Goal: Task Accomplishment & Management: Use online tool/utility

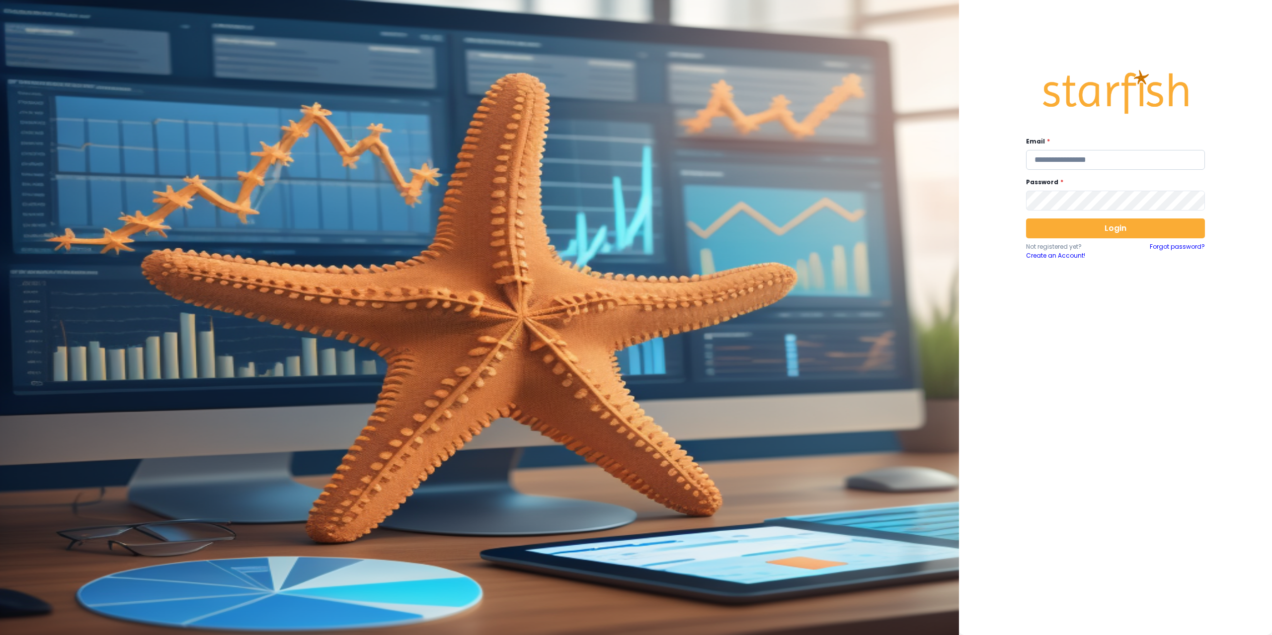
drag, startPoint x: 1059, startPoint y: 157, endPoint x: 1046, endPoint y: 153, distance: 13.0
click at [1059, 157] on input "email" at bounding box center [1115, 160] width 179 height 20
type input "**********"
click at [1108, 229] on button "Login" at bounding box center [1115, 229] width 179 height 20
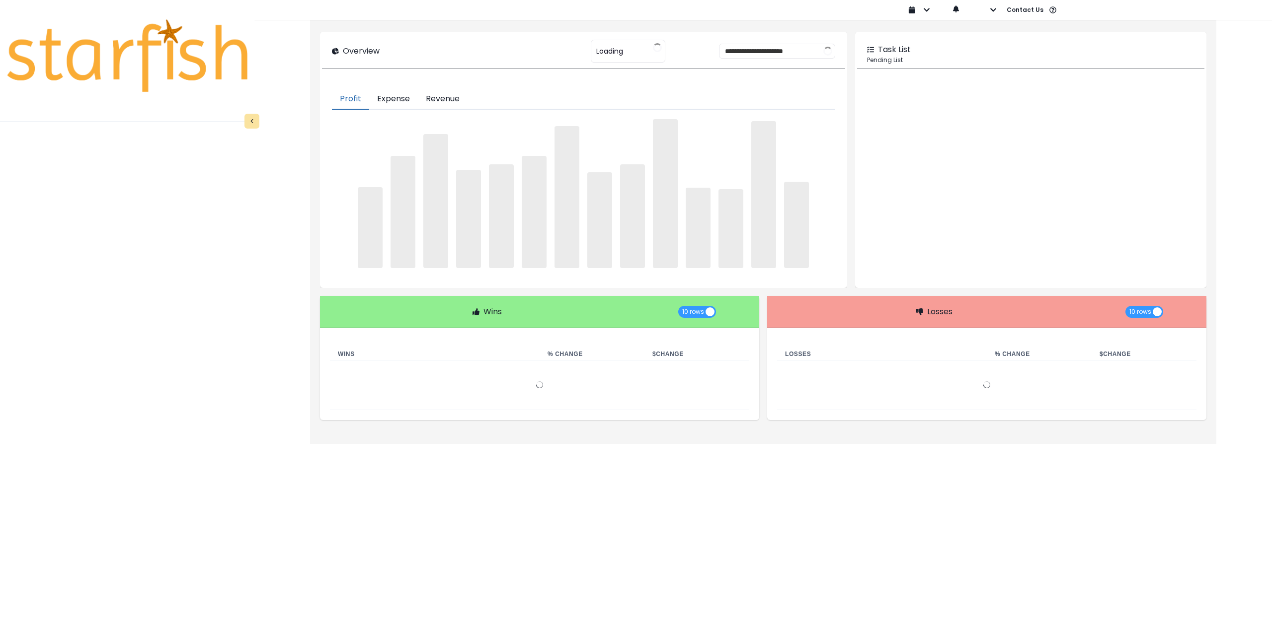
type input "********"
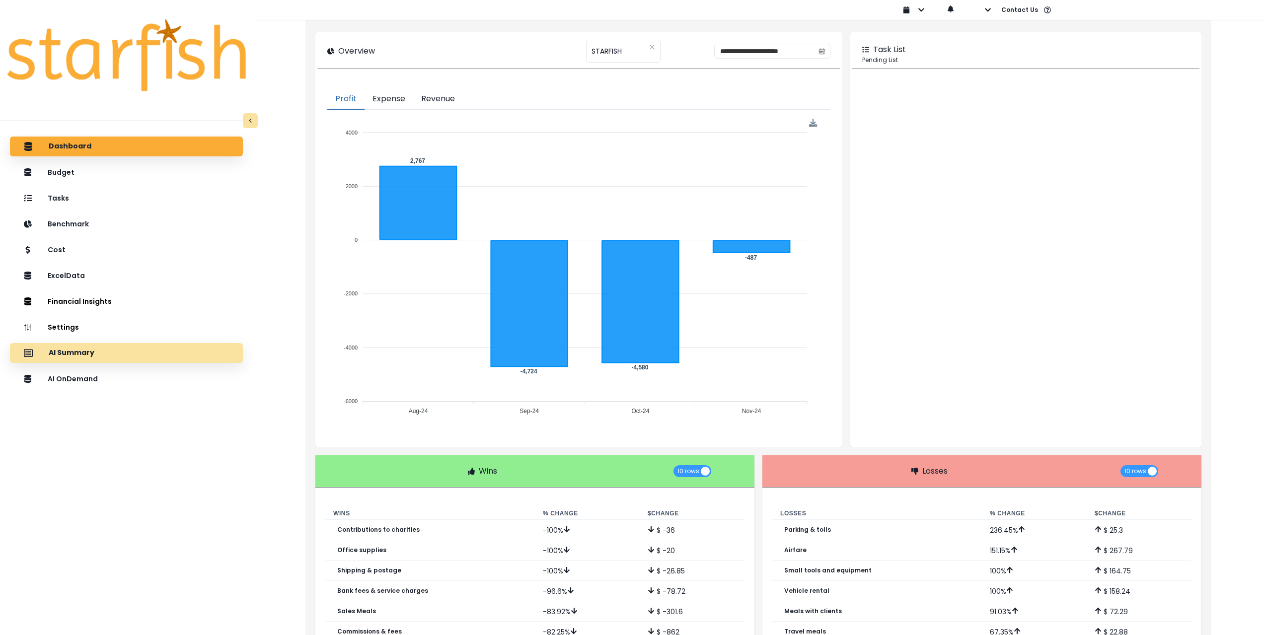
click at [127, 355] on div "AI Summary" at bounding box center [126, 353] width 217 height 21
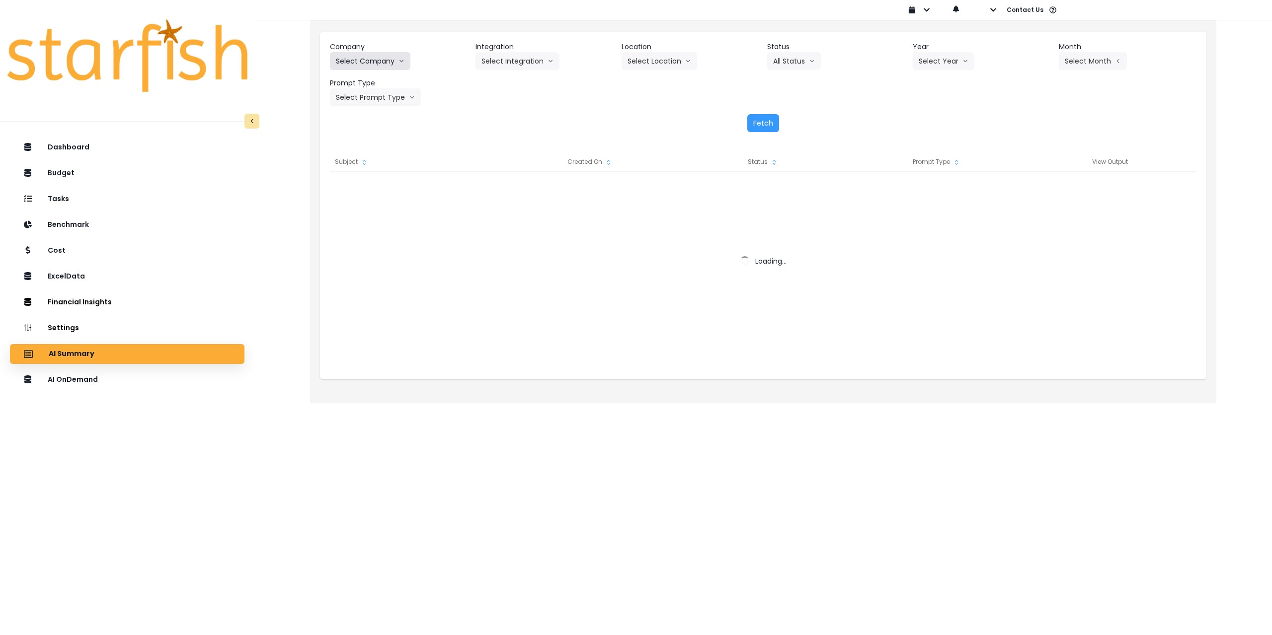
click at [392, 64] on button "Select Company" at bounding box center [370, 61] width 80 height 18
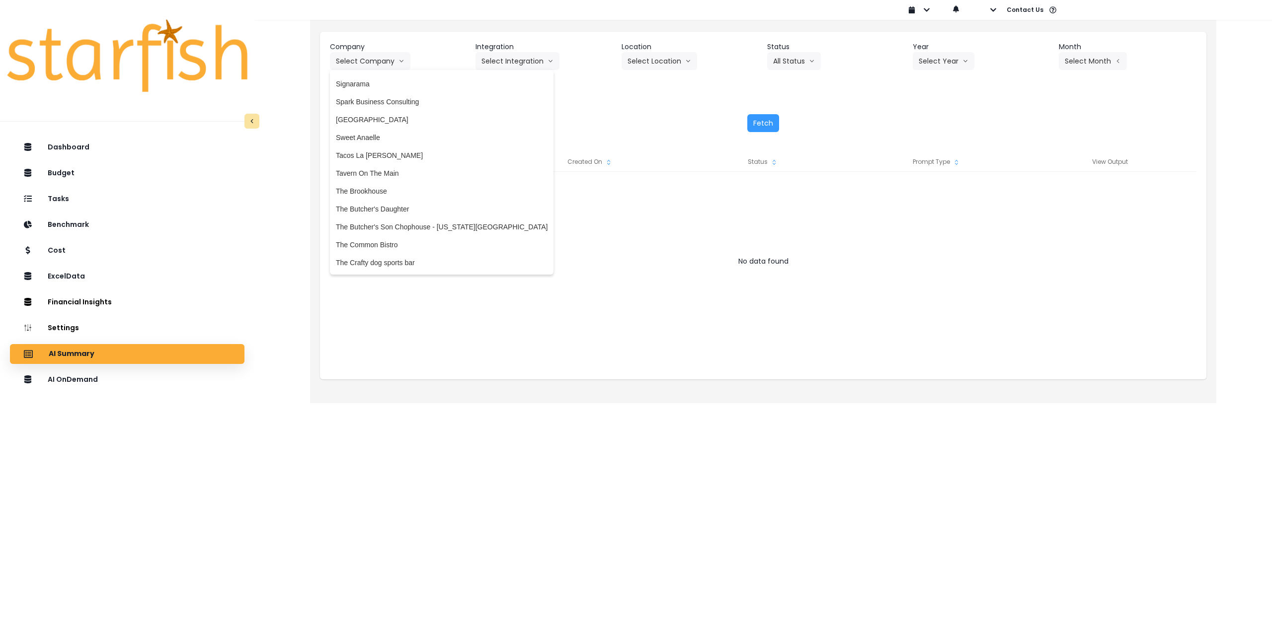
scroll to position [1788, 0]
click at [400, 226] on span "The Common Bistro" at bounding box center [442, 225] width 212 height 10
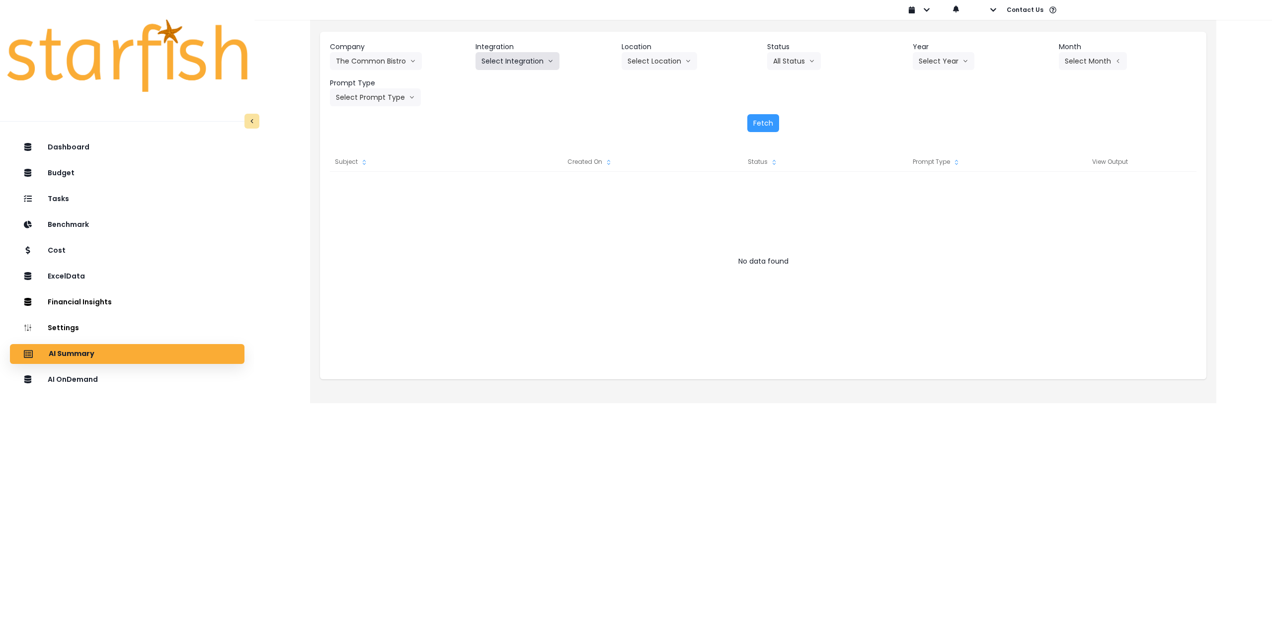
click at [512, 63] on button "Select Integration" at bounding box center [517, 61] width 84 height 18
click at [511, 84] on span "The Common Bistro" at bounding box center [512, 82] width 62 height 10
click at [656, 62] on button "Select Location" at bounding box center [659, 61] width 76 height 18
click at [648, 80] on span "All Locations" at bounding box center [646, 82] width 39 height 10
click at [802, 58] on button "All Status" at bounding box center [794, 61] width 54 height 18
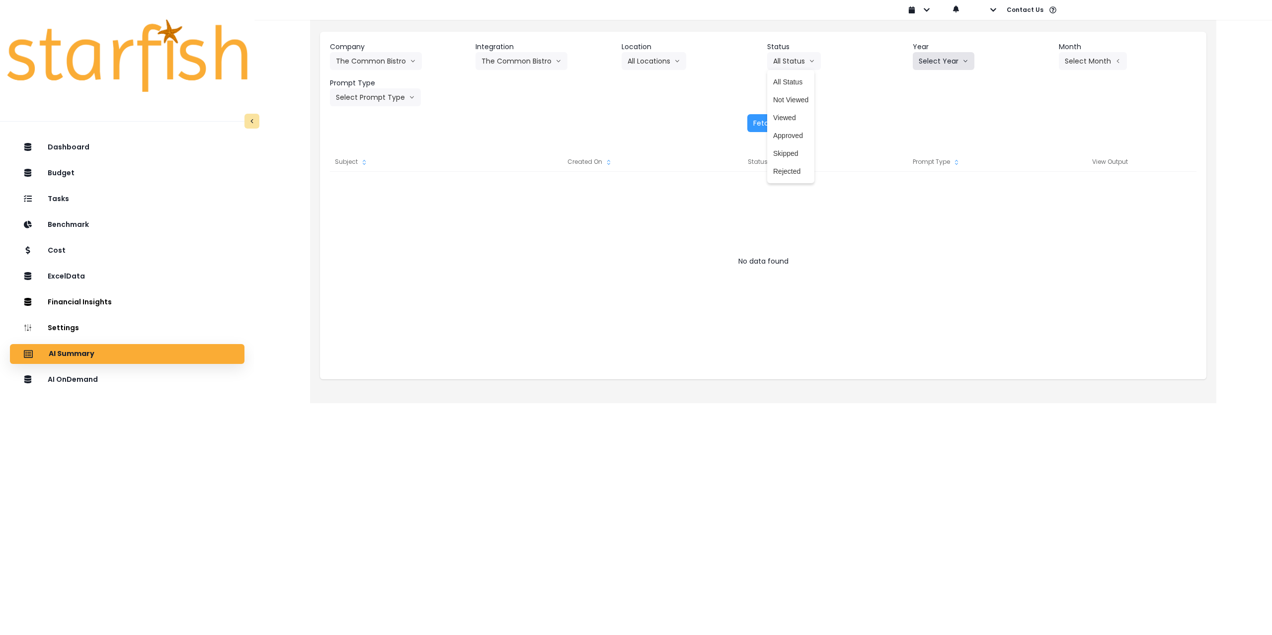
click at [936, 57] on button "Select Year" at bounding box center [943, 61] width 62 height 18
click at [929, 113] on span "2025" at bounding box center [925, 118] width 15 height 10
click at [1117, 47] on header "Month" at bounding box center [1128, 47] width 138 height 10
click at [1103, 58] on button "Select Month" at bounding box center [1093, 61] width 68 height 18
click at [1039, 151] on span "June" at bounding box center [1042, 154] width 19 height 10
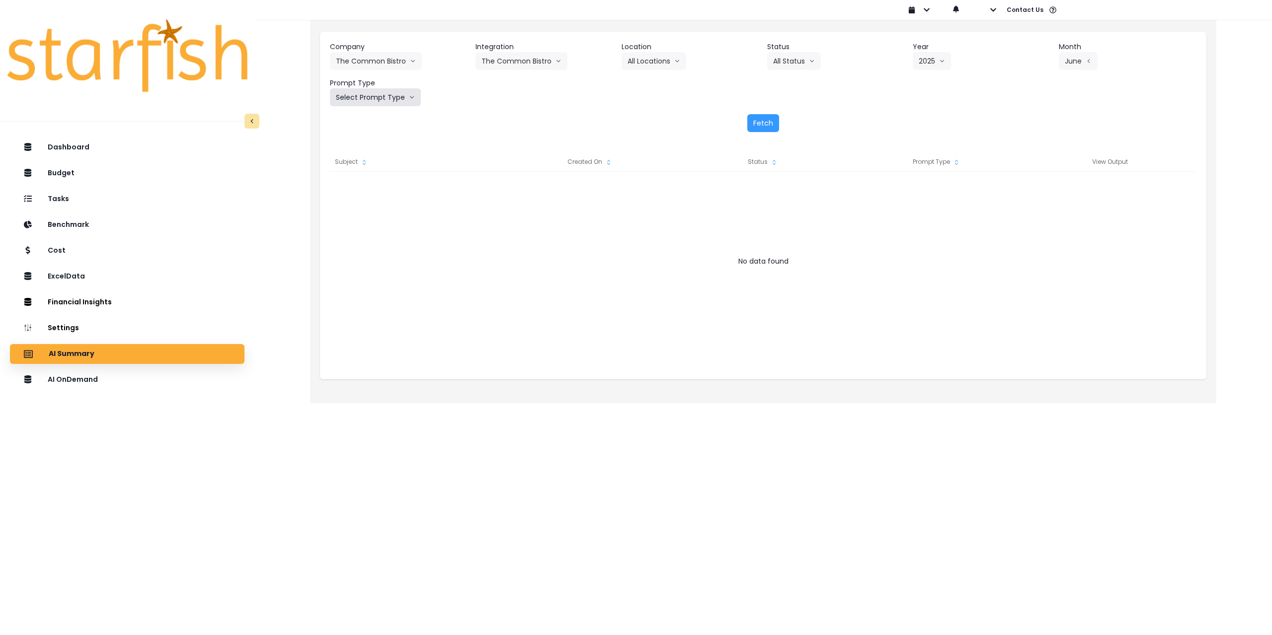
click at [375, 95] on button "Select Prompt Type" at bounding box center [375, 97] width 91 height 18
click at [366, 189] on span "Monthly Summary" at bounding box center [364, 190] width 56 height 10
click at [759, 126] on button "Fetch" at bounding box center [763, 123] width 32 height 18
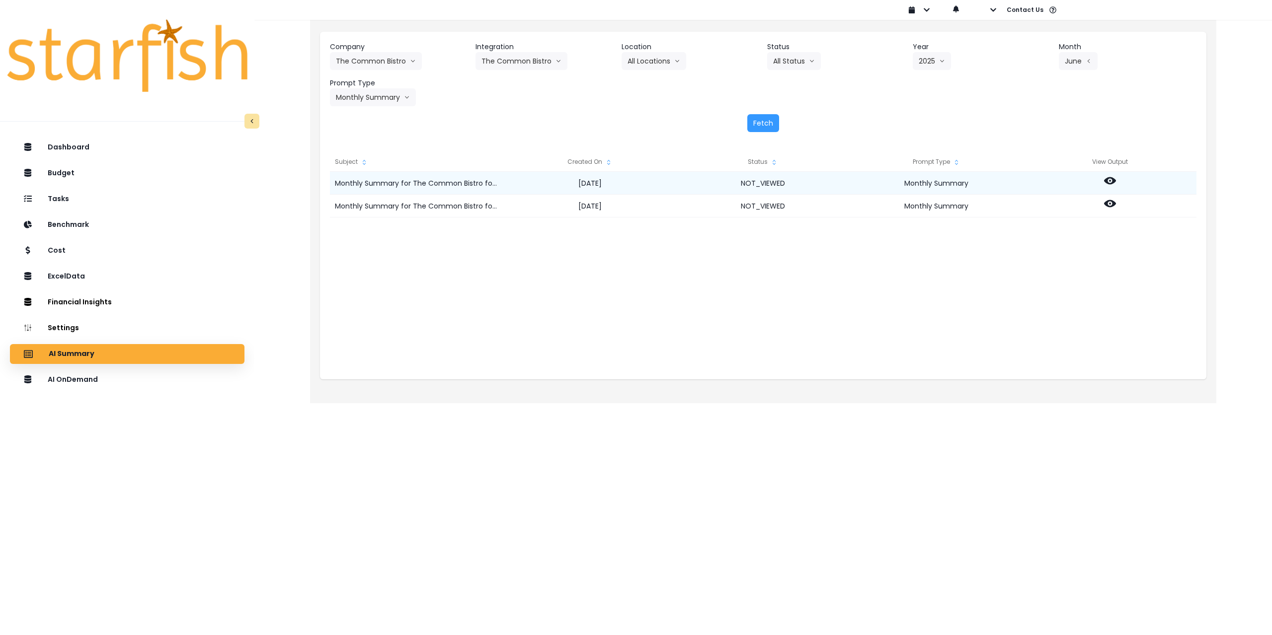
click at [1112, 178] on icon at bounding box center [1110, 180] width 12 height 7
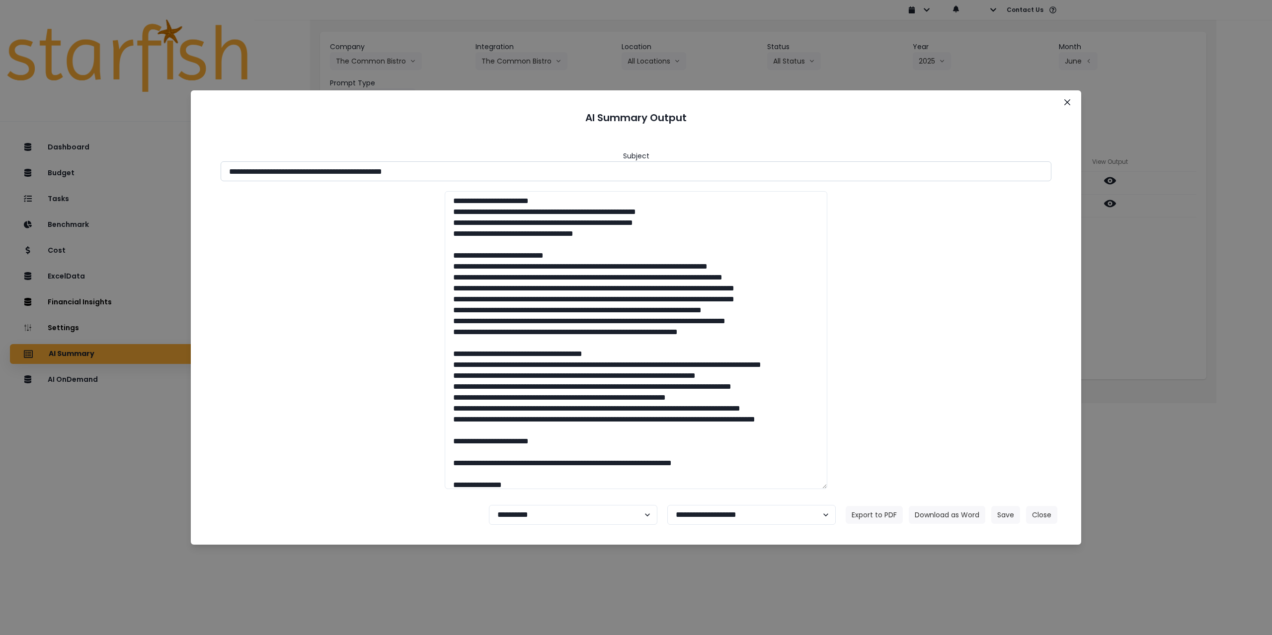
drag, startPoint x: 316, startPoint y: 170, endPoint x: 561, endPoint y: 179, distance: 244.5
click at [561, 179] on input "**********" at bounding box center [636, 171] width 831 height 20
click at [944, 518] on button "Download as Word" at bounding box center [947, 515] width 76 height 18
drag, startPoint x: 1183, startPoint y: 259, endPoint x: 1119, endPoint y: 224, distance: 73.6
click at [1183, 259] on div "**********" at bounding box center [636, 317] width 1272 height 635
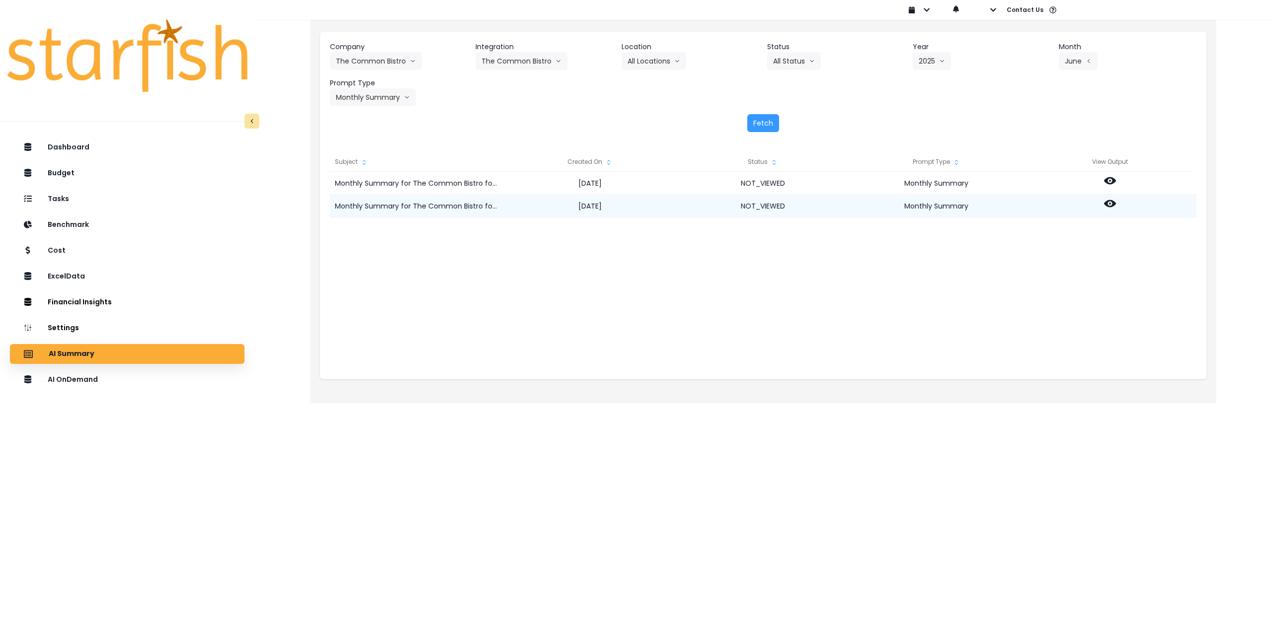
click at [1104, 204] on icon at bounding box center [1110, 204] width 12 height 12
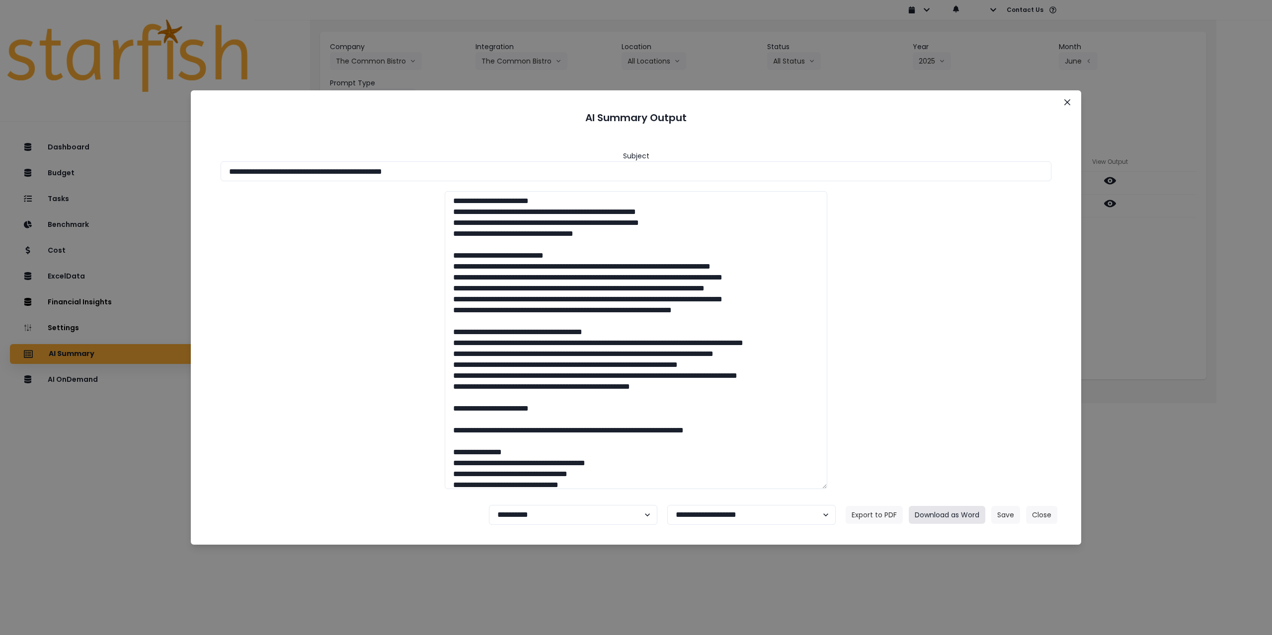
click at [962, 518] on button "Download as Word" at bounding box center [947, 515] width 76 height 18
click at [1072, 100] on button "Close" at bounding box center [1067, 102] width 16 height 16
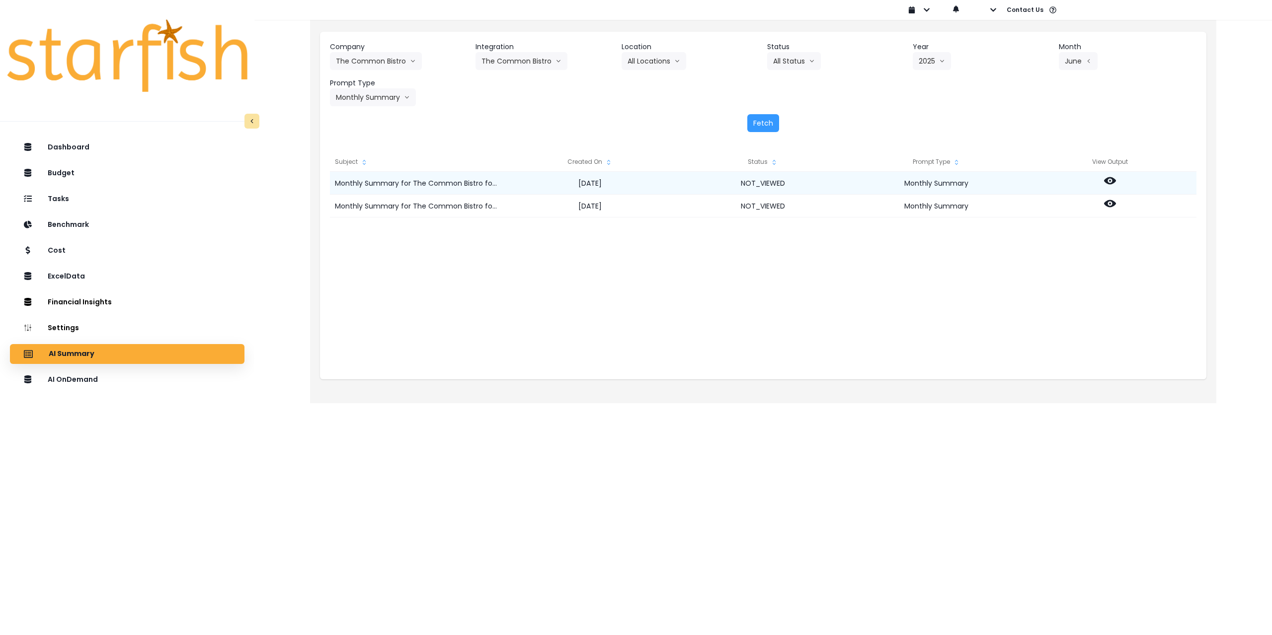
click at [1112, 181] on icon at bounding box center [1110, 180] width 12 height 7
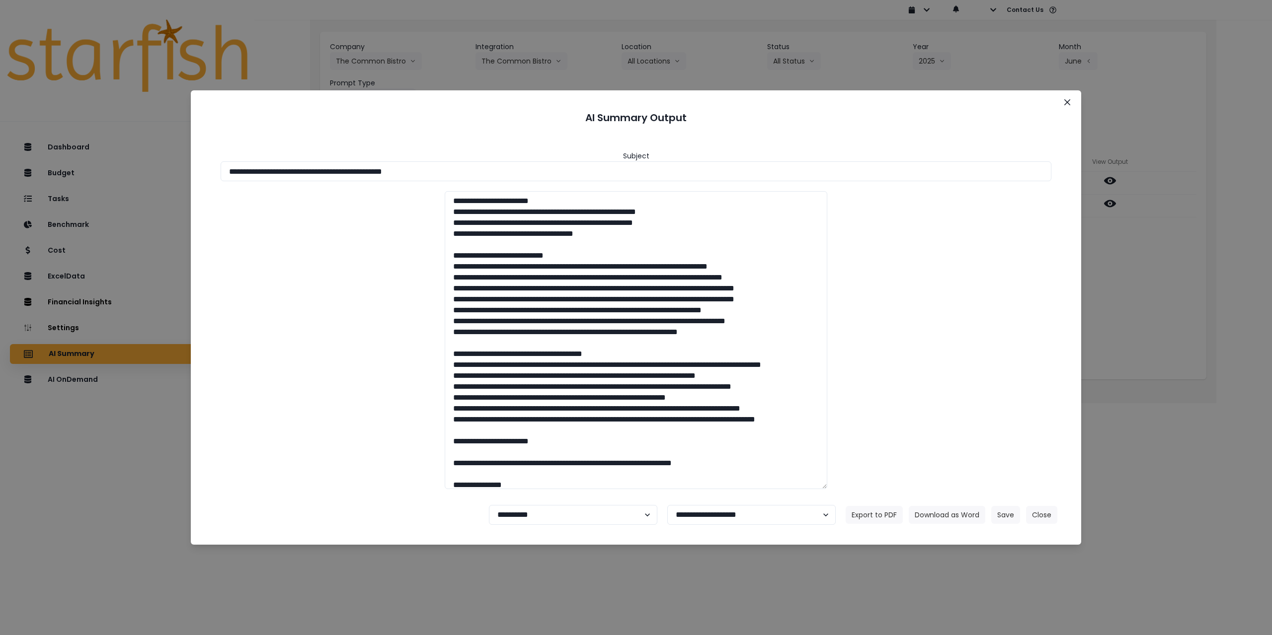
click at [524, 530] on footer "**********" at bounding box center [636, 515] width 866 height 36
click at [527, 517] on select "**********" at bounding box center [573, 515] width 168 height 20
select select "********"
click at [489, 505] on select "**********" at bounding box center [573, 515] width 168 height 20
click at [999, 519] on button "Save" at bounding box center [1005, 515] width 29 height 18
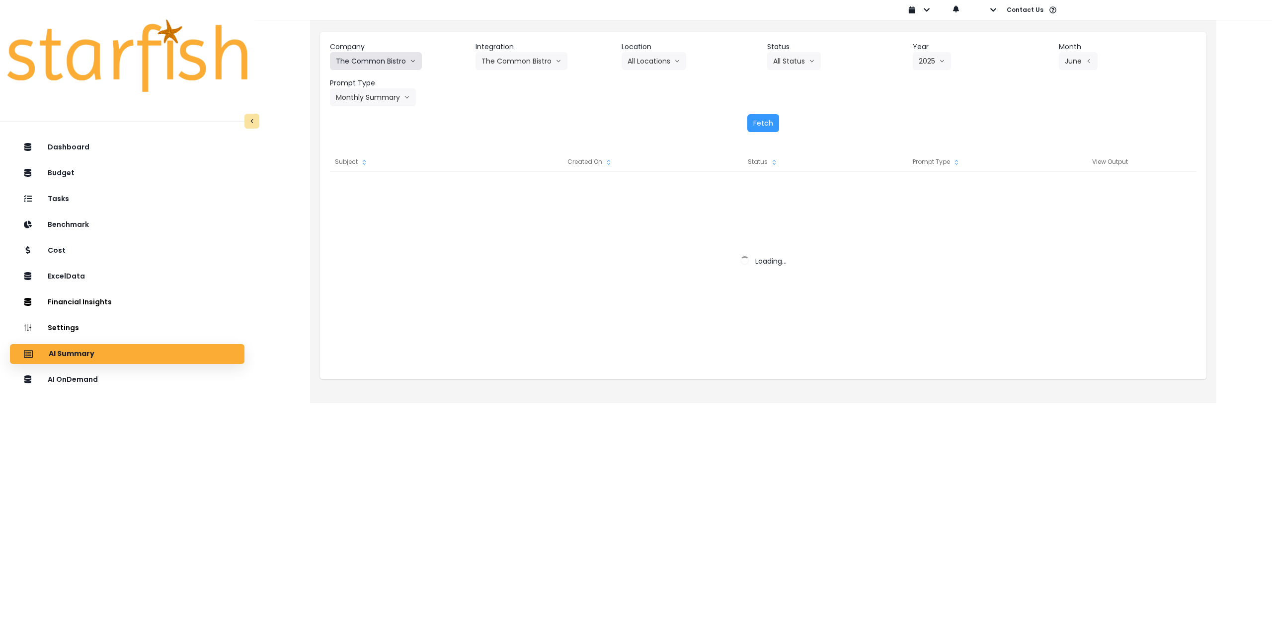
click at [390, 60] on button "The Common Bistro" at bounding box center [376, 61] width 92 height 18
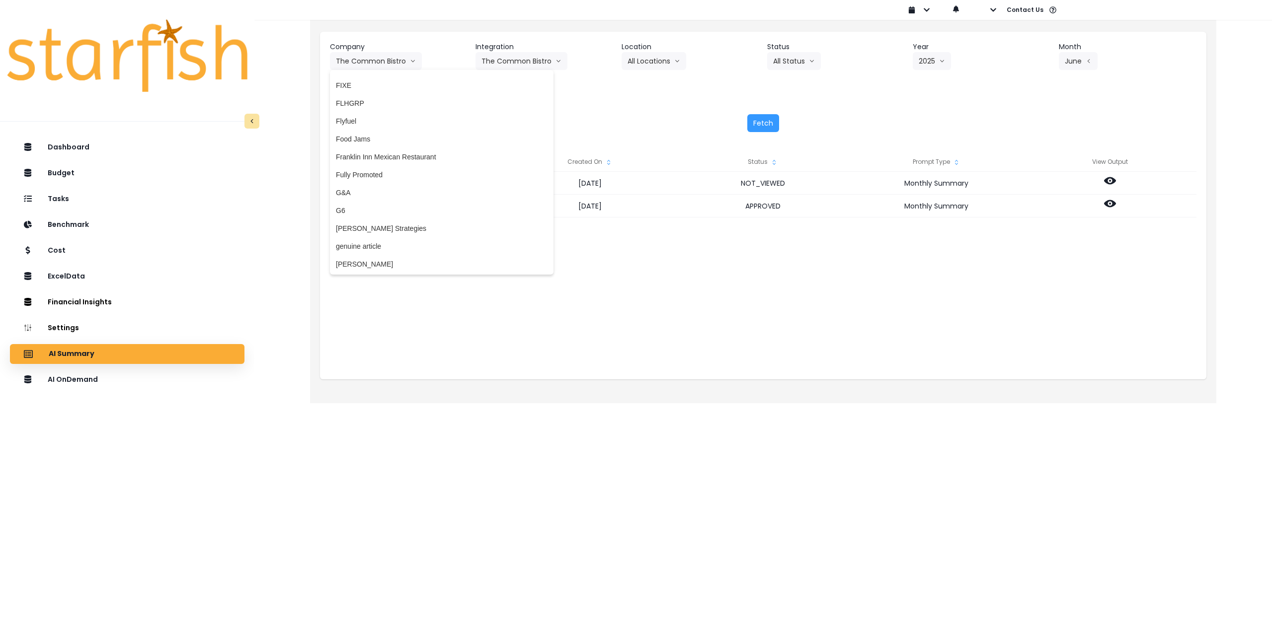
scroll to position [745, 0]
click at [408, 153] on li "Franklin Inn Mexican Restaurant" at bounding box center [442, 160] width 224 height 18
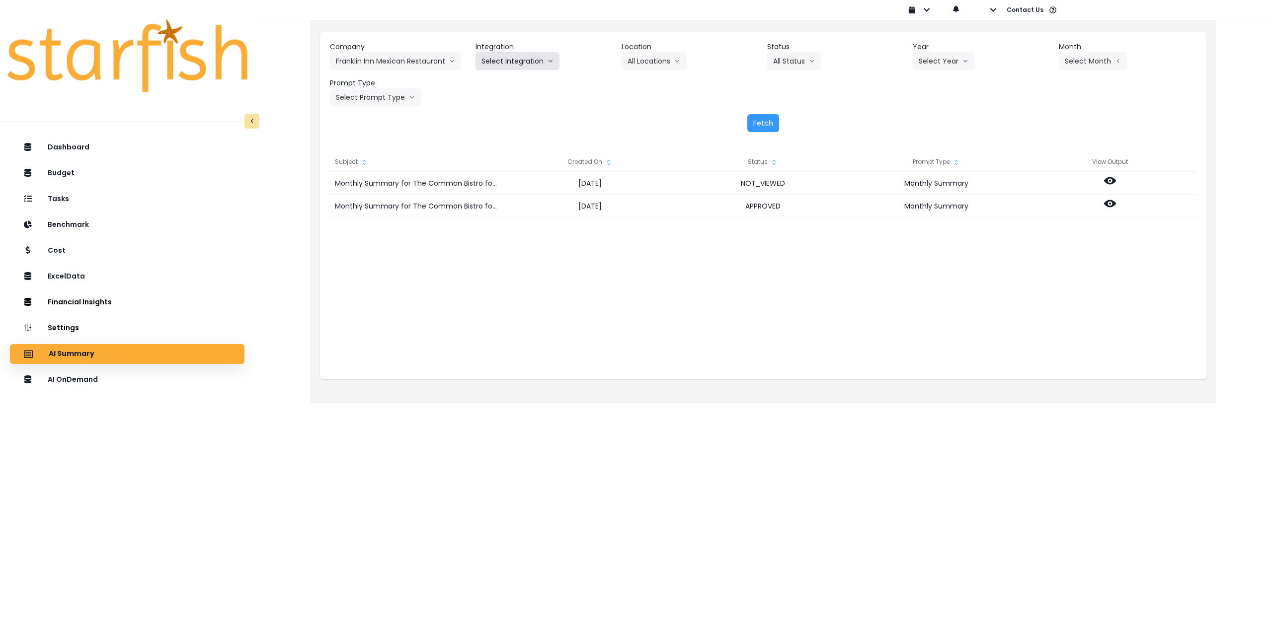
click at [518, 53] on button "Select Integration" at bounding box center [517, 61] width 84 height 18
click at [511, 80] on span "Quickbooks Online" at bounding box center [510, 82] width 59 height 10
click at [682, 63] on button "Select Location" at bounding box center [659, 61] width 76 height 18
click at [651, 86] on span "All Locations" at bounding box center [646, 82] width 39 height 10
click at [959, 63] on button "Select Year" at bounding box center [943, 61] width 62 height 18
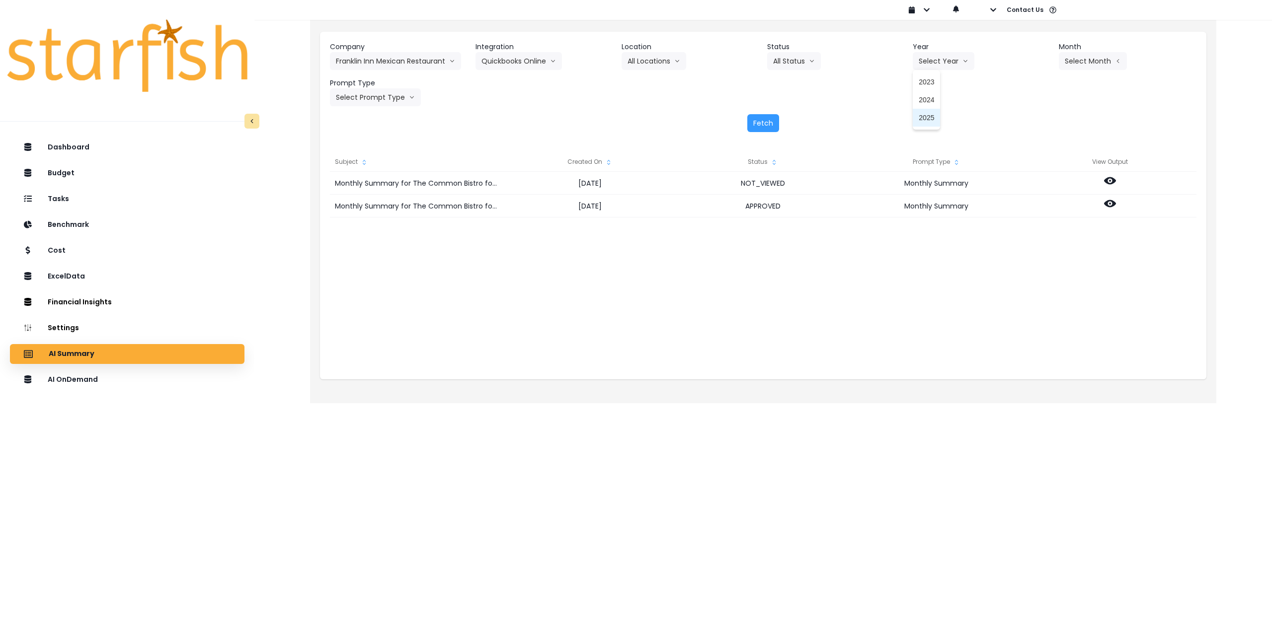
drag, startPoint x: 928, startPoint y: 117, endPoint x: 1041, endPoint y: 82, distance: 118.5
click at [930, 118] on span "2025" at bounding box center [925, 118] width 15 height 10
click at [1090, 59] on button "Select Month" at bounding box center [1093, 61] width 68 height 18
click at [1033, 169] on span "July" at bounding box center [1042, 171] width 19 height 10
click at [371, 96] on button "Select Prompt Type" at bounding box center [375, 97] width 91 height 18
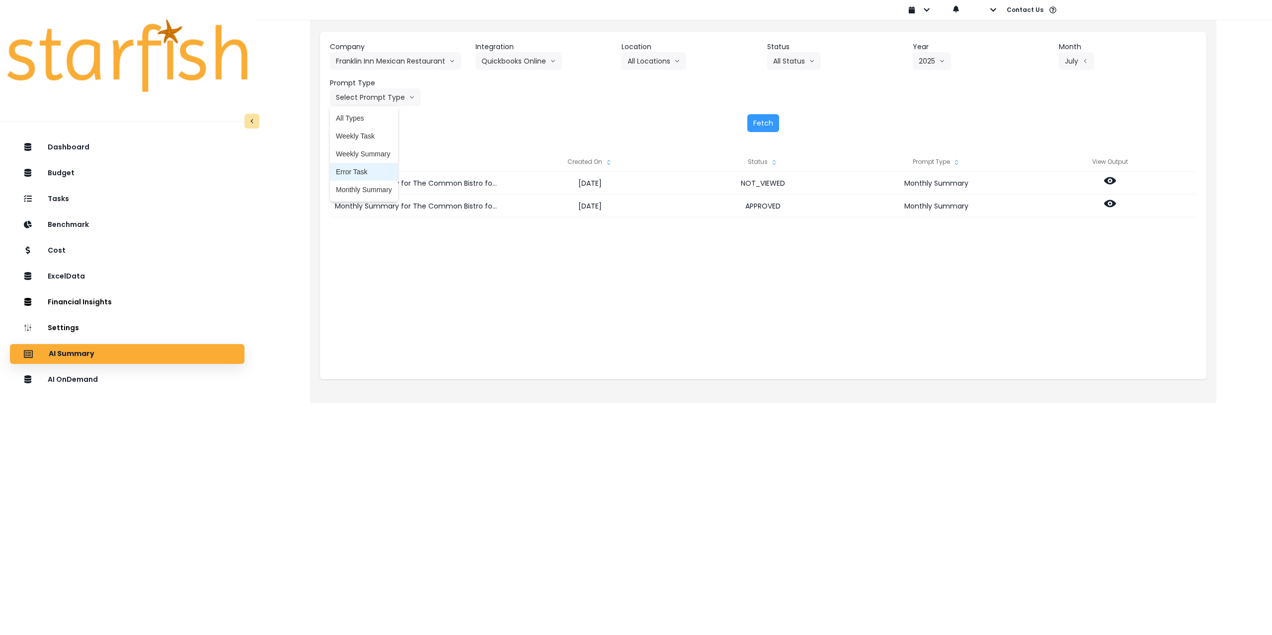
click at [355, 189] on span "Monthly Summary" at bounding box center [364, 190] width 56 height 10
click at [764, 126] on button "Fetch" at bounding box center [763, 123] width 32 height 18
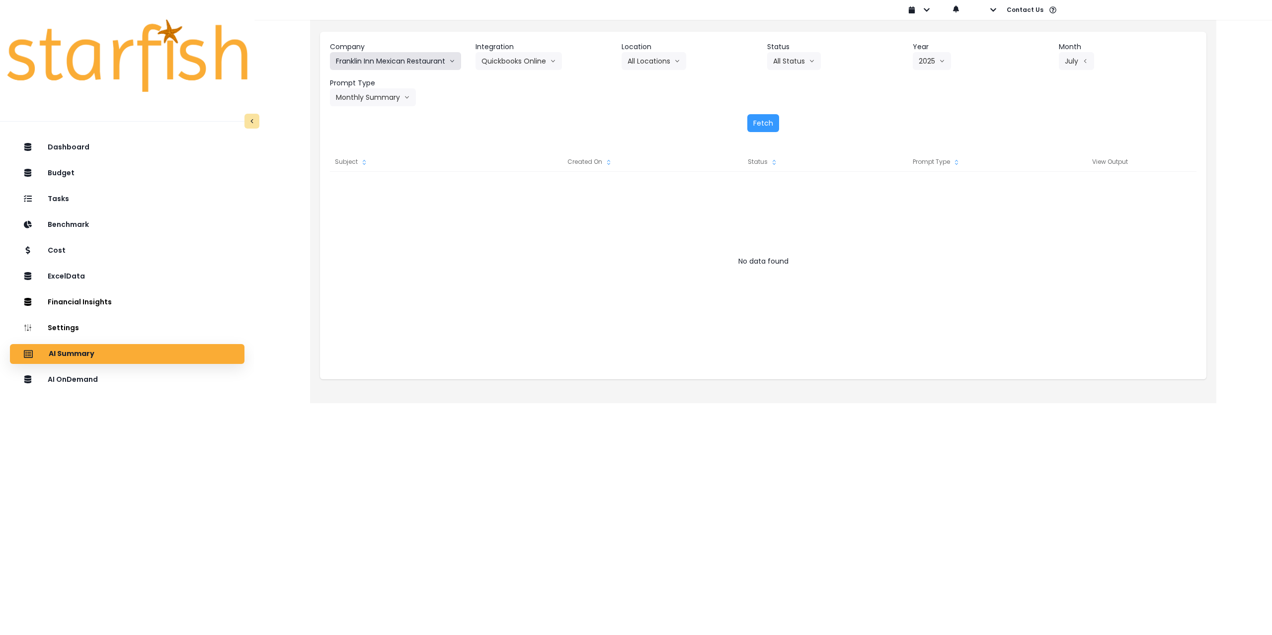
click at [414, 60] on button "Franklin Inn Mexican Restaurant" at bounding box center [395, 61] width 131 height 18
click at [658, 62] on button "All Locations" at bounding box center [653, 61] width 65 height 18
click at [654, 84] on span "All Locations" at bounding box center [646, 82] width 39 height 10
click at [788, 63] on button "All Status" at bounding box center [794, 61] width 54 height 18
click at [787, 80] on span "All Status" at bounding box center [790, 82] width 35 height 10
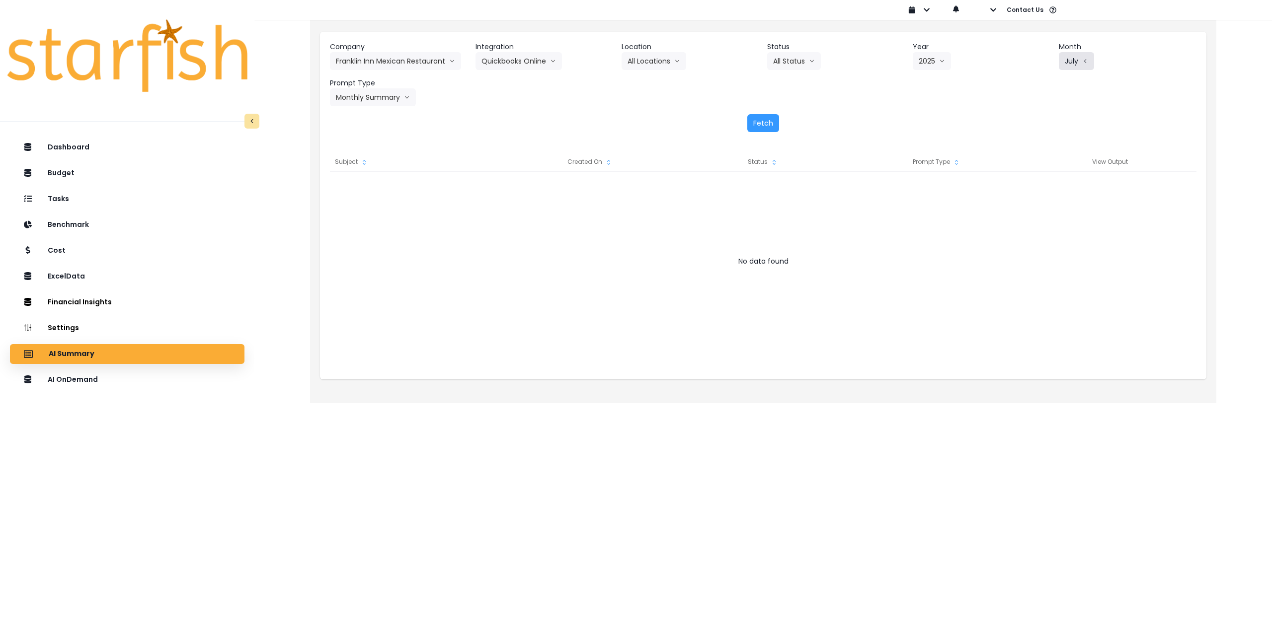
click at [1079, 61] on button "July" at bounding box center [1076, 61] width 35 height 18
click at [1033, 172] on span "July" at bounding box center [1042, 171] width 19 height 10
click at [519, 123] on div "Fetch" at bounding box center [763, 123] width 866 height 18
click at [357, 96] on button "Monthly Summary" at bounding box center [373, 97] width 86 height 18
click at [356, 190] on span "Monthly Summary" at bounding box center [364, 190] width 56 height 10
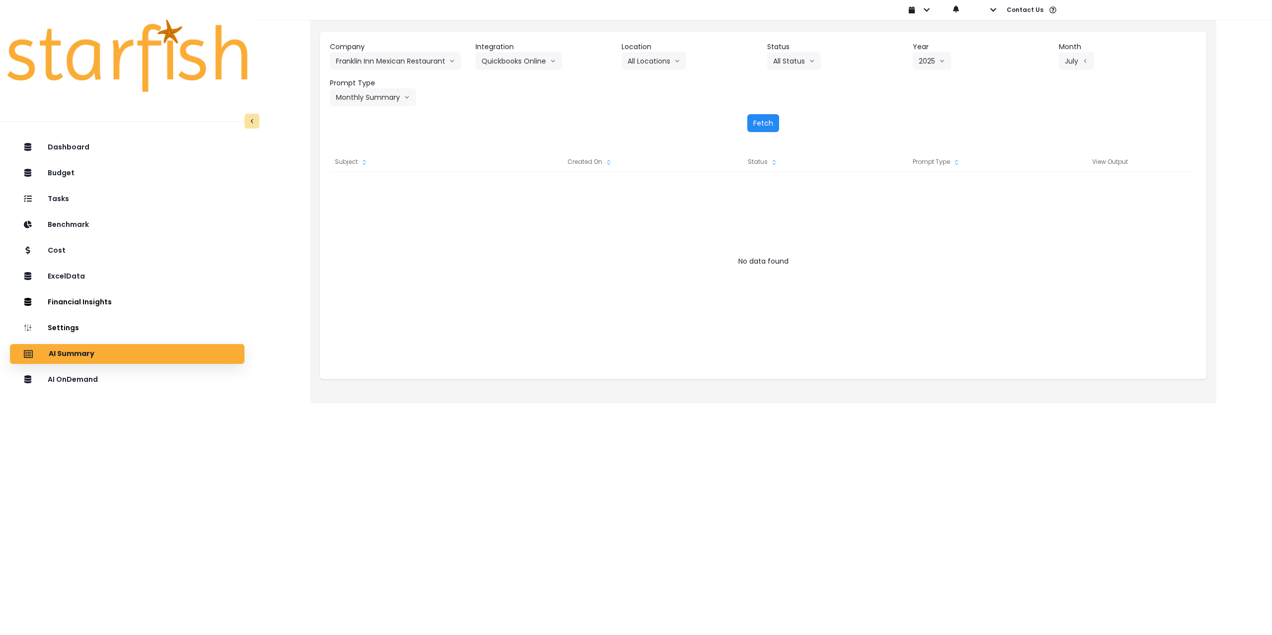
click at [767, 123] on button "Fetch" at bounding box center [763, 123] width 32 height 18
click at [72, 384] on p "AI OnDemand" at bounding box center [75, 380] width 52 height 9
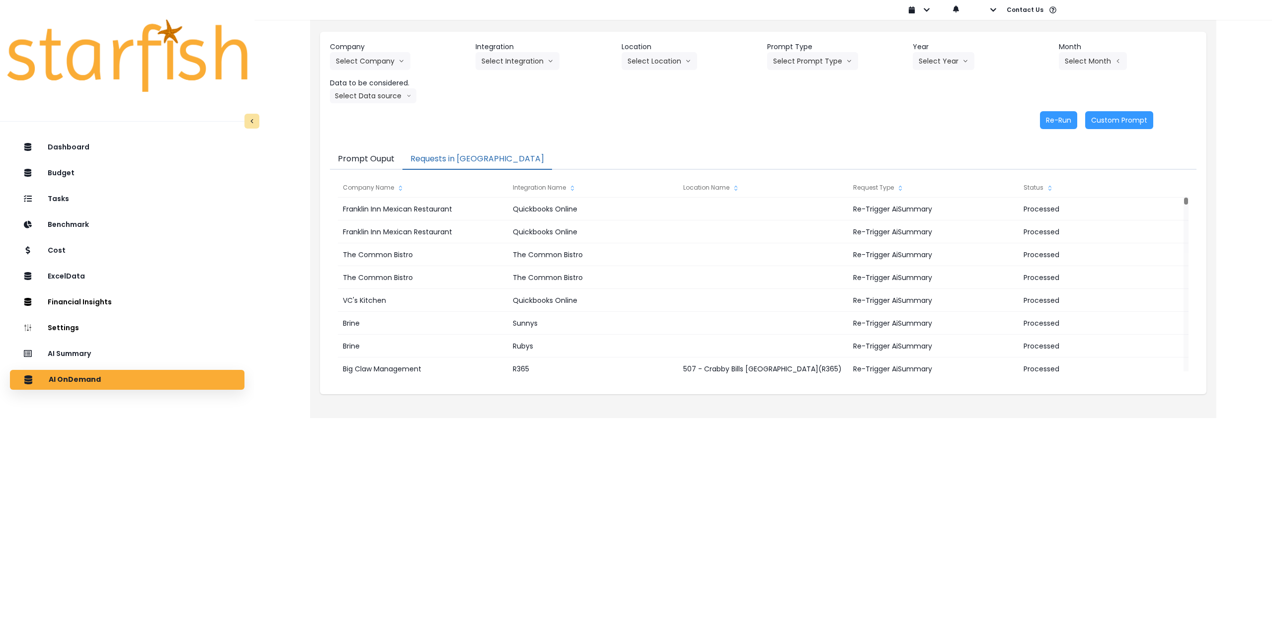
click at [465, 158] on button "Requests in [GEOGRAPHIC_DATA]" at bounding box center [477, 159] width 150 height 21
click at [116, 354] on div "AI Summary" at bounding box center [127, 354] width 219 height 21
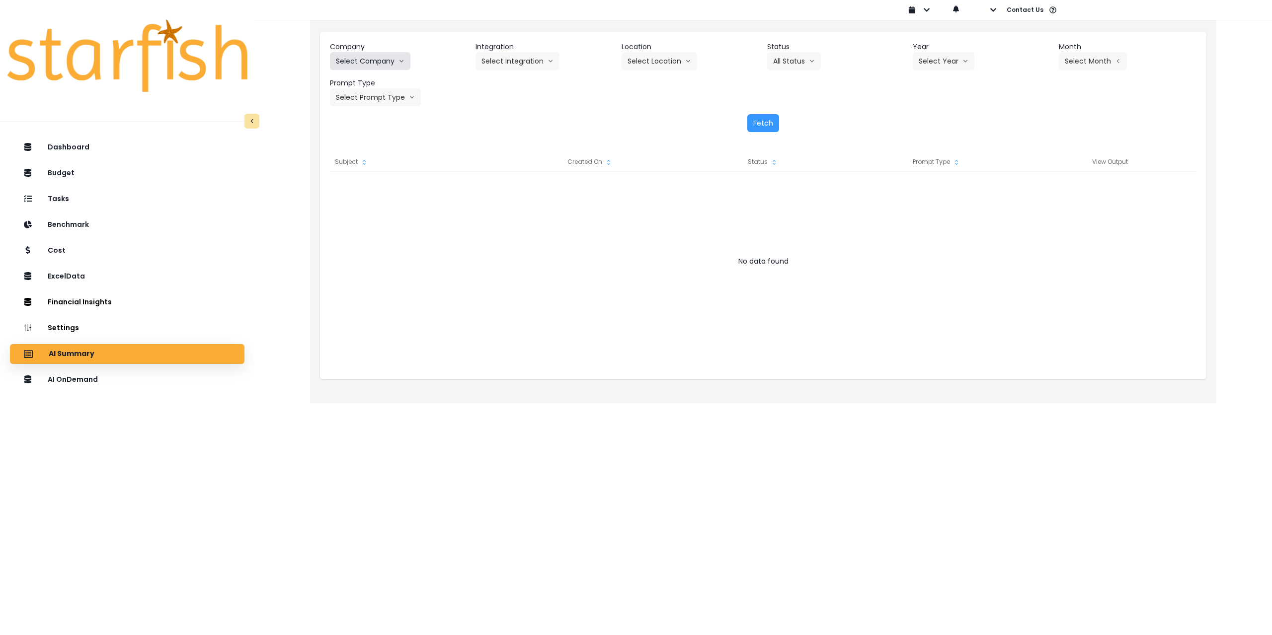
click at [375, 64] on button "Select Company" at bounding box center [370, 61] width 80 height 18
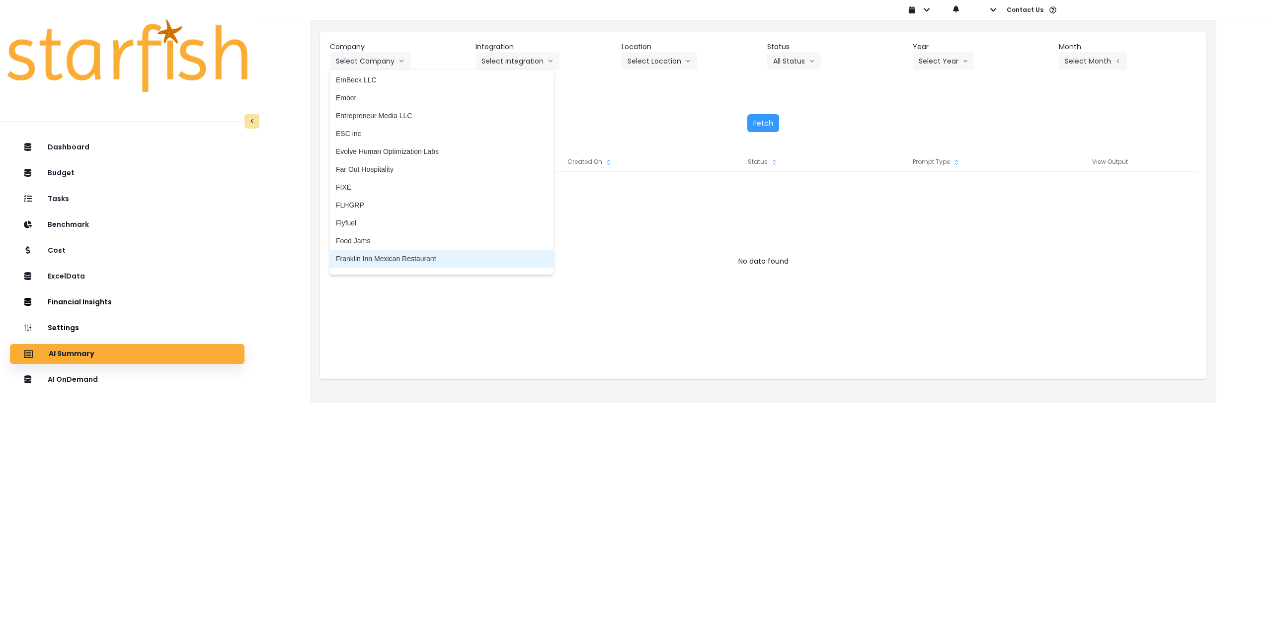
click at [378, 260] on span "Franklin Inn Mexican Restaurant" at bounding box center [442, 259] width 212 height 10
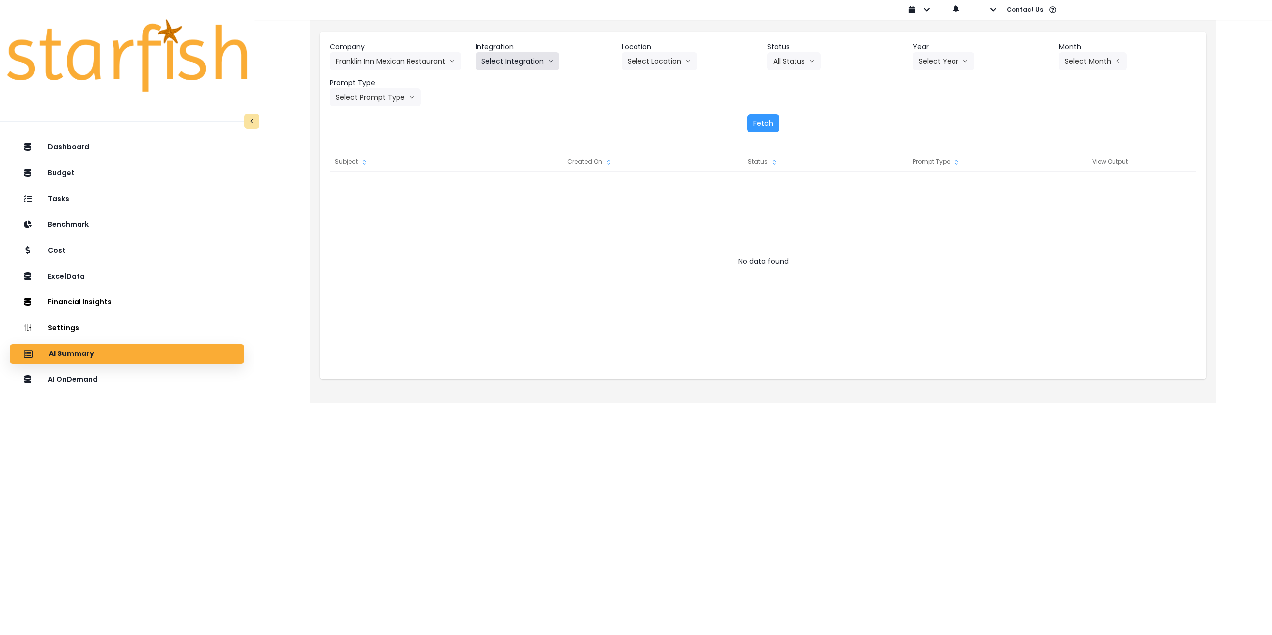
click at [528, 62] on button "Select Integration" at bounding box center [517, 61] width 84 height 18
click at [514, 83] on span "Quickbooks Online" at bounding box center [510, 82] width 59 height 10
click at [660, 60] on button "Select Location" at bounding box center [659, 61] width 76 height 18
click at [651, 87] on li "All Locations" at bounding box center [646, 82] width 51 height 18
click at [946, 59] on button "Select Year" at bounding box center [943, 61] width 62 height 18
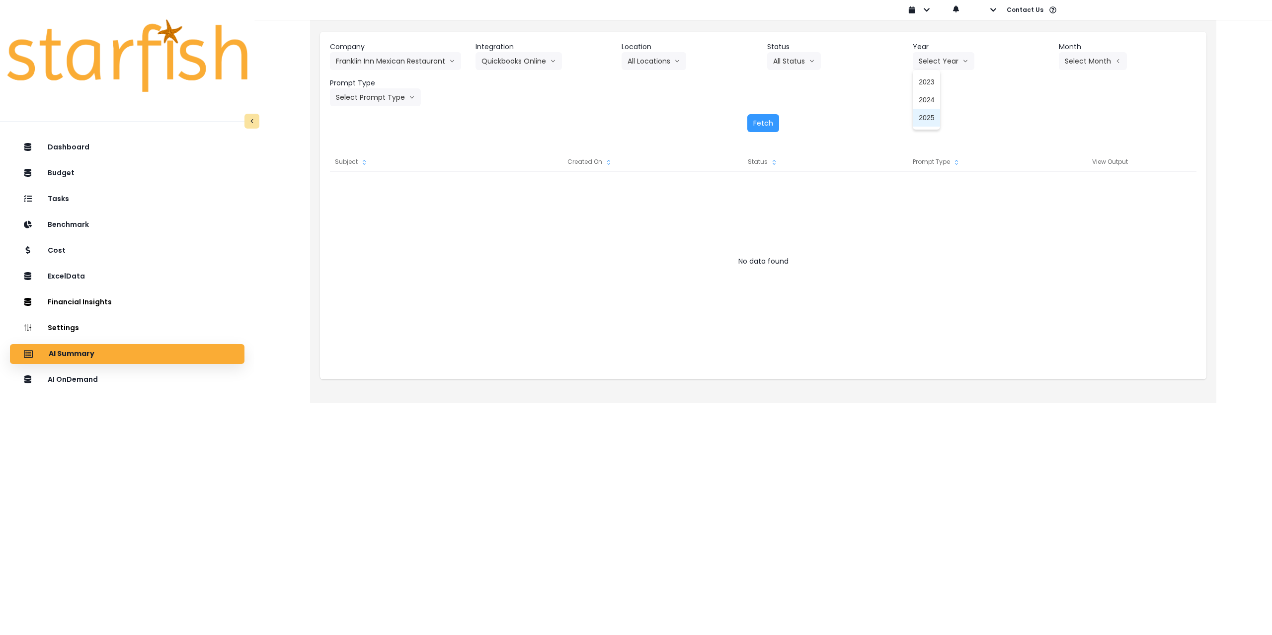
click at [929, 116] on span "2025" at bounding box center [925, 118] width 15 height 10
click at [1108, 66] on button "Select Month" at bounding box center [1093, 61] width 68 height 18
click at [1036, 153] on span "June" at bounding box center [1042, 154] width 19 height 10
click at [370, 101] on button "Select Prompt Type" at bounding box center [375, 97] width 91 height 18
click at [356, 196] on li "Monthly Summary" at bounding box center [364, 190] width 68 height 18
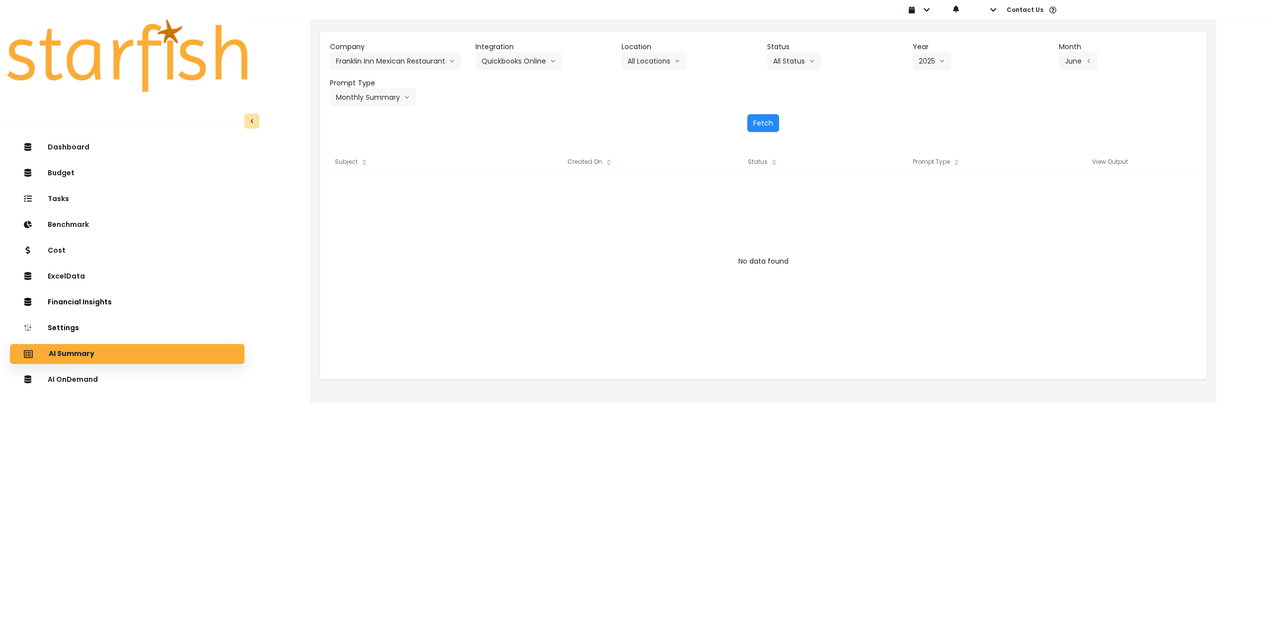
click at [766, 124] on button "Fetch" at bounding box center [763, 123] width 32 height 18
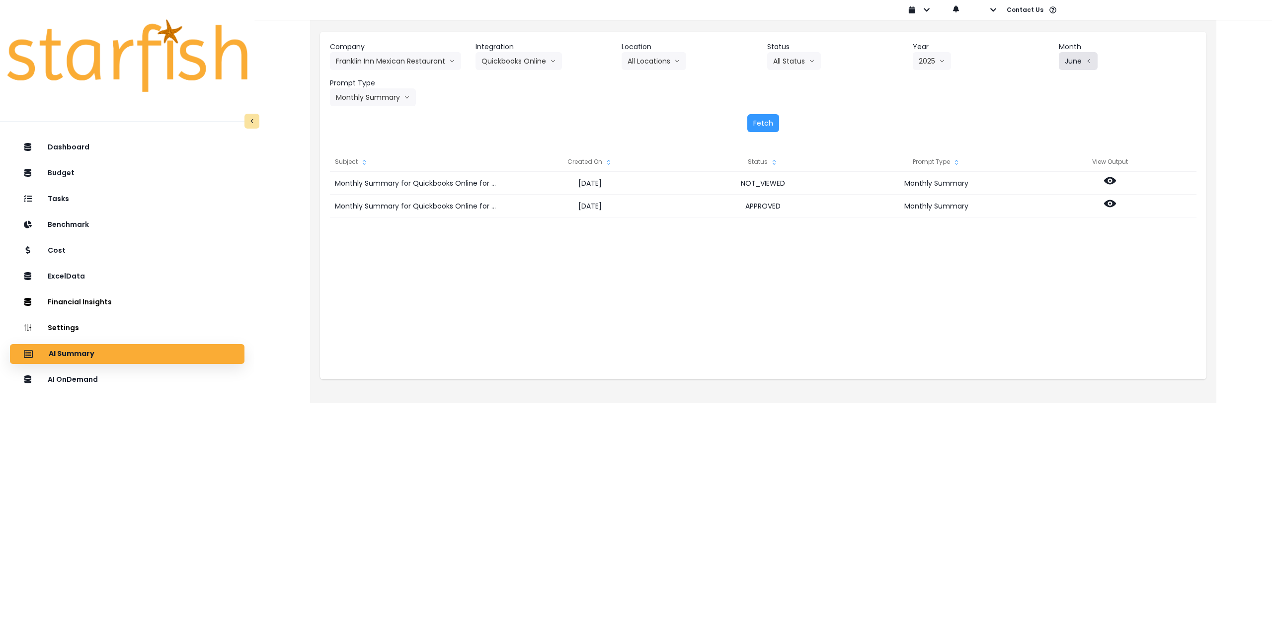
click at [1076, 53] on button "June" at bounding box center [1078, 61] width 39 height 18
click at [1035, 169] on span "July" at bounding box center [1042, 171] width 19 height 10
click at [764, 127] on button "Fetch" at bounding box center [763, 123] width 32 height 18
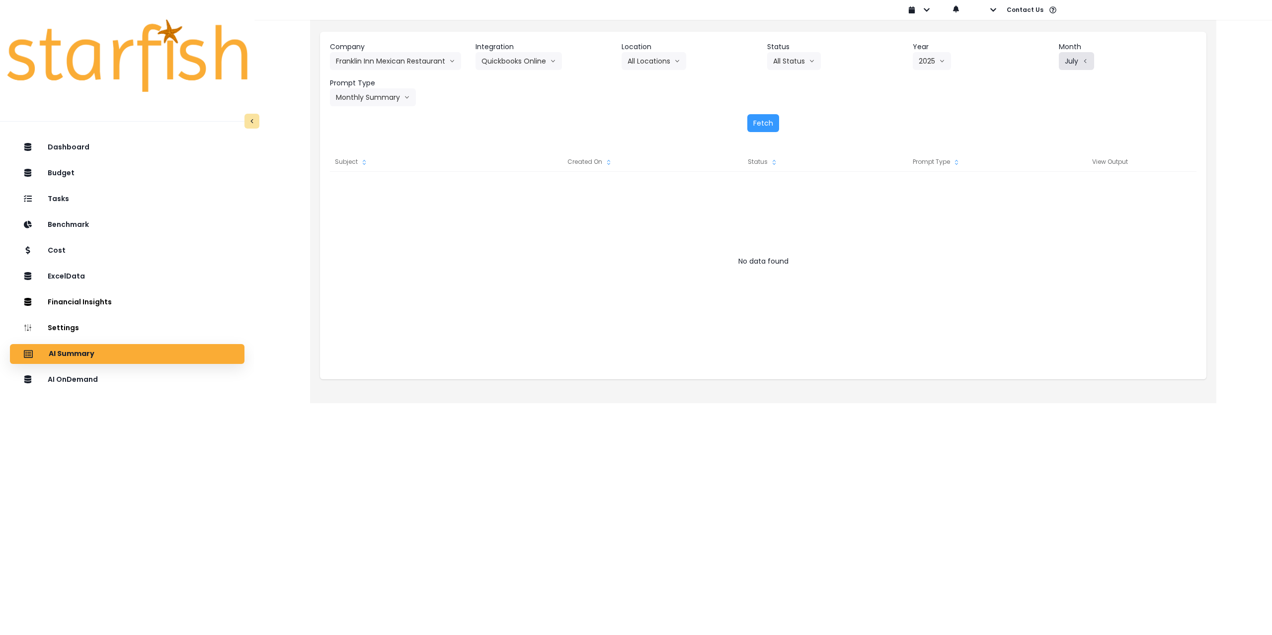
click at [1068, 61] on button "July" at bounding box center [1076, 61] width 35 height 18
click at [1035, 186] on span "Aug" at bounding box center [1042, 189] width 19 height 10
click at [768, 122] on button "Fetch" at bounding box center [763, 123] width 32 height 18
click at [1082, 55] on button "Aug" at bounding box center [1076, 61] width 35 height 18
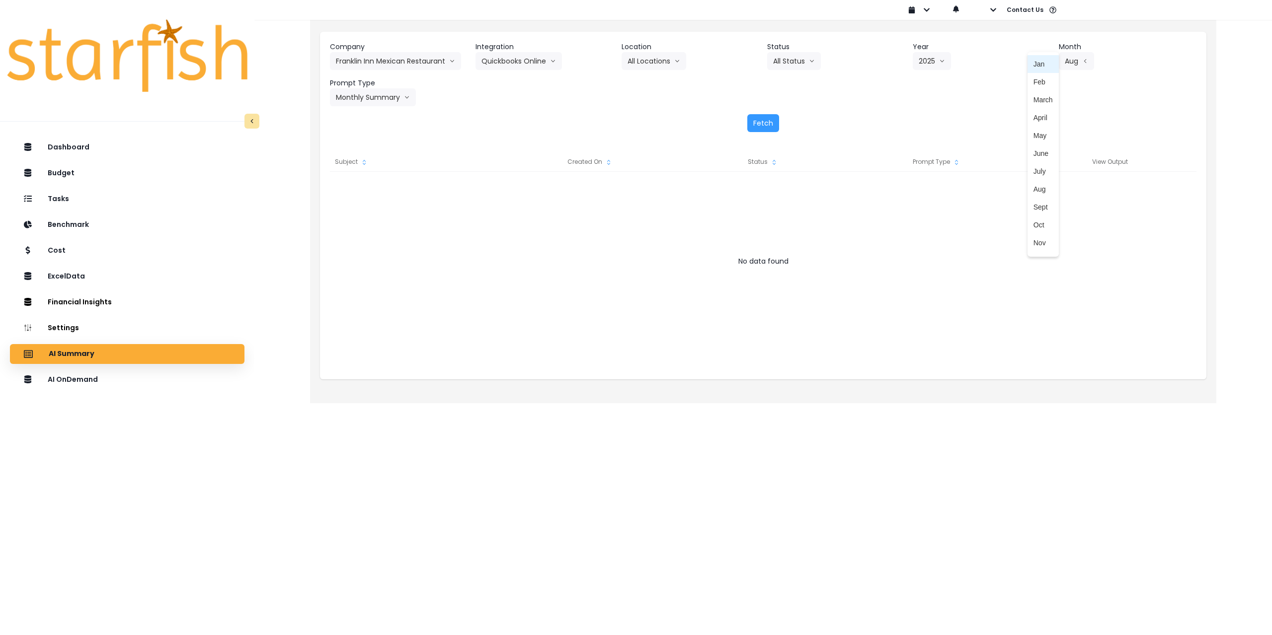
click at [1034, 68] on span "Jan" at bounding box center [1042, 64] width 19 height 10
click at [759, 121] on button "Fetch" at bounding box center [763, 123] width 32 height 18
click at [1077, 61] on button "Jan" at bounding box center [1076, 61] width 34 height 18
click at [1033, 171] on span "July" at bounding box center [1042, 171] width 19 height 10
click at [755, 127] on button "Fetch" at bounding box center [763, 123] width 32 height 18
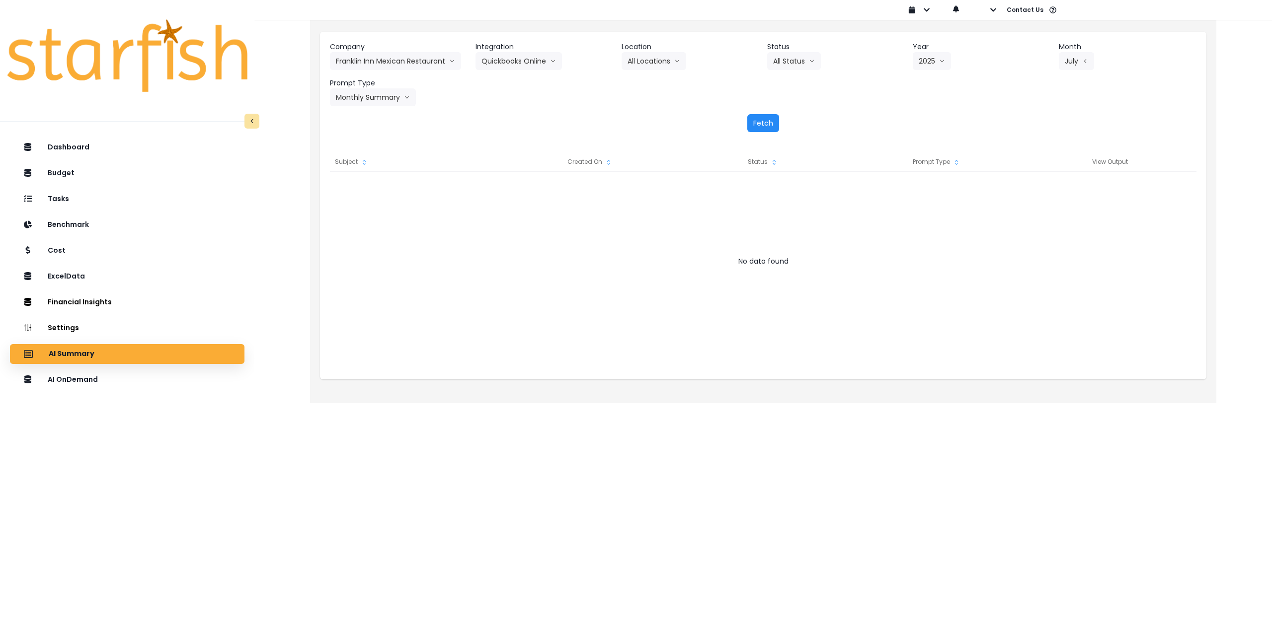
click at [760, 128] on button "Fetch" at bounding box center [763, 123] width 32 height 18
click at [140, 379] on div "AI OnDemand" at bounding box center [127, 380] width 219 height 21
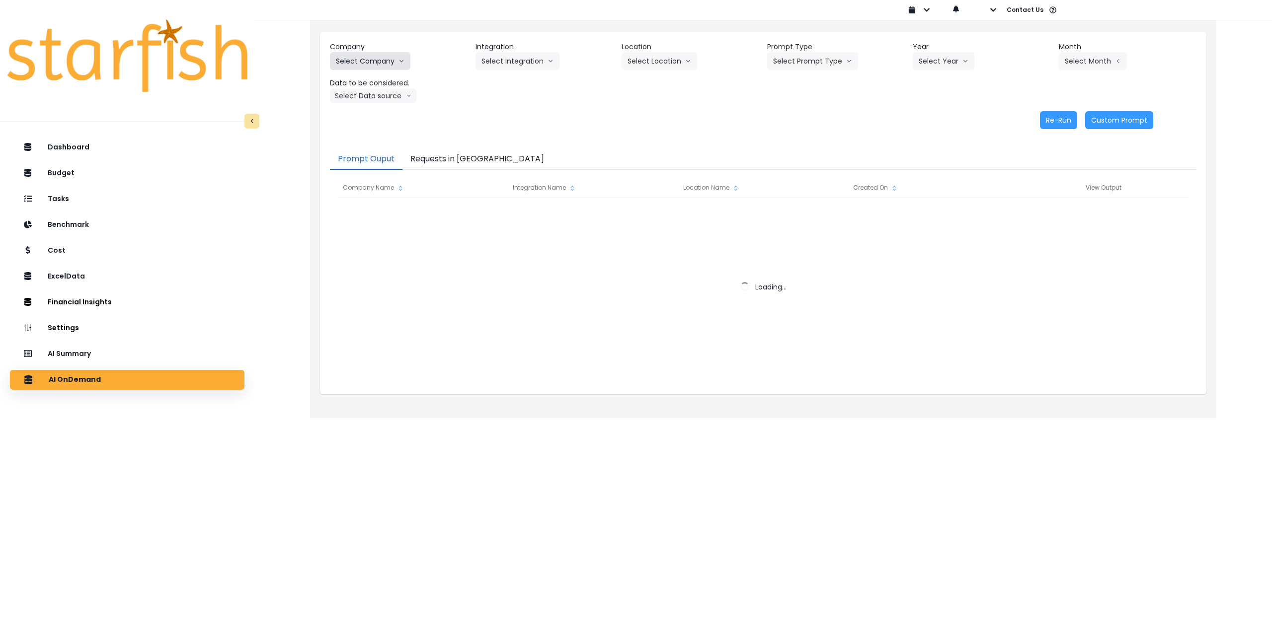
click at [383, 61] on button "Select Company" at bounding box center [370, 61] width 80 height 18
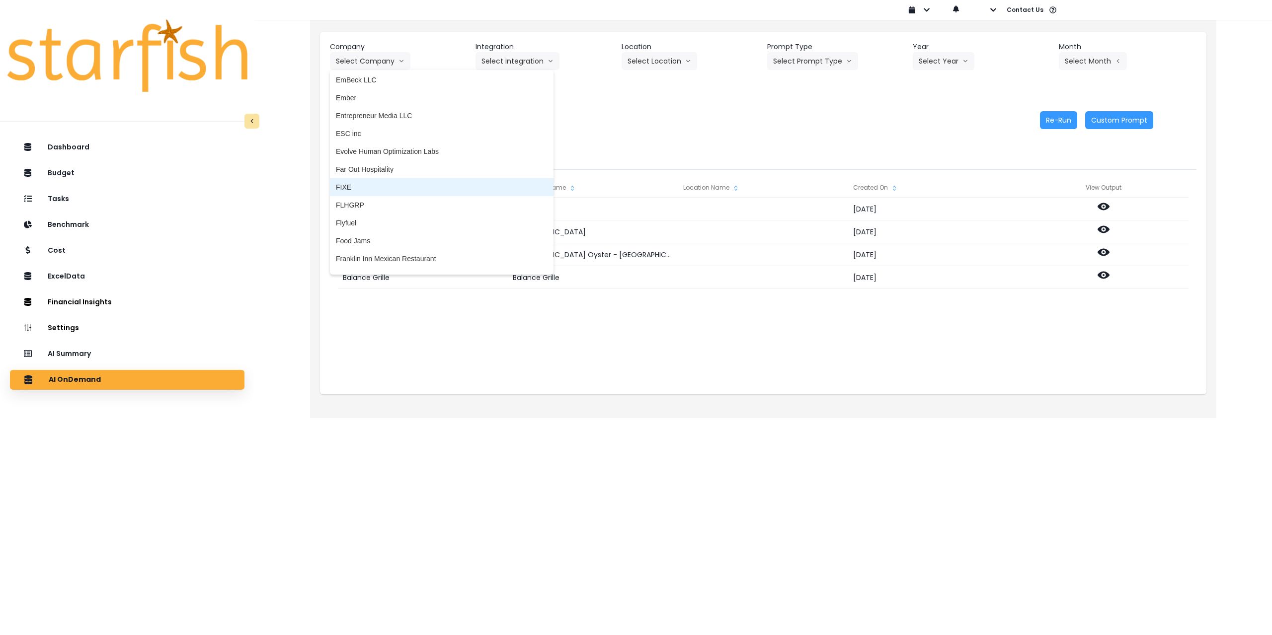
scroll to position [695, 0]
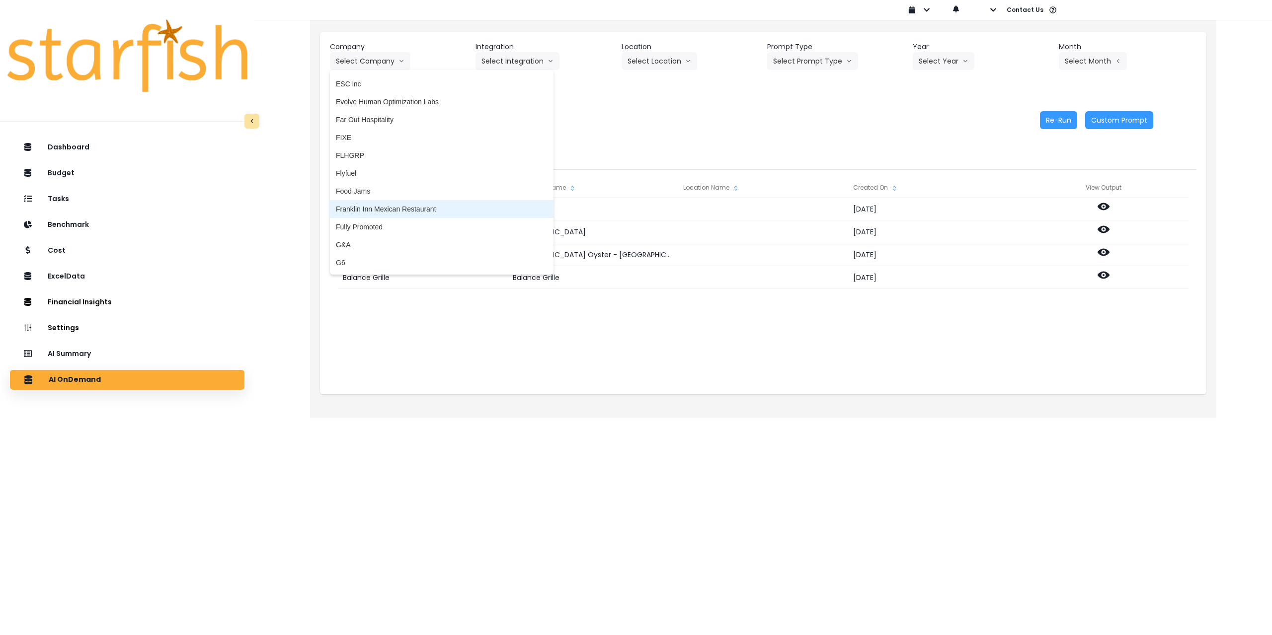
click at [396, 204] on span "Franklin Inn Mexican Restaurant" at bounding box center [442, 209] width 212 height 10
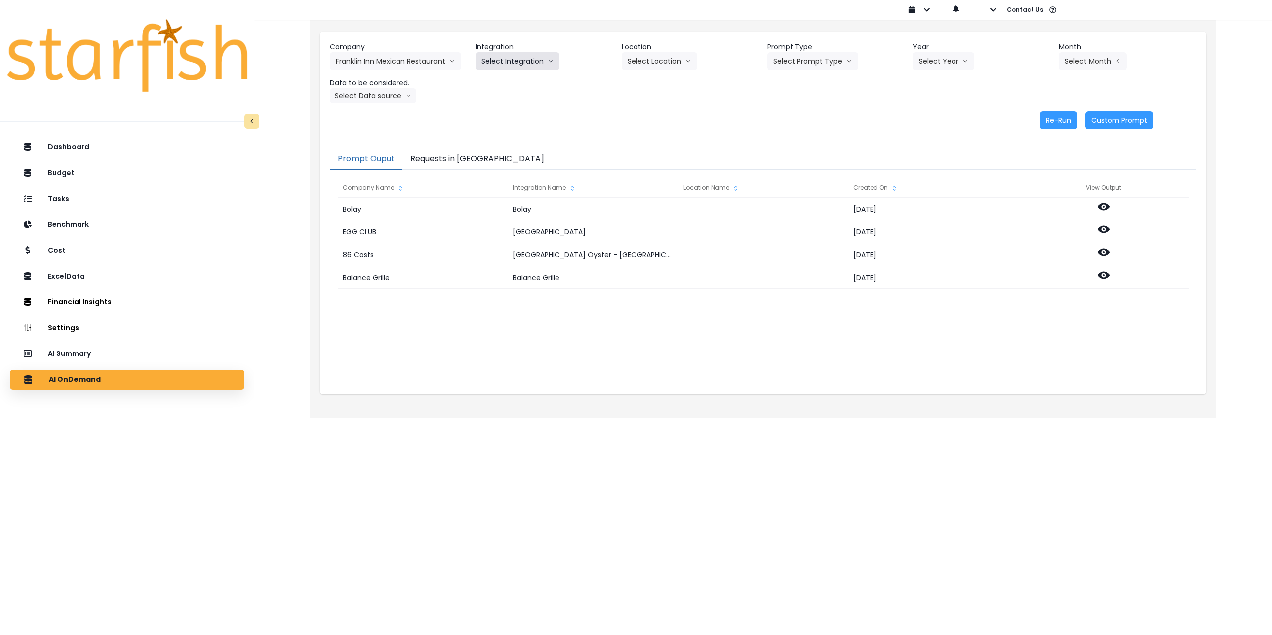
click at [528, 63] on button "Select Integration" at bounding box center [517, 61] width 84 height 18
click at [512, 83] on span "Quickbooks Online" at bounding box center [510, 82] width 59 height 10
click at [655, 59] on button "Select Location" at bounding box center [659, 61] width 76 height 18
click at [656, 83] on span "All Locations" at bounding box center [646, 82] width 39 height 10
click at [818, 58] on button "Select Prompt Type" at bounding box center [812, 61] width 91 height 18
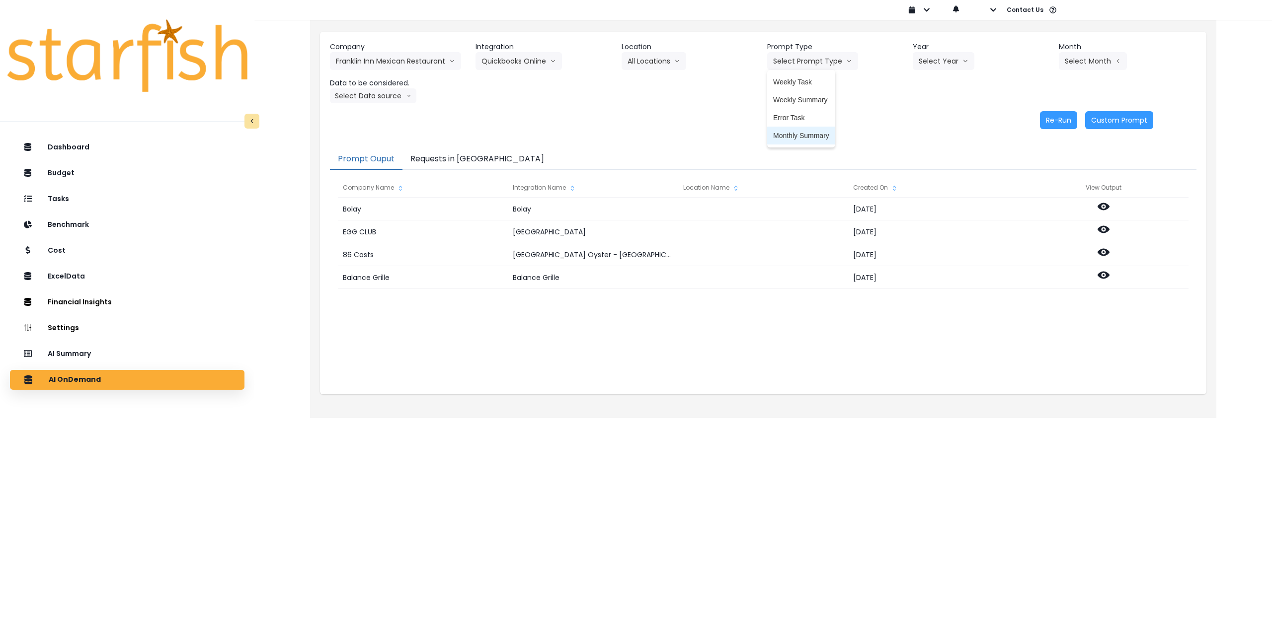
click at [797, 135] on span "Monthly Summary" at bounding box center [801, 136] width 56 height 10
click at [919, 61] on button "Select Year" at bounding box center [943, 61] width 62 height 18
click at [921, 117] on span "2025" at bounding box center [925, 118] width 15 height 10
click at [1088, 68] on button "Select Month" at bounding box center [1093, 61] width 68 height 18
click at [1035, 168] on span "July" at bounding box center [1042, 171] width 19 height 10
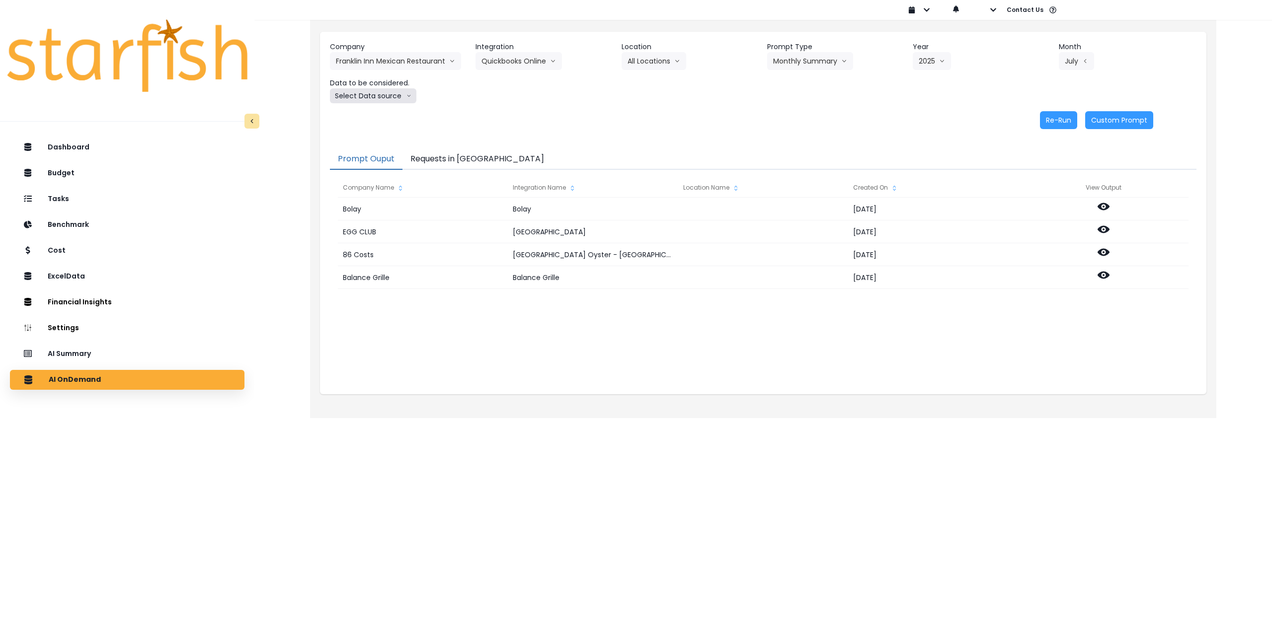
click at [356, 90] on button "Select Data source" at bounding box center [373, 95] width 86 height 15
click at [361, 112] on span "Comparison overtime" at bounding box center [369, 115] width 66 height 10
click at [1061, 116] on button "Re-Run" at bounding box center [1058, 120] width 37 height 18
click at [383, 96] on button "Comparison overtime" at bounding box center [378, 95] width 96 height 15
click at [368, 133] on span "Location Analysis" at bounding box center [369, 133] width 66 height 10
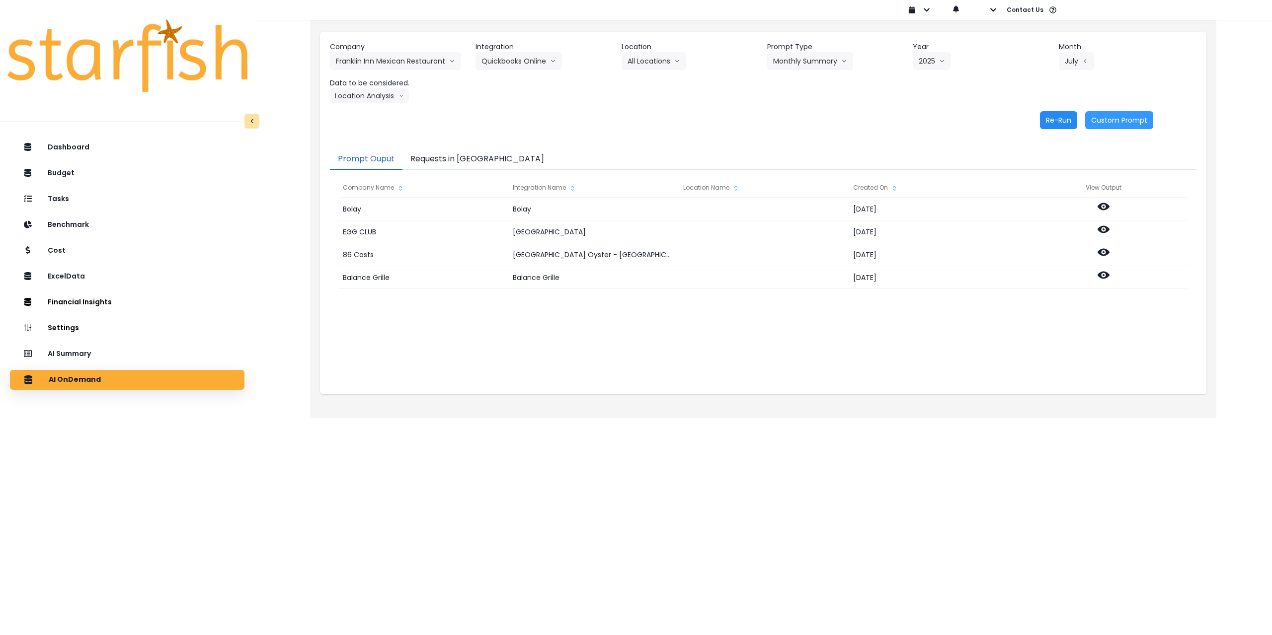
click at [1053, 119] on button "Re-Run" at bounding box center [1058, 120] width 37 height 18
click at [374, 58] on button "Franklin Inn Mexican Restaurant" at bounding box center [395, 61] width 131 height 18
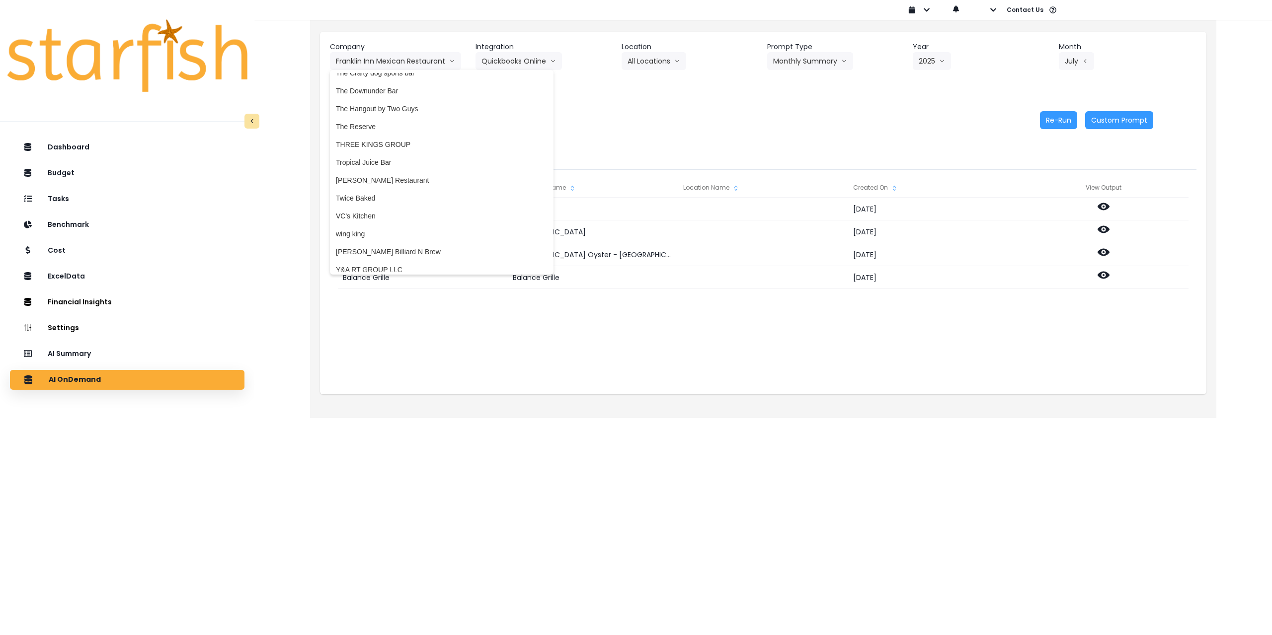
scroll to position [1965, 0]
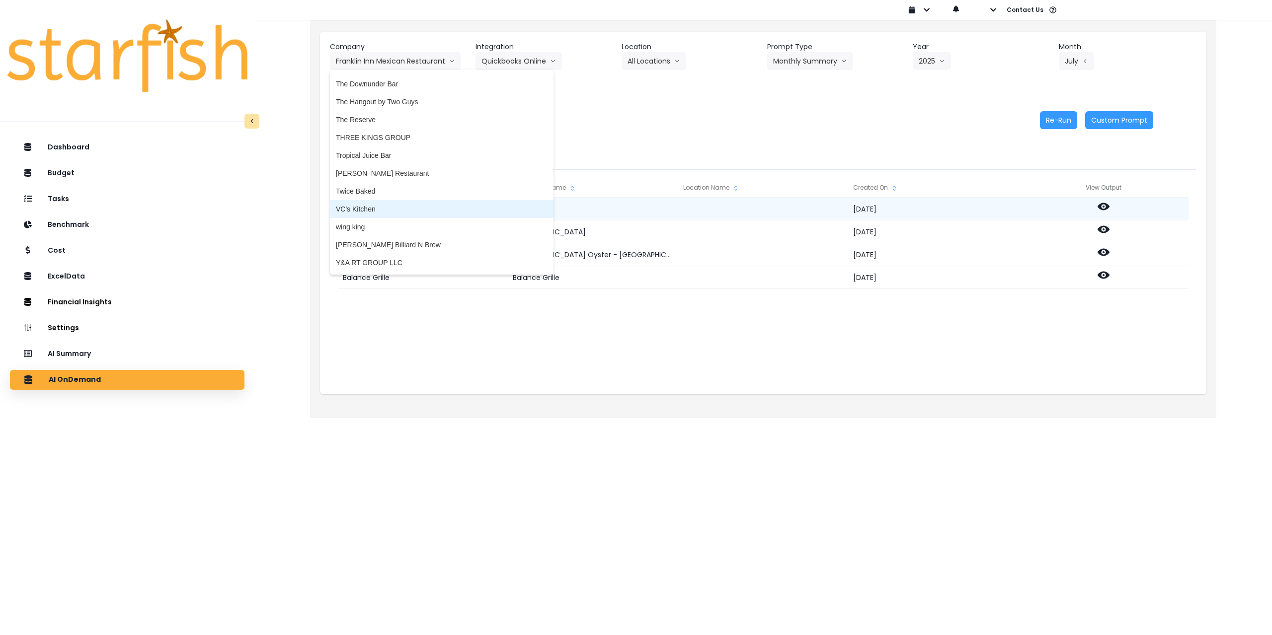
click at [383, 211] on span "VC's Kitchen" at bounding box center [442, 209] width 212 height 10
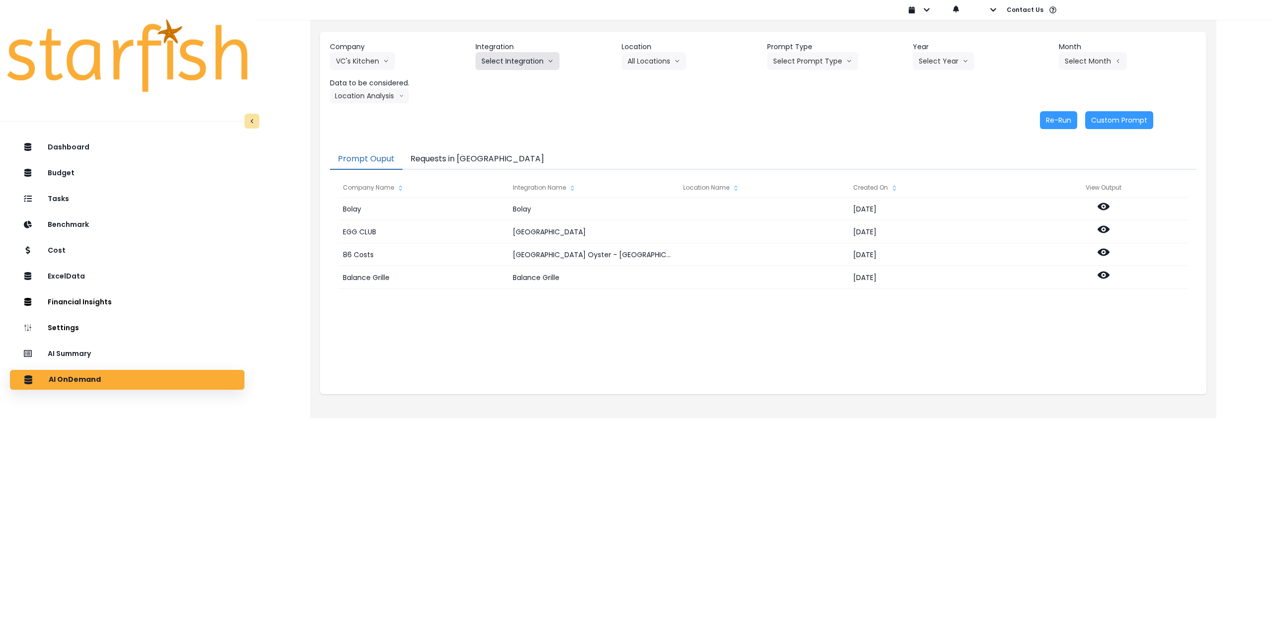
click at [530, 65] on button "Select Integration" at bounding box center [517, 61] width 84 height 18
click at [520, 77] on span "Quickbooks Online" at bounding box center [510, 82] width 59 height 10
click at [685, 57] on icon "arrow down line" at bounding box center [688, 61] width 6 height 10
click at [657, 79] on span "All Locations" at bounding box center [646, 82] width 39 height 10
click at [792, 64] on button "Select Prompt Type" at bounding box center [812, 61] width 91 height 18
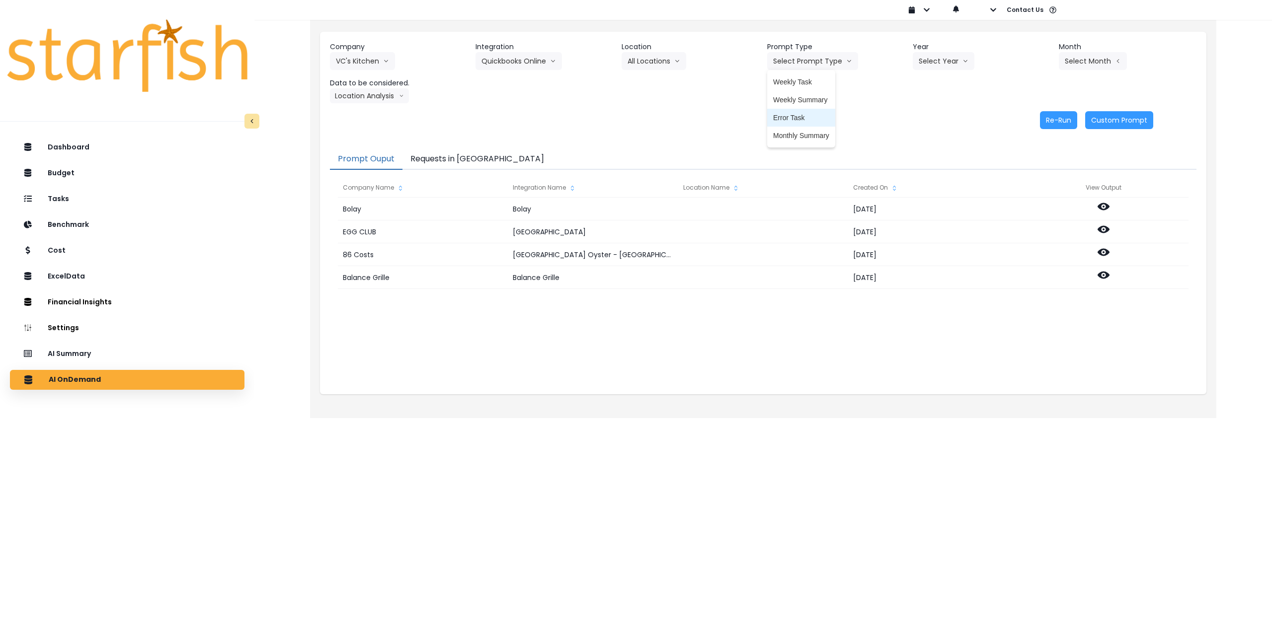
click at [792, 121] on span "Error Task" at bounding box center [801, 118] width 56 height 10
click at [956, 67] on button "Select Year" at bounding box center [943, 61] width 62 height 18
click at [930, 118] on span "2025" at bounding box center [925, 118] width 15 height 10
click at [1077, 53] on button "Select Month" at bounding box center [1093, 61] width 68 height 18
click at [1034, 165] on li "July" at bounding box center [1042, 171] width 31 height 18
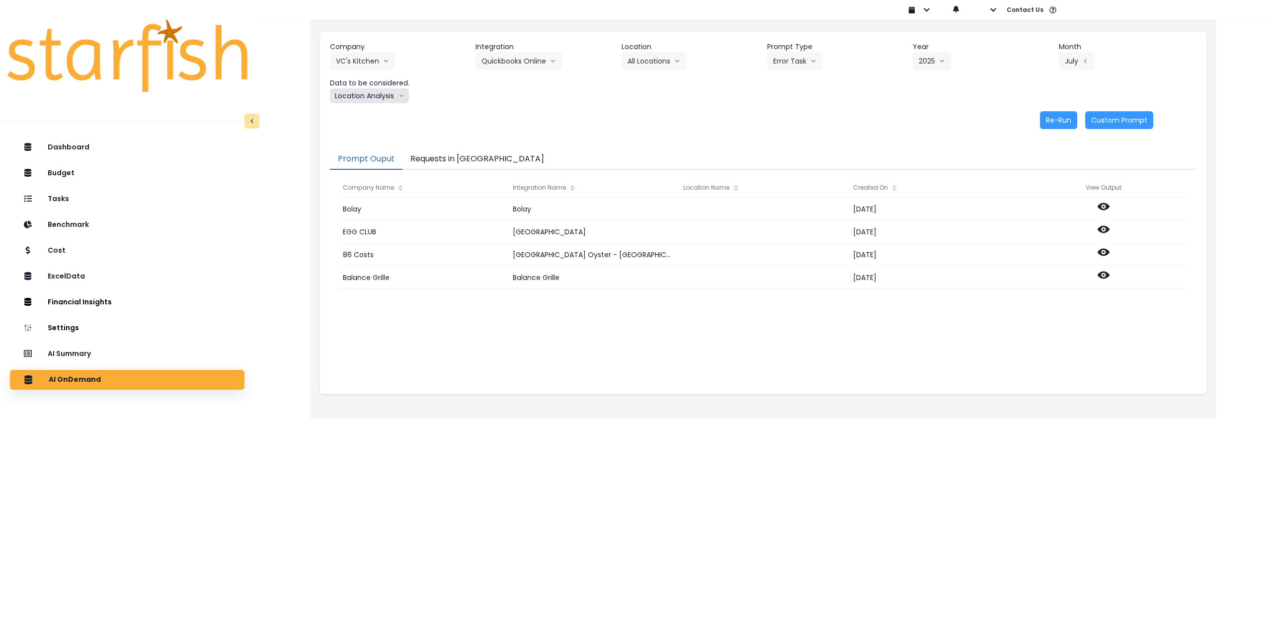
click at [352, 93] on button "Location Analysis" at bounding box center [369, 95] width 79 height 15
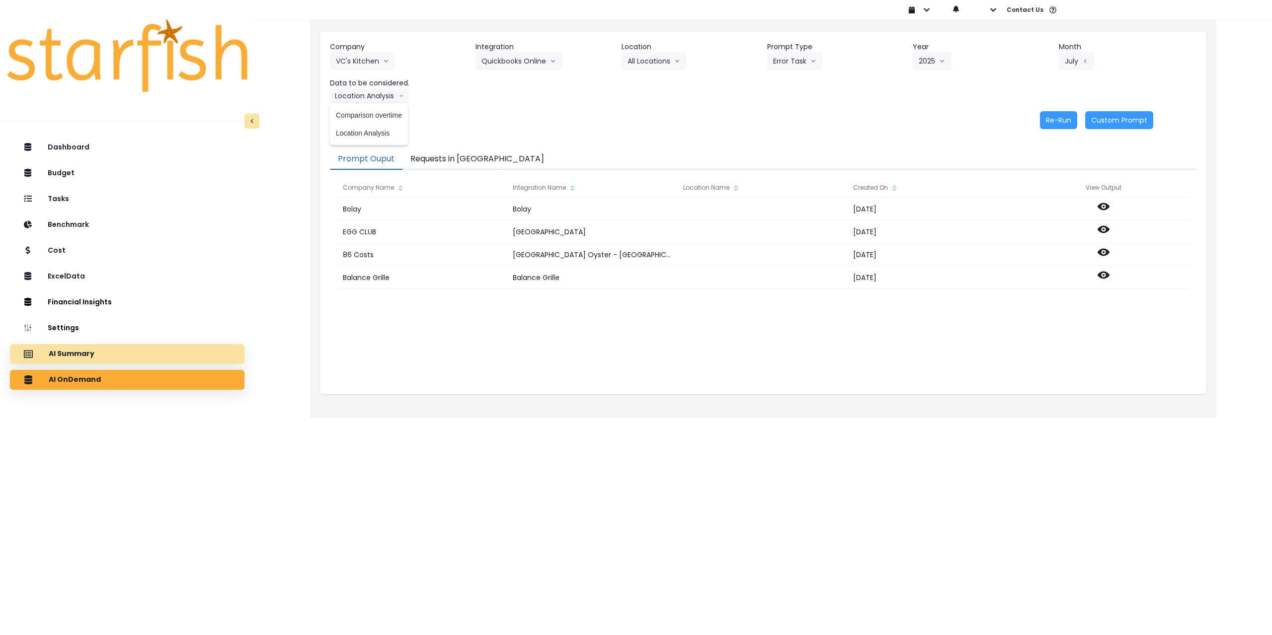
click at [138, 354] on div "AI Summary" at bounding box center [127, 354] width 219 height 21
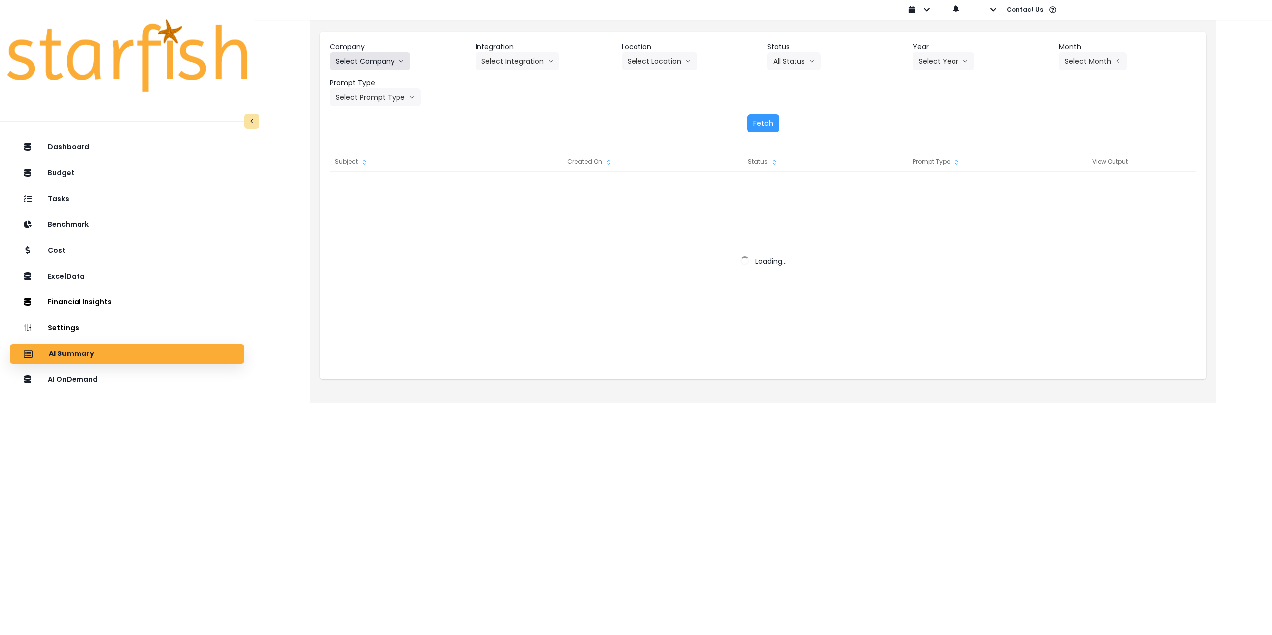
click at [375, 59] on button "Select Company" at bounding box center [370, 61] width 80 height 18
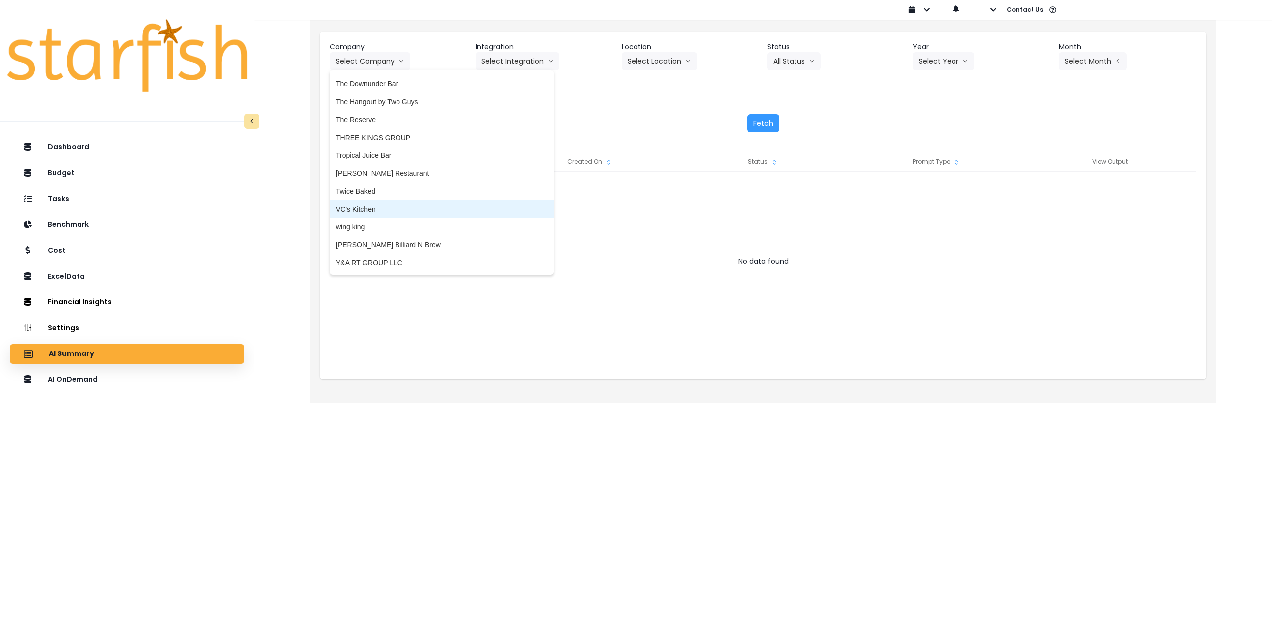
click at [397, 209] on span "VC's Kitchen" at bounding box center [442, 209] width 212 height 10
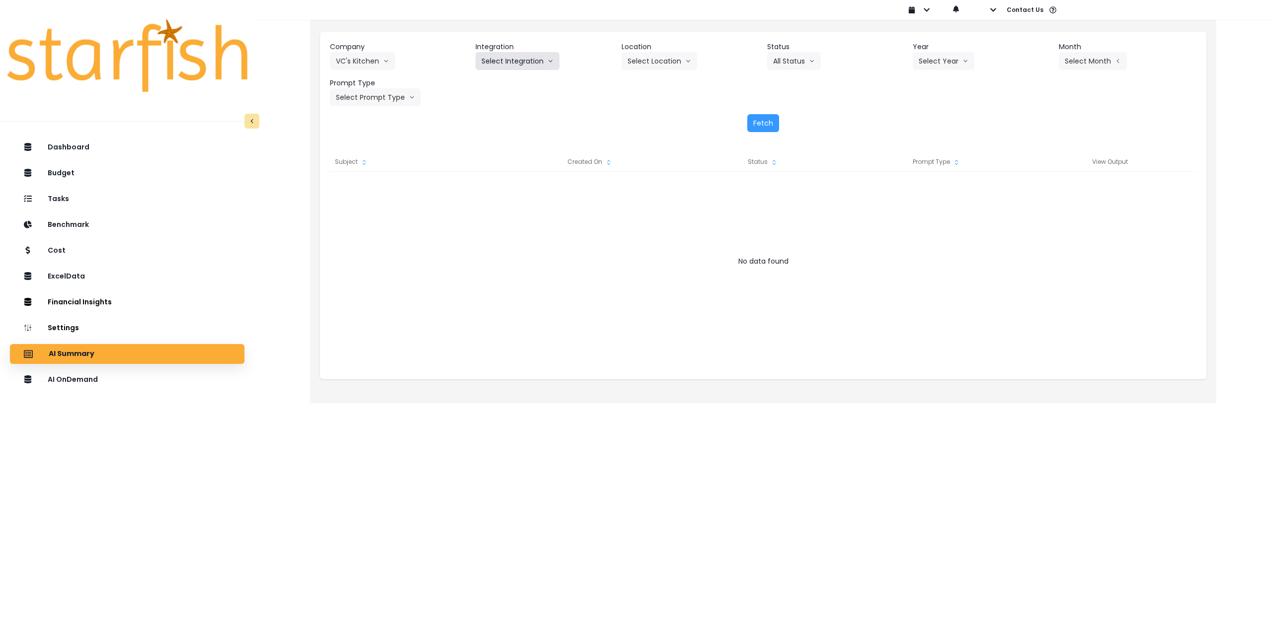
drag, startPoint x: 535, startPoint y: 59, endPoint x: 532, endPoint y: 66, distance: 7.1
click at [535, 59] on button "Select Integration" at bounding box center [517, 61] width 84 height 18
click at [514, 80] on span "Quickbooks Online" at bounding box center [510, 82] width 59 height 10
click at [651, 64] on button "Select Location" at bounding box center [659, 61] width 76 height 18
click at [648, 86] on span "All Locations" at bounding box center [646, 82] width 39 height 10
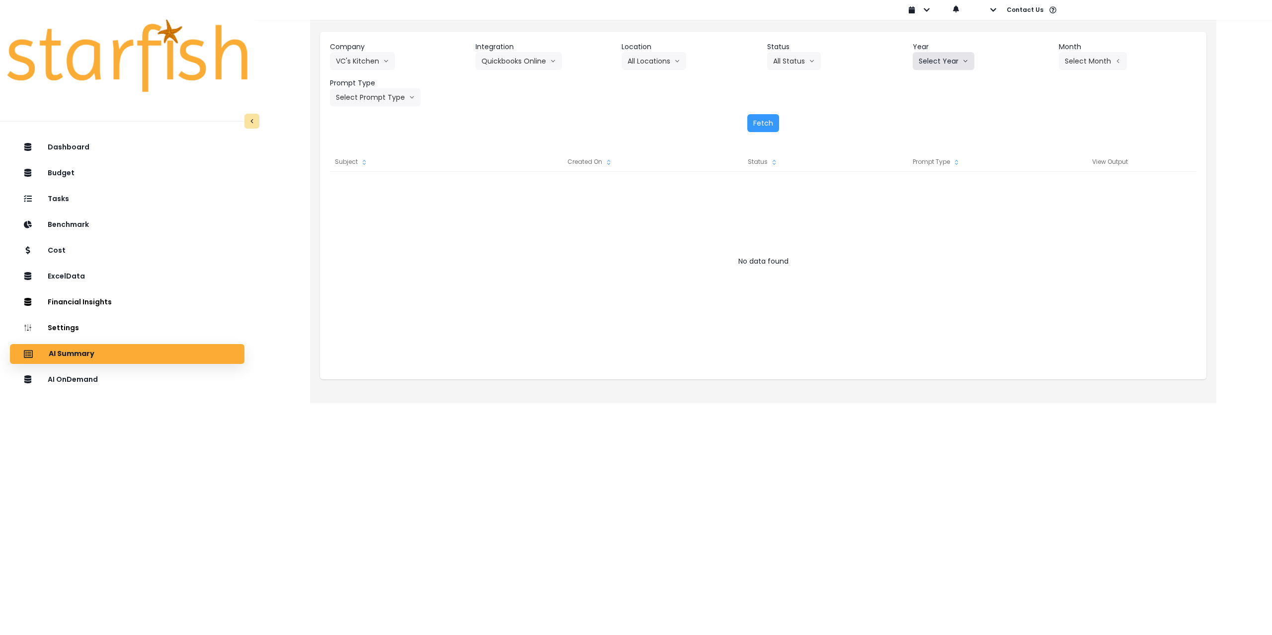
click at [930, 59] on button "Select Year" at bounding box center [943, 61] width 62 height 18
click at [928, 121] on span "2025" at bounding box center [925, 118] width 15 height 10
click at [1100, 71] on div "Company VC's Kitchen 86 Costs Asti Bagel Cafe Balance Grille Bald Ginger Bar Bu…" at bounding box center [763, 74] width 866 height 65
click at [1095, 60] on button "Select Month" at bounding box center [1093, 61] width 68 height 18
click at [1040, 166] on span "July" at bounding box center [1042, 171] width 19 height 10
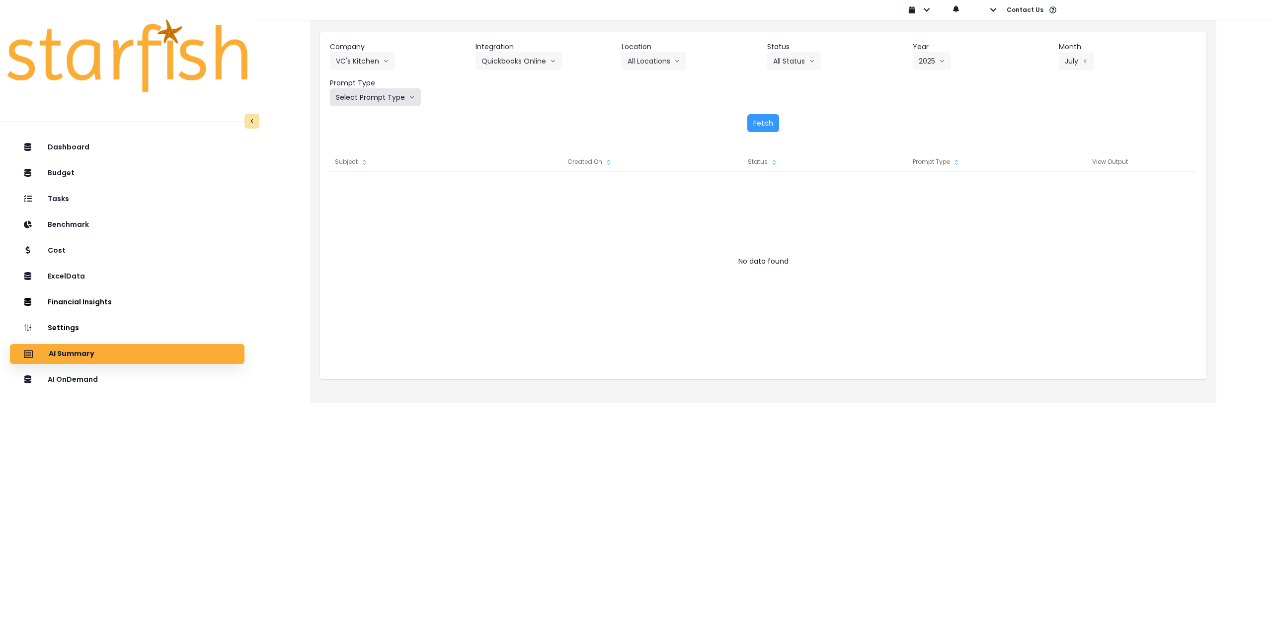
click at [364, 98] on button "Select Prompt Type" at bounding box center [375, 97] width 91 height 18
click at [354, 173] on span "Error Task" at bounding box center [364, 172] width 56 height 10
click at [770, 117] on button "Fetch" at bounding box center [763, 123] width 32 height 18
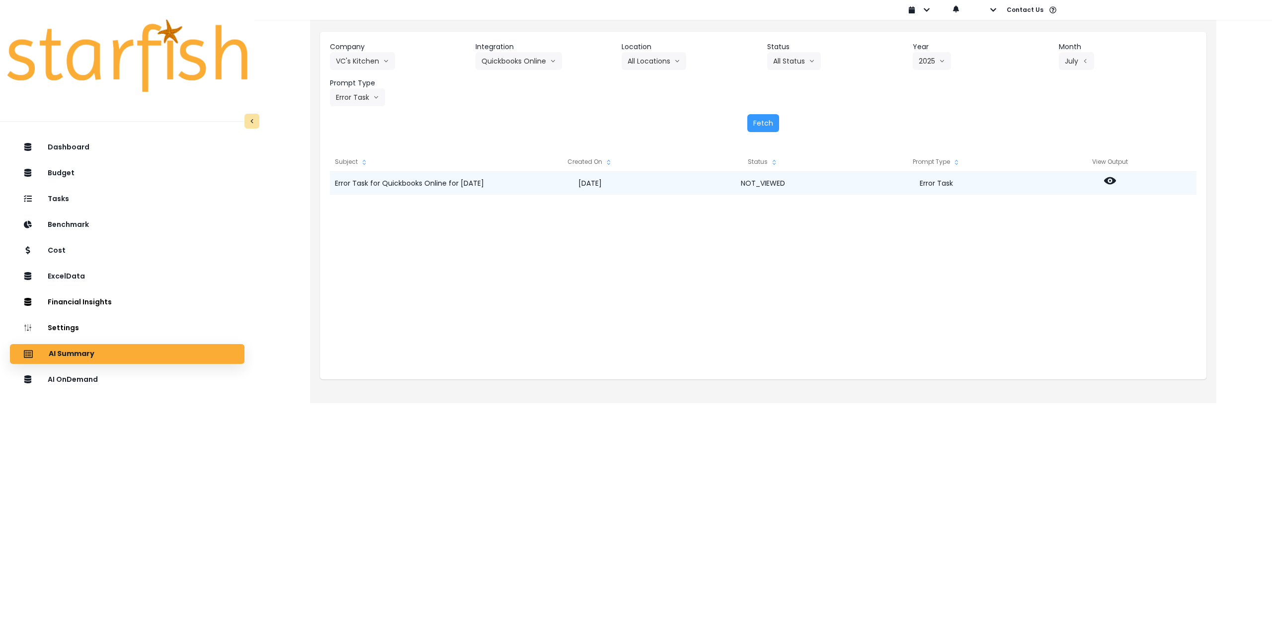
click at [1104, 179] on icon at bounding box center [1110, 181] width 12 height 12
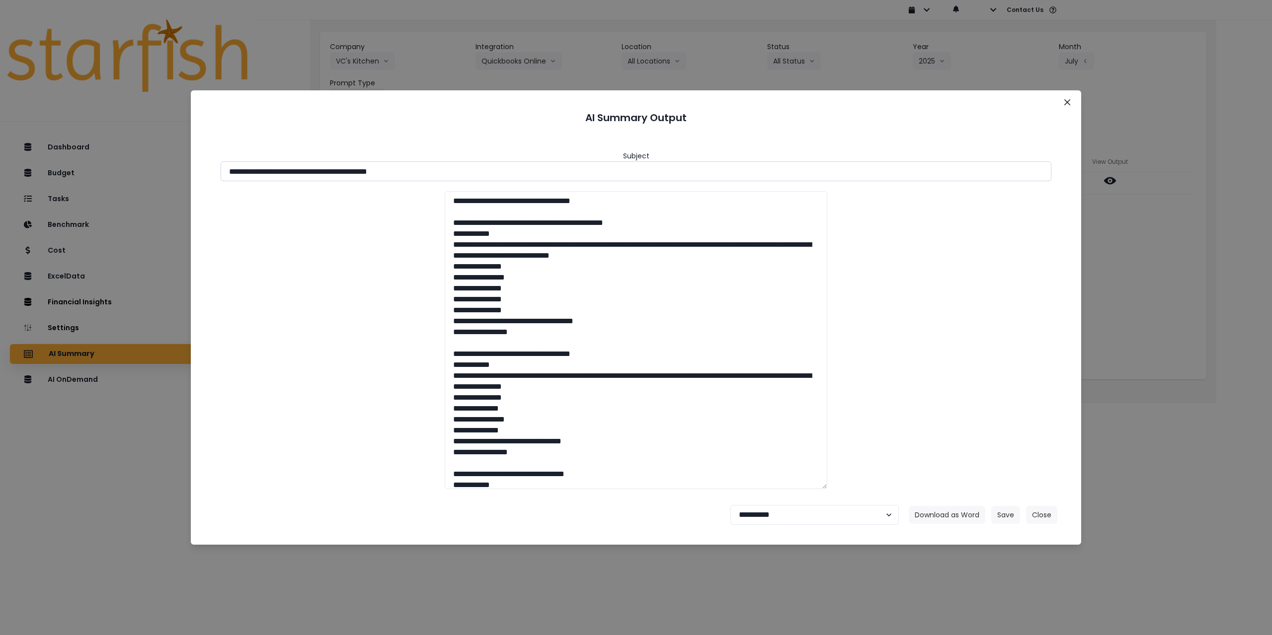
drag, startPoint x: 371, startPoint y: 171, endPoint x: 476, endPoint y: 171, distance: 105.3
click at [474, 170] on input "**********" at bounding box center [636, 171] width 831 height 20
click at [947, 515] on button "Download as Word" at bounding box center [947, 515] width 76 height 18
click at [760, 511] on select "**********" at bounding box center [814, 515] width 168 height 20
select select "********"
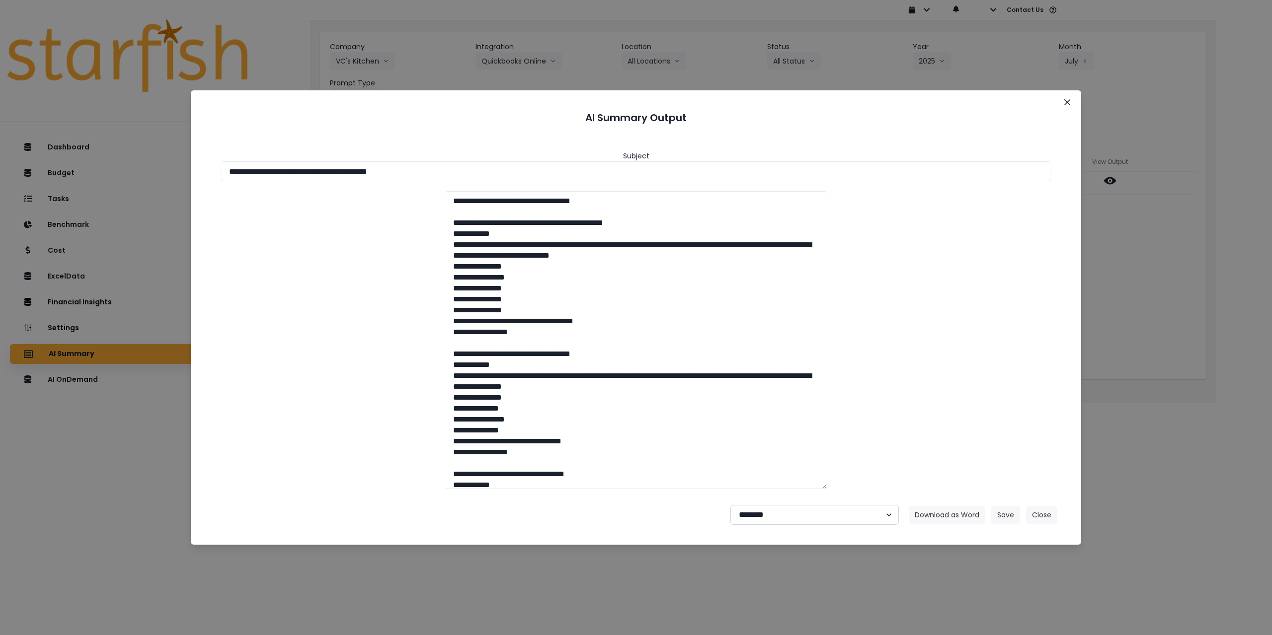
click at [730, 505] on select "**********" at bounding box center [814, 515] width 168 height 20
click at [1001, 514] on button "Save" at bounding box center [1005, 515] width 29 height 18
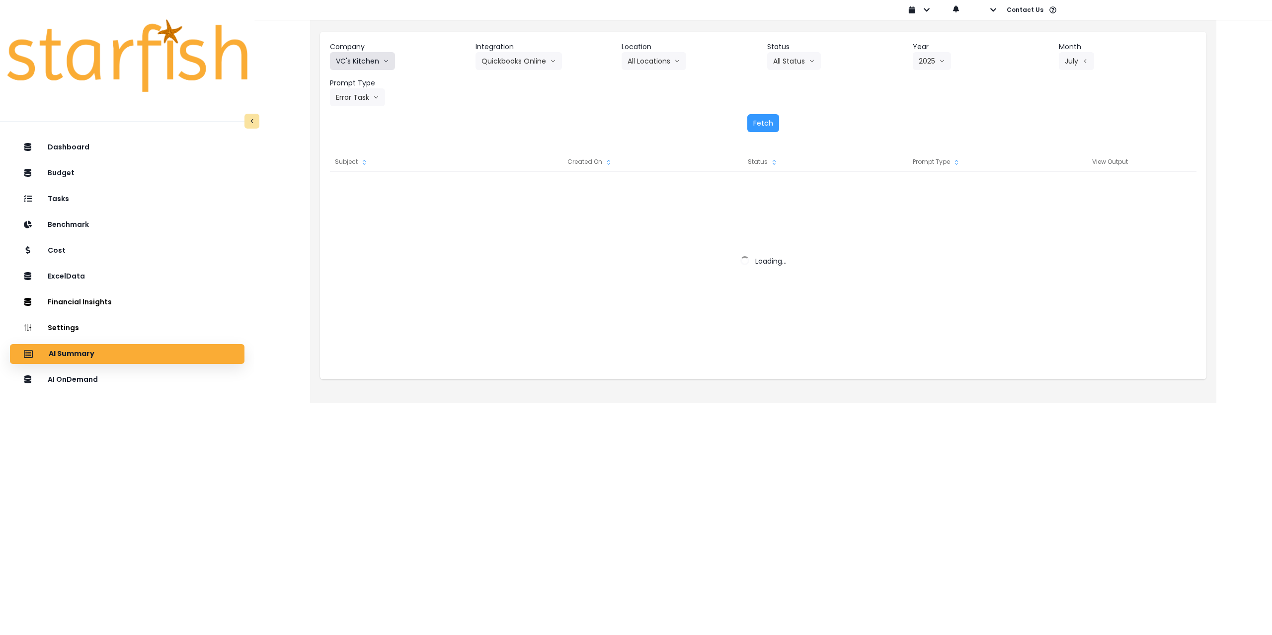
click at [374, 57] on button "VC's Kitchen" at bounding box center [362, 61] width 65 height 18
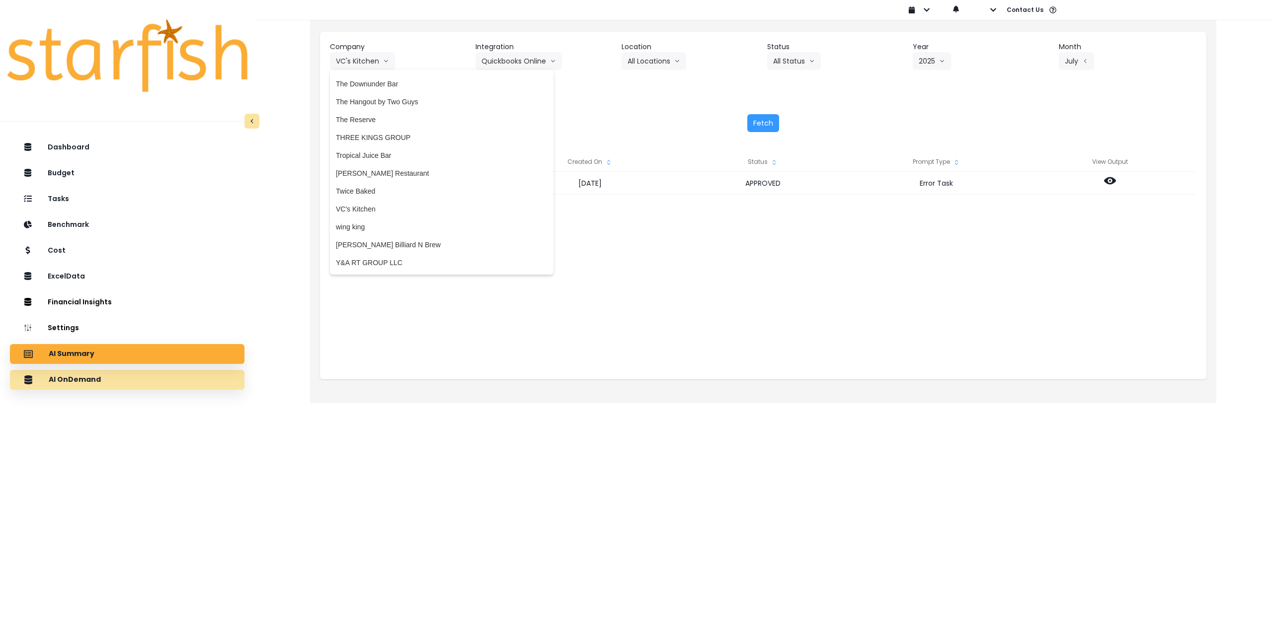
click at [98, 372] on div "AI OnDemand" at bounding box center [127, 380] width 219 height 21
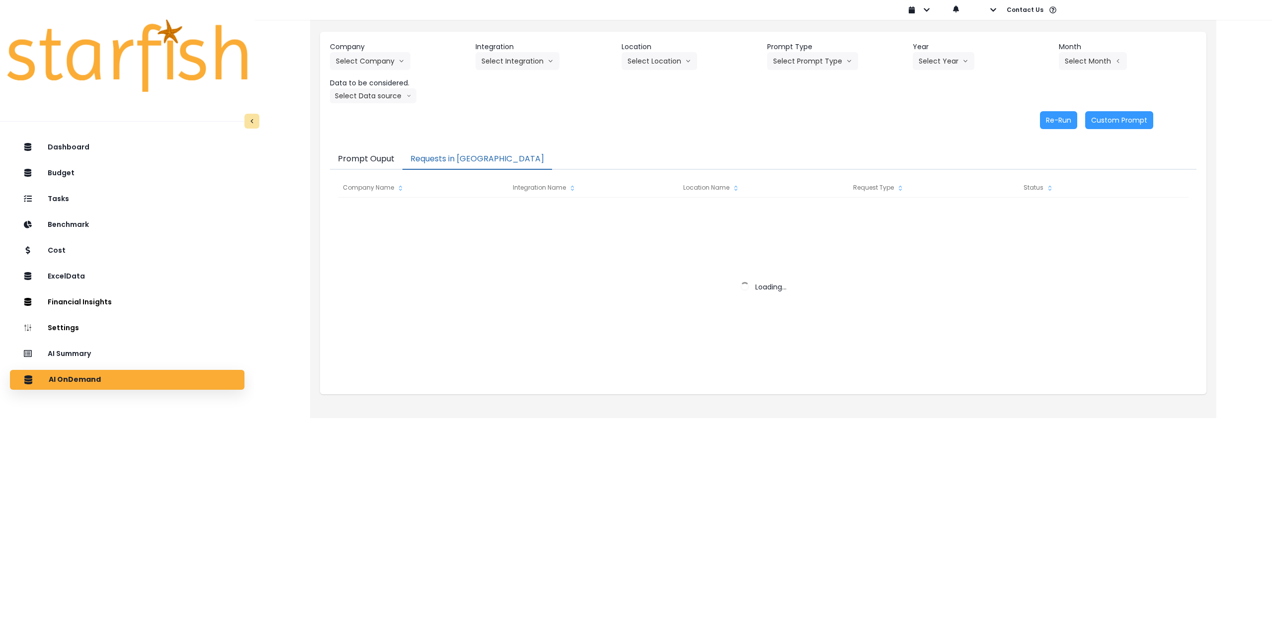
click at [464, 154] on button "Requests in [GEOGRAPHIC_DATA]" at bounding box center [477, 159] width 150 height 21
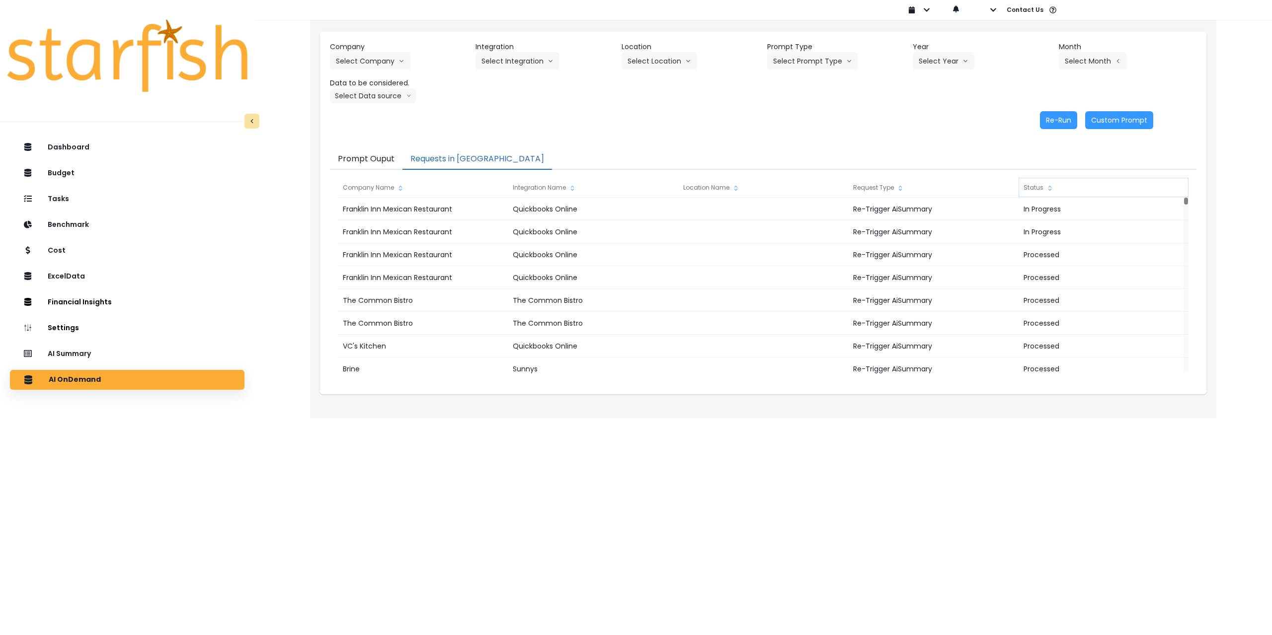
click at [1035, 187] on div "Status" at bounding box center [1103, 188] width 170 height 20
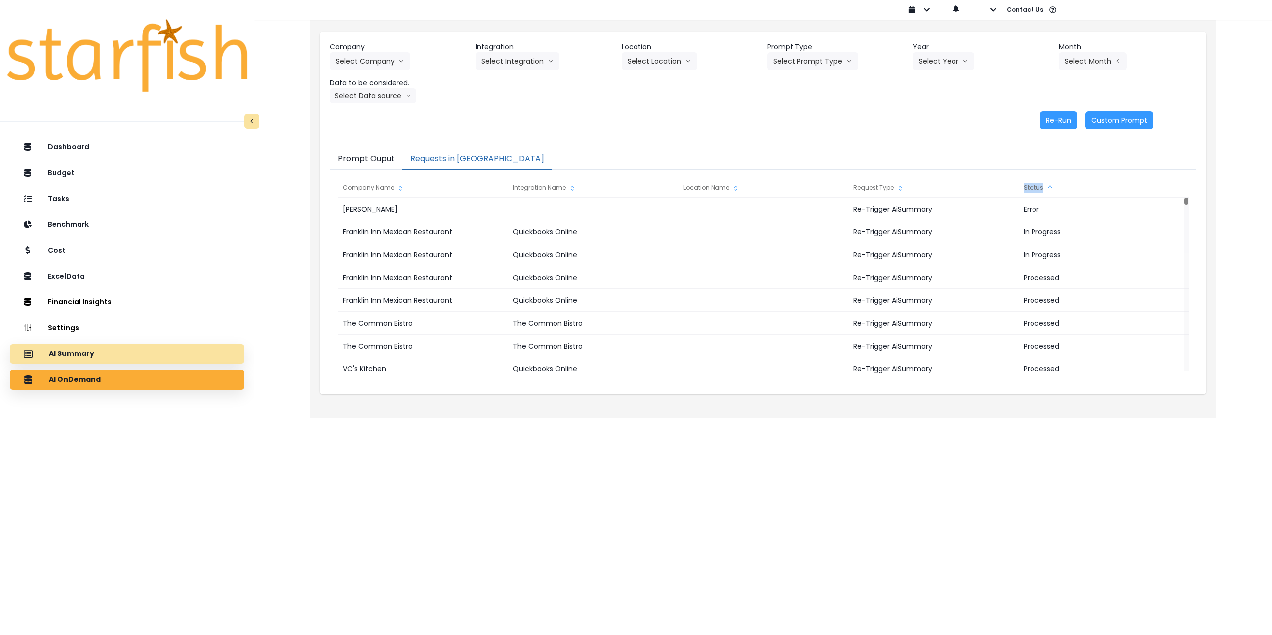
click at [92, 353] on p "AI Summary" at bounding box center [72, 354] width 46 height 9
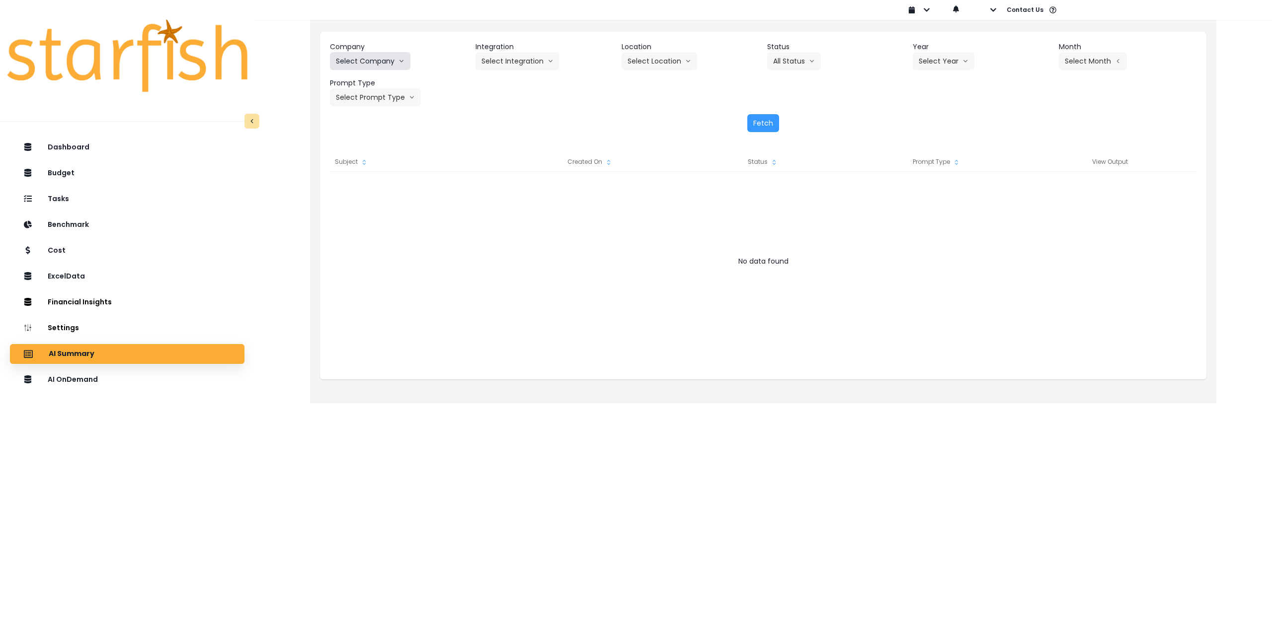
click at [378, 62] on button "Select Company" at bounding box center [370, 61] width 80 height 18
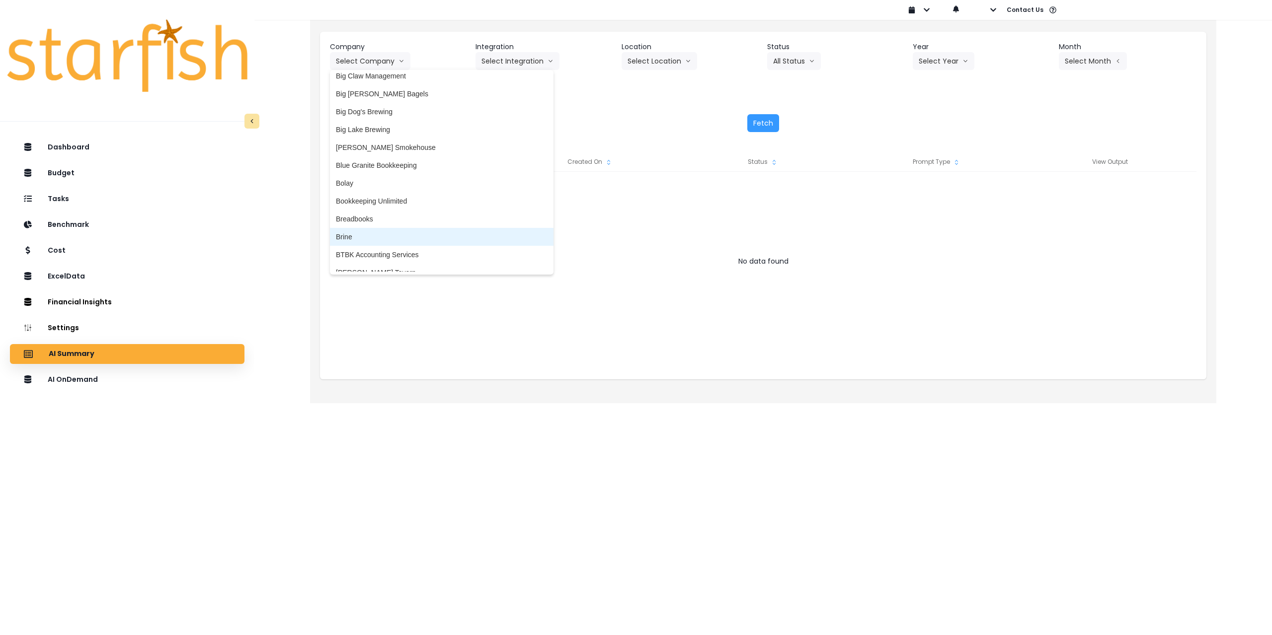
click at [354, 232] on span "Brine" at bounding box center [442, 237] width 212 height 10
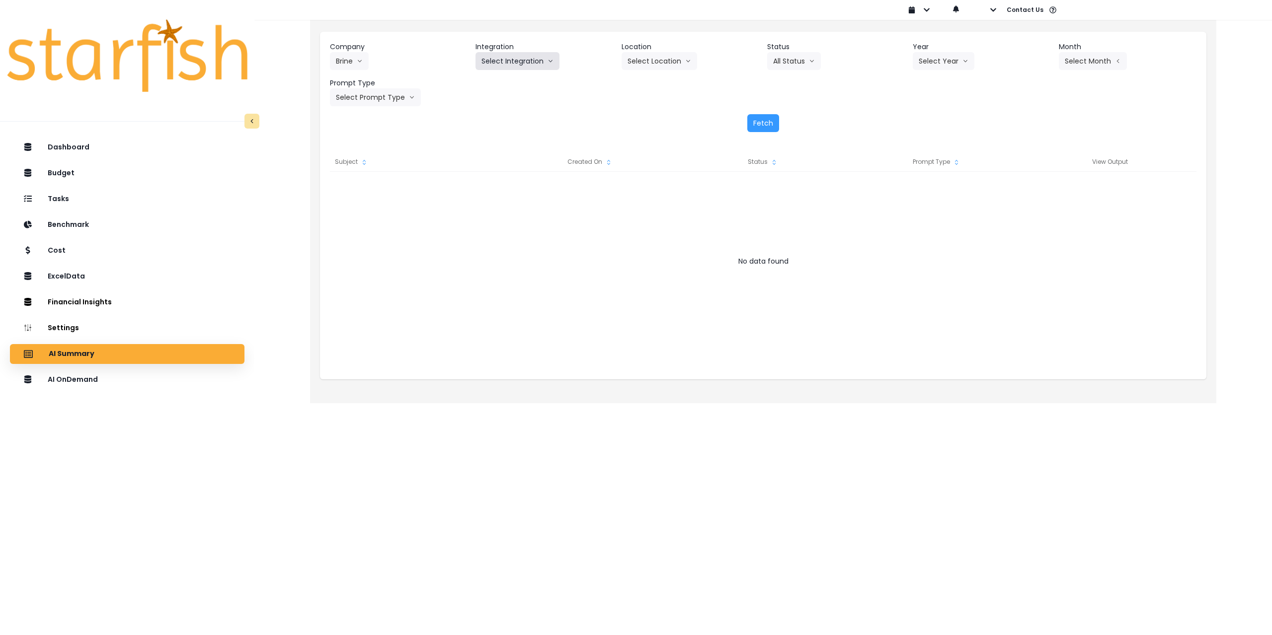
click at [528, 63] on button "Select Integration" at bounding box center [517, 61] width 84 height 18
click at [499, 104] on span "Rubys" at bounding box center [519, 100] width 76 height 10
click at [679, 63] on button "Select Location" at bounding box center [659, 61] width 76 height 18
click at [655, 88] on li "All Locations" at bounding box center [646, 82] width 51 height 18
click at [927, 54] on button "Select Year" at bounding box center [943, 61] width 62 height 18
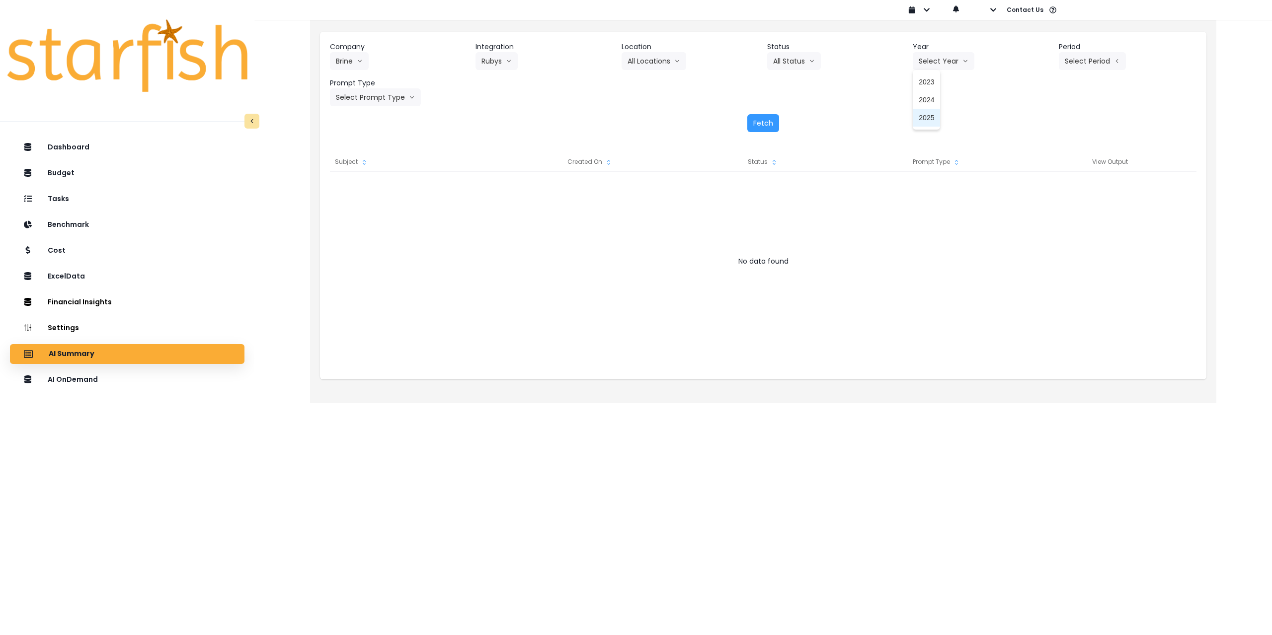
click at [917, 120] on li "2025" at bounding box center [925, 118] width 27 height 18
drag, startPoint x: 1088, startPoint y: 61, endPoint x: 1087, endPoint y: 67, distance: 6.0
click at [1088, 61] on button "Select Period" at bounding box center [1092, 61] width 67 height 18
click at [1040, 168] on span "P7" at bounding box center [1046, 171] width 12 height 10
click at [364, 98] on button "Select Prompt Type" at bounding box center [375, 97] width 91 height 18
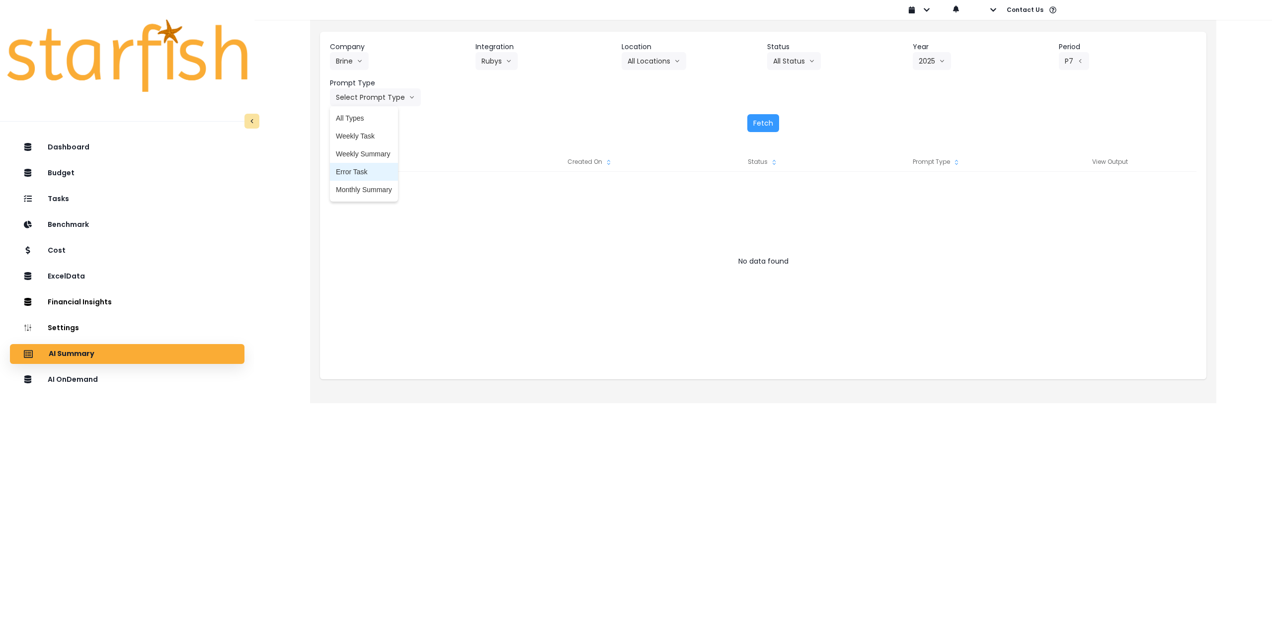
click at [355, 174] on span "Error Task" at bounding box center [364, 172] width 56 height 10
click at [772, 120] on button "Fetch" at bounding box center [763, 123] width 32 height 18
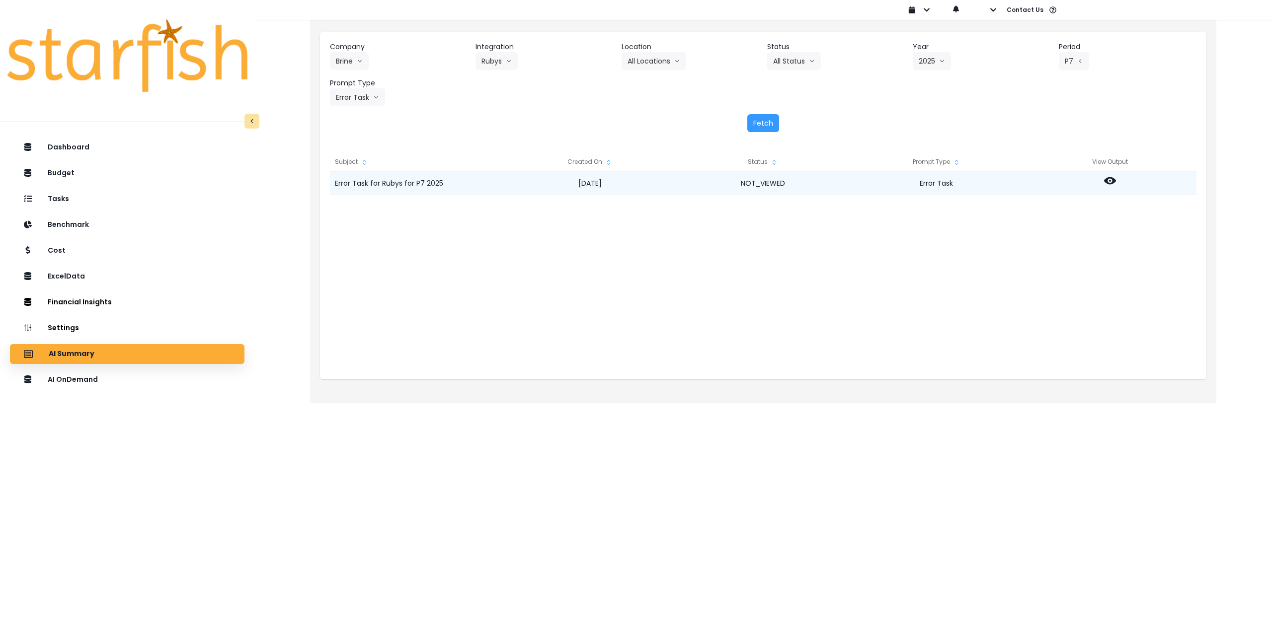
click at [1109, 184] on icon at bounding box center [1110, 180] width 12 height 7
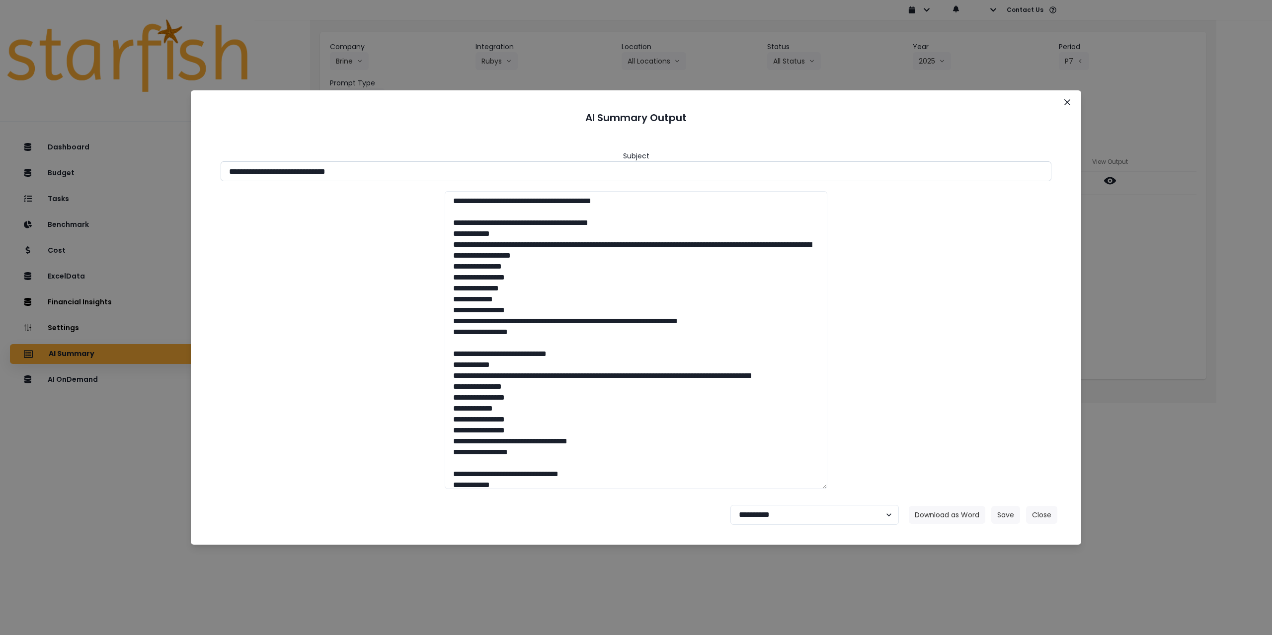
drag, startPoint x: 283, startPoint y: 170, endPoint x: 432, endPoint y: 171, distance: 149.5
click at [429, 170] on input "**********" at bounding box center [636, 171] width 831 height 20
click at [960, 517] on button "Download as Word" at bounding box center [947, 515] width 76 height 18
click at [490, 404] on textarea at bounding box center [636, 340] width 382 height 298
click at [935, 515] on button "Download as Word" at bounding box center [947, 515] width 76 height 18
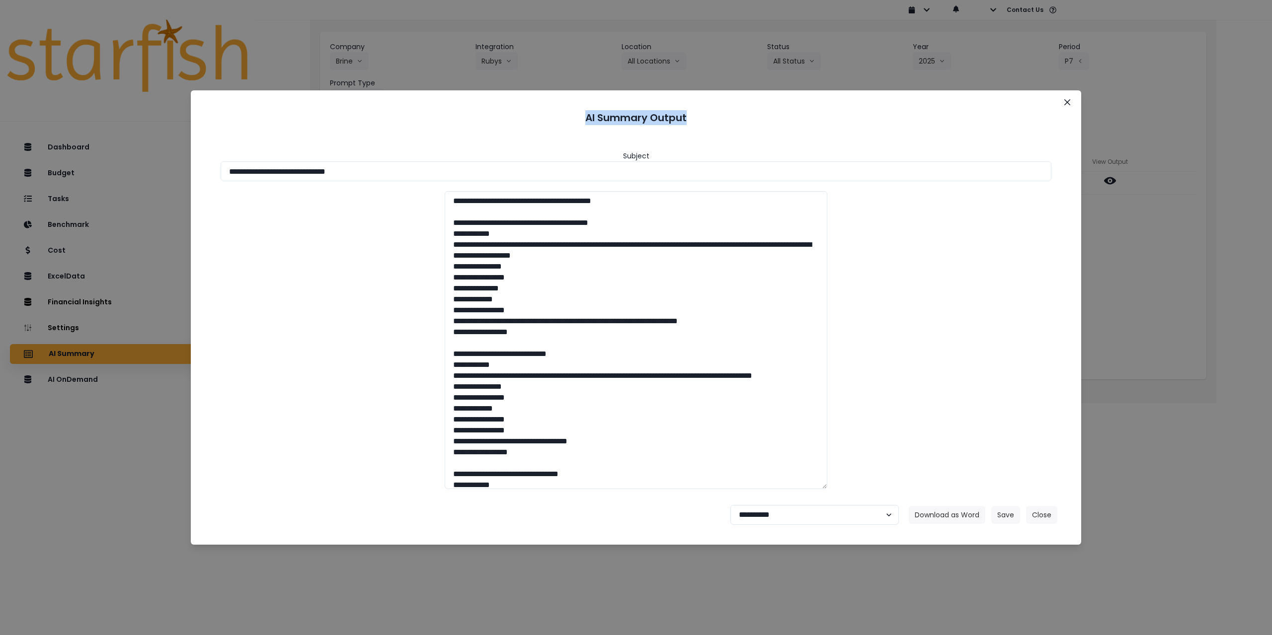
drag, startPoint x: 518, startPoint y: 119, endPoint x: 1114, endPoint y: 104, distance: 595.8
click at [1125, 104] on div "**********" at bounding box center [636, 317] width 1272 height 635
click at [1069, 103] on icon "Close" at bounding box center [1067, 102] width 6 height 6
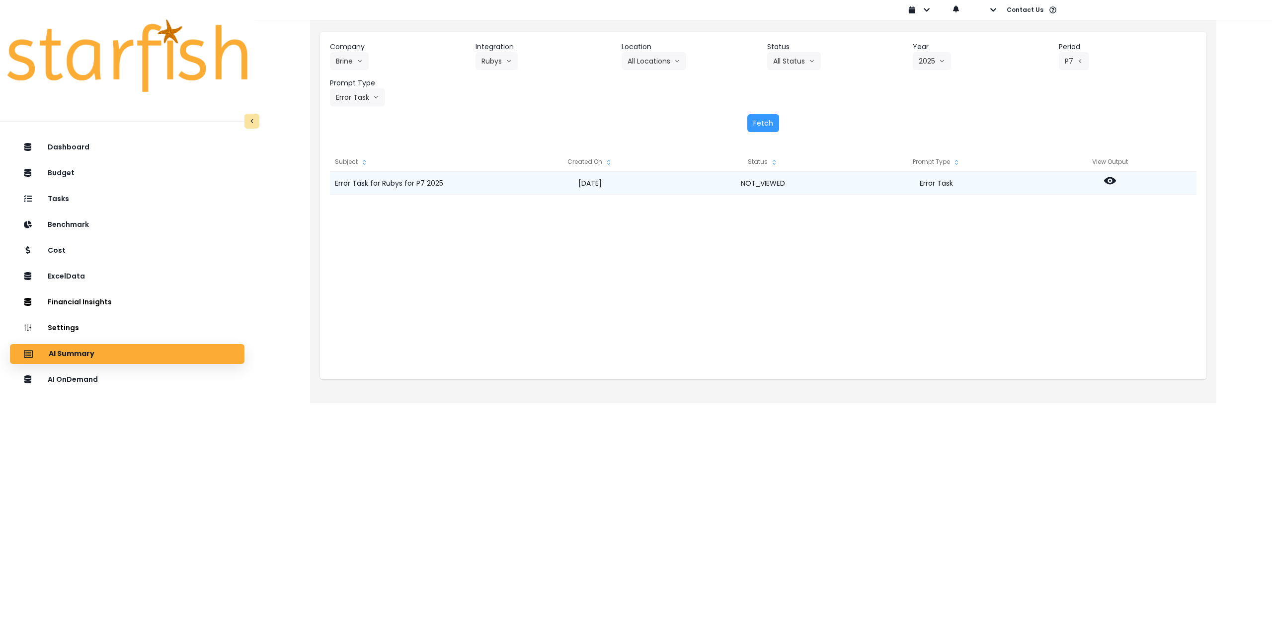
click at [1107, 180] on icon at bounding box center [1110, 180] width 12 height 7
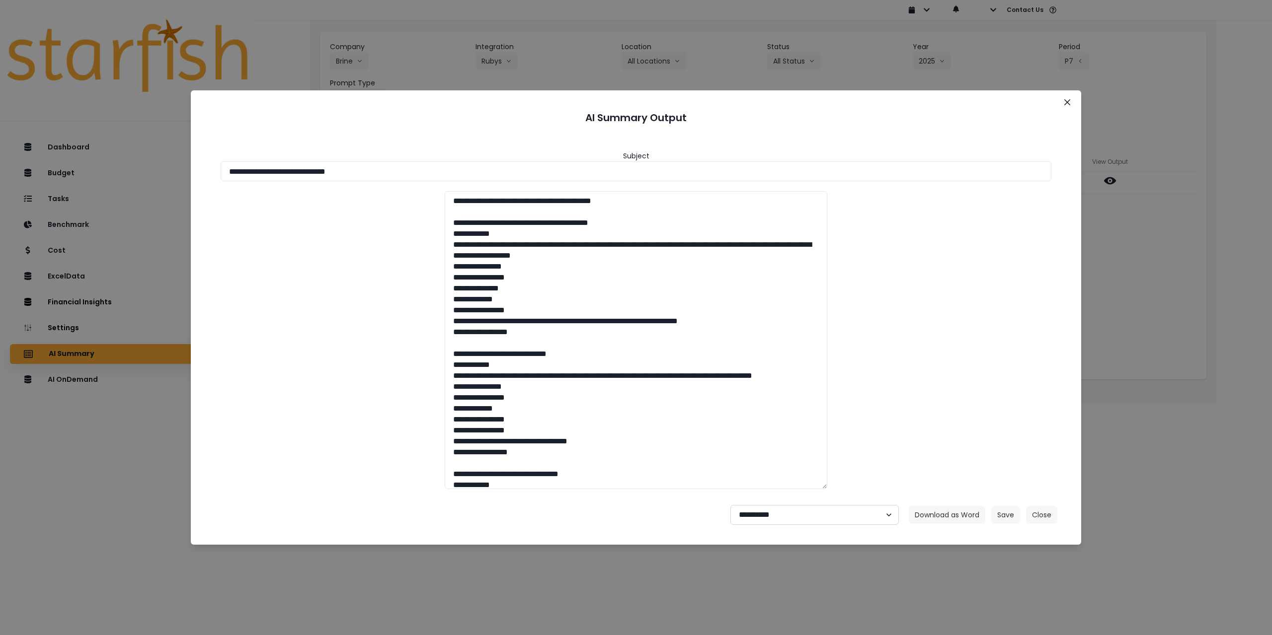
click at [785, 524] on select "**********" at bounding box center [814, 515] width 168 height 20
select select "********"
click at [730, 505] on select "**********" at bounding box center [814, 515] width 168 height 20
click at [1011, 511] on button "Save" at bounding box center [1005, 515] width 29 height 18
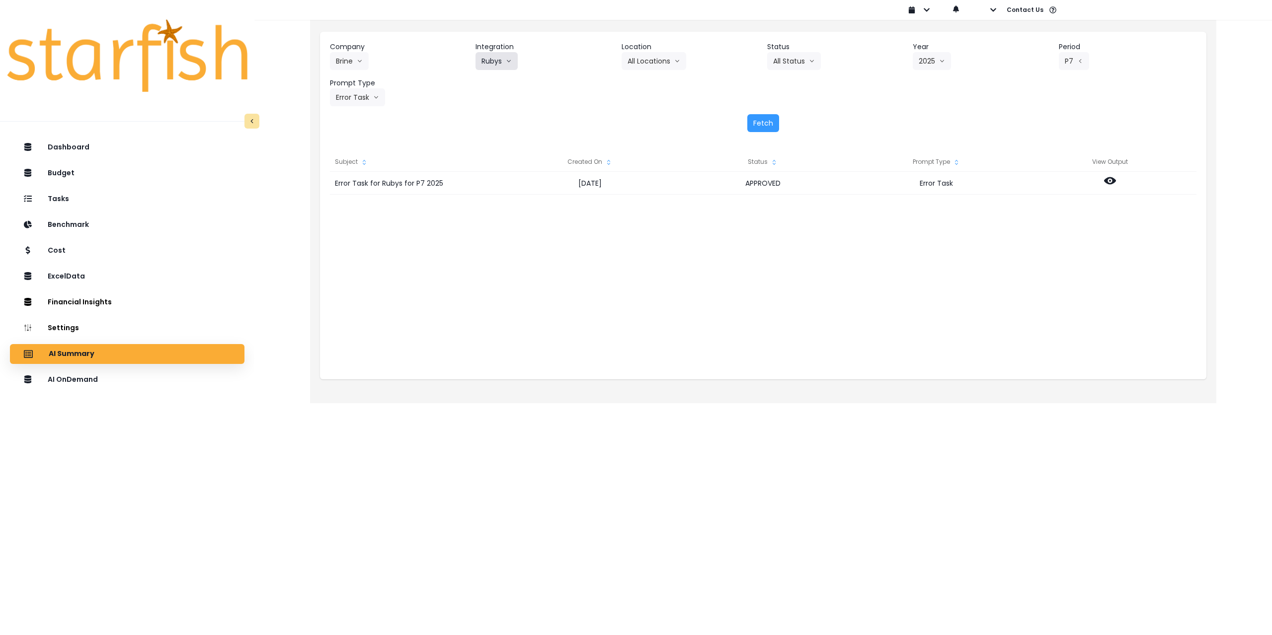
click at [499, 61] on button "Rubys" at bounding box center [496, 61] width 42 height 18
click at [498, 115] on span "Sunnys" at bounding box center [519, 118] width 76 height 10
click at [667, 63] on button "Select Location" at bounding box center [659, 61] width 76 height 18
click at [657, 82] on span "All Locations" at bounding box center [646, 82] width 39 height 10
click at [956, 58] on button "Select Year" at bounding box center [943, 61] width 62 height 18
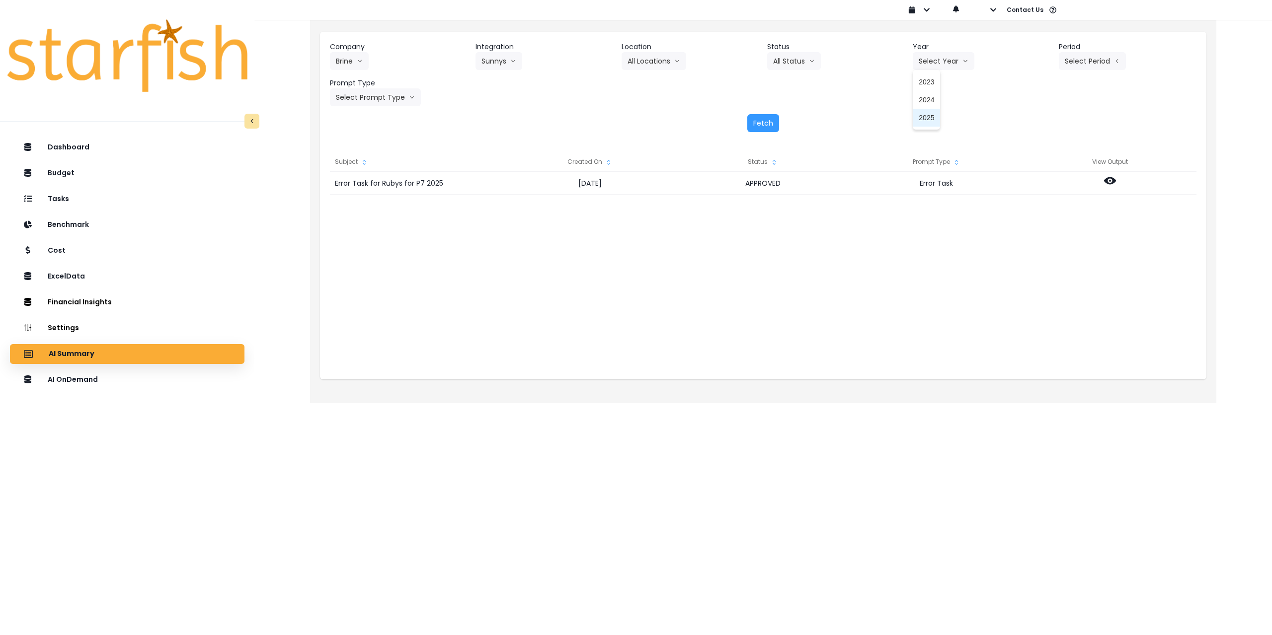
click at [936, 117] on li "2025" at bounding box center [925, 118] width 27 height 18
click at [1087, 66] on button "Select Period" at bounding box center [1092, 61] width 67 height 18
click at [1040, 171] on span "P7" at bounding box center [1046, 171] width 12 height 10
click at [386, 105] on button "Select Prompt Type" at bounding box center [375, 97] width 91 height 18
click at [376, 189] on span "Monthly Summary" at bounding box center [364, 190] width 56 height 10
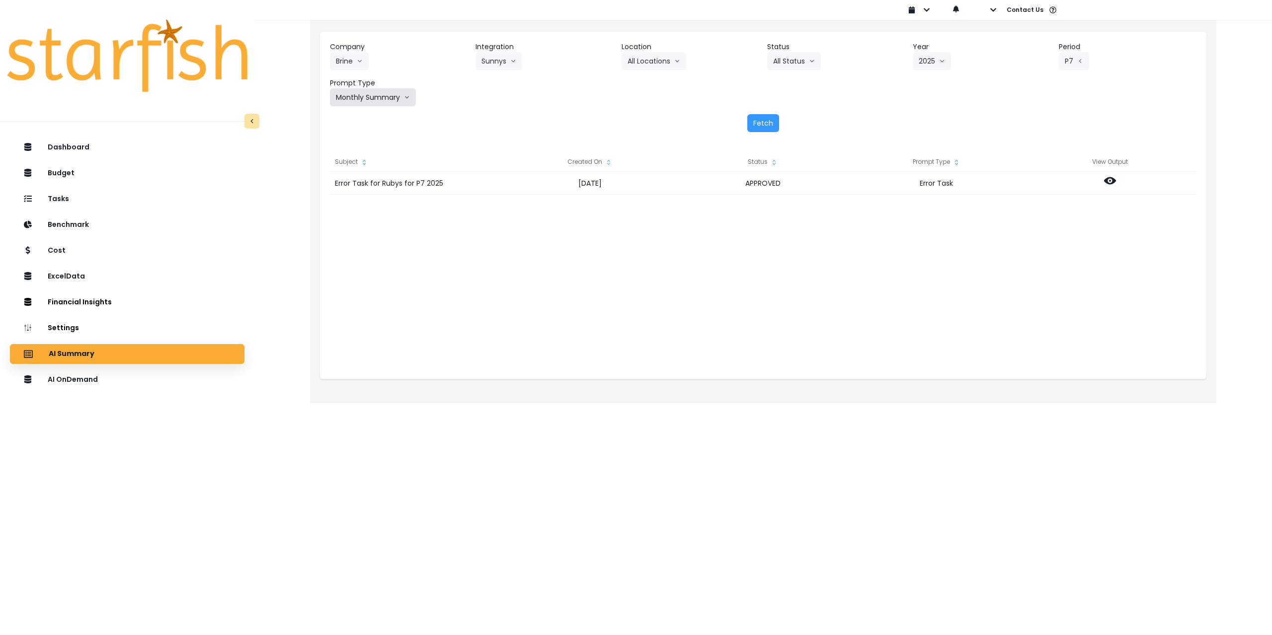
click at [367, 93] on button "Monthly Summary" at bounding box center [373, 97] width 86 height 18
click at [354, 171] on span "Error Task" at bounding box center [364, 172] width 56 height 10
click at [766, 119] on button "Fetch" at bounding box center [763, 123] width 32 height 18
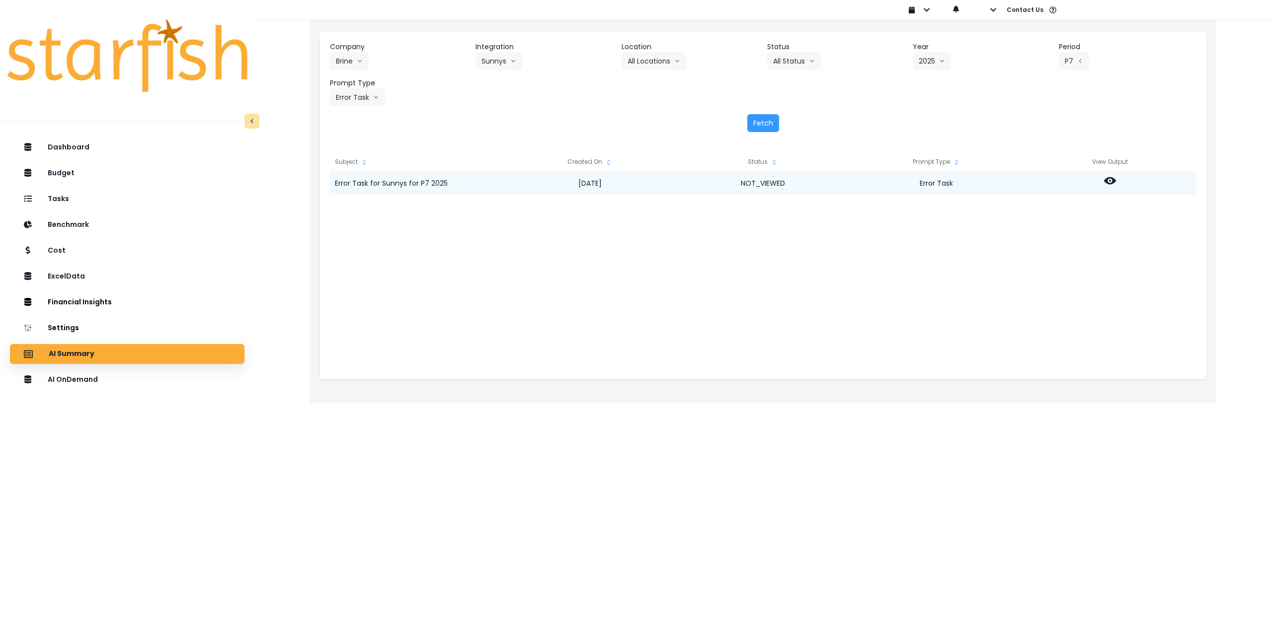
click at [1108, 177] on icon at bounding box center [1110, 181] width 12 height 12
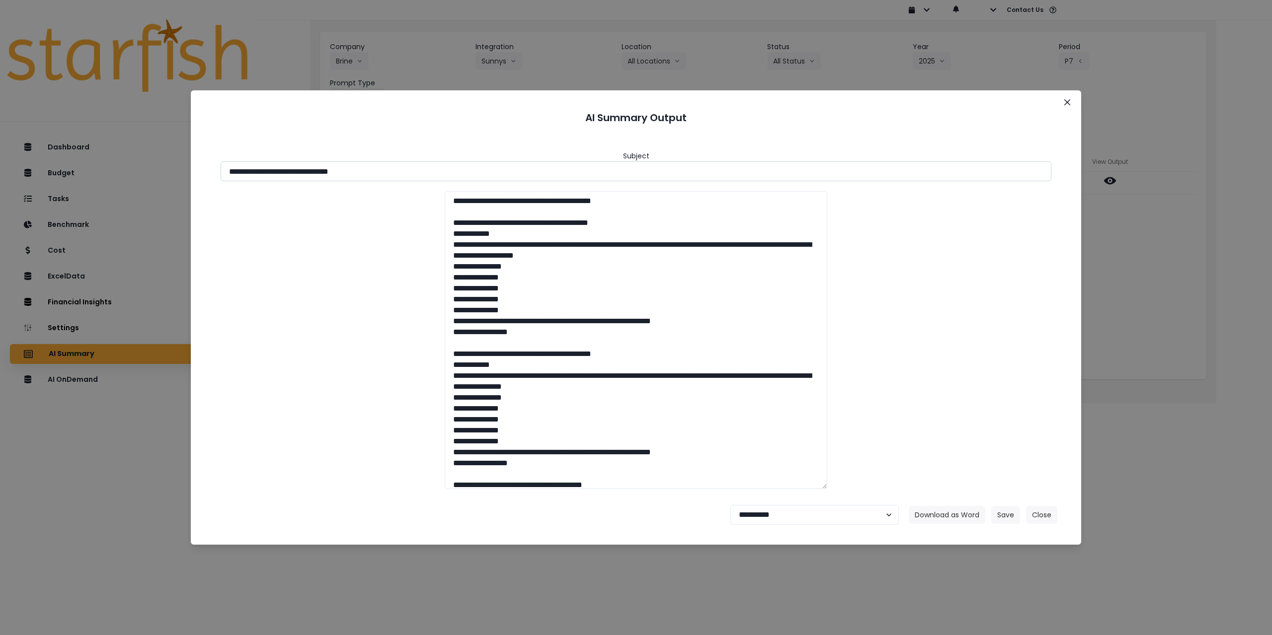
drag, startPoint x: 285, startPoint y: 172, endPoint x: 461, endPoint y: 179, distance: 176.5
click at [429, 173] on input "**********" at bounding box center [636, 171] width 831 height 20
click at [1005, 516] on button "Save" at bounding box center [1005, 515] width 29 height 18
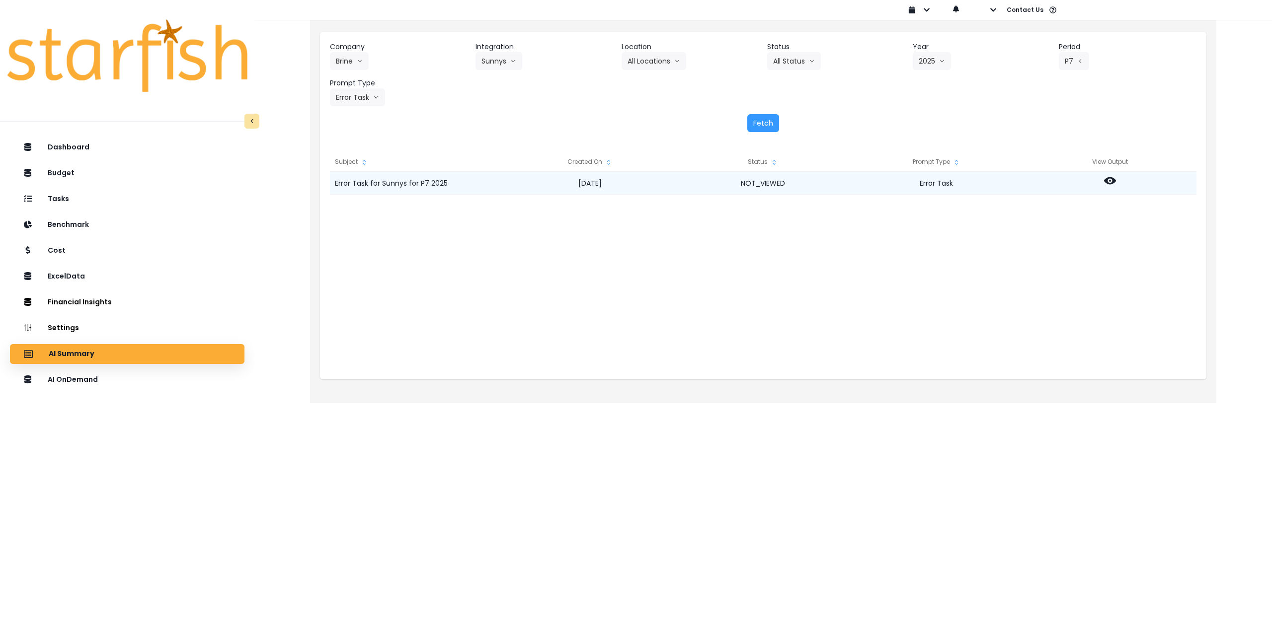
click at [1108, 180] on icon at bounding box center [1110, 181] width 12 height 12
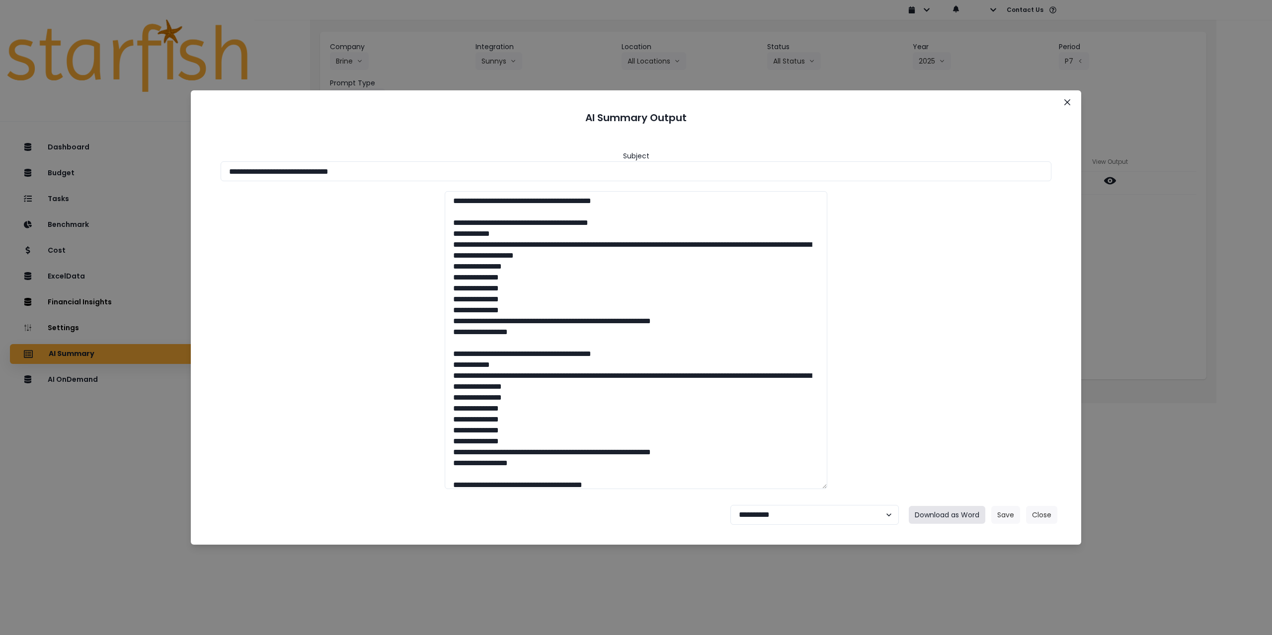
click at [972, 511] on button "Download as Word" at bounding box center [947, 515] width 76 height 18
click at [766, 517] on select "**********" at bounding box center [814, 515] width 168 height 20
select select "********"
click at [730, 505] on select "**********" at bounding box center [814, 515] width 168 height 20
click at [1011, 518] on button "Save" at bounding box center [1005, 515] width 29 height 18
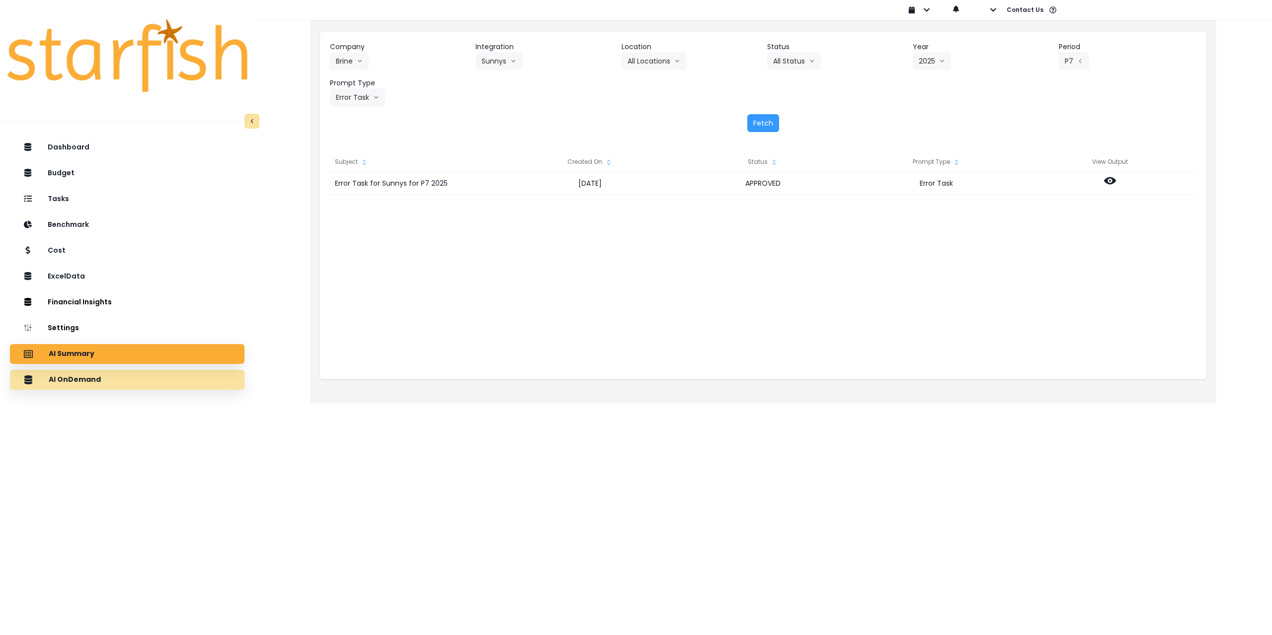
click at [96, 386] on div "AI OnDemand" at bounding box center [127, 380] width 219 height 21
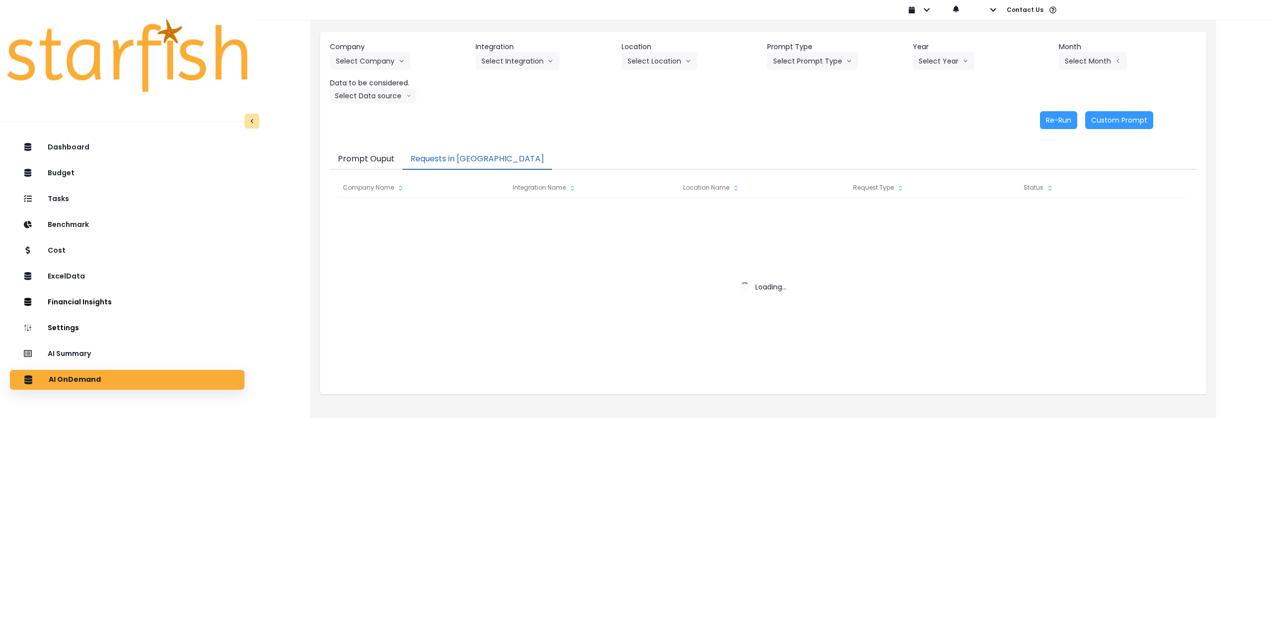
click at [462, 159] on button "Requests in [GEOGRAPHIC_DATA]" at bounding box center [477, 159] width 150 height 21
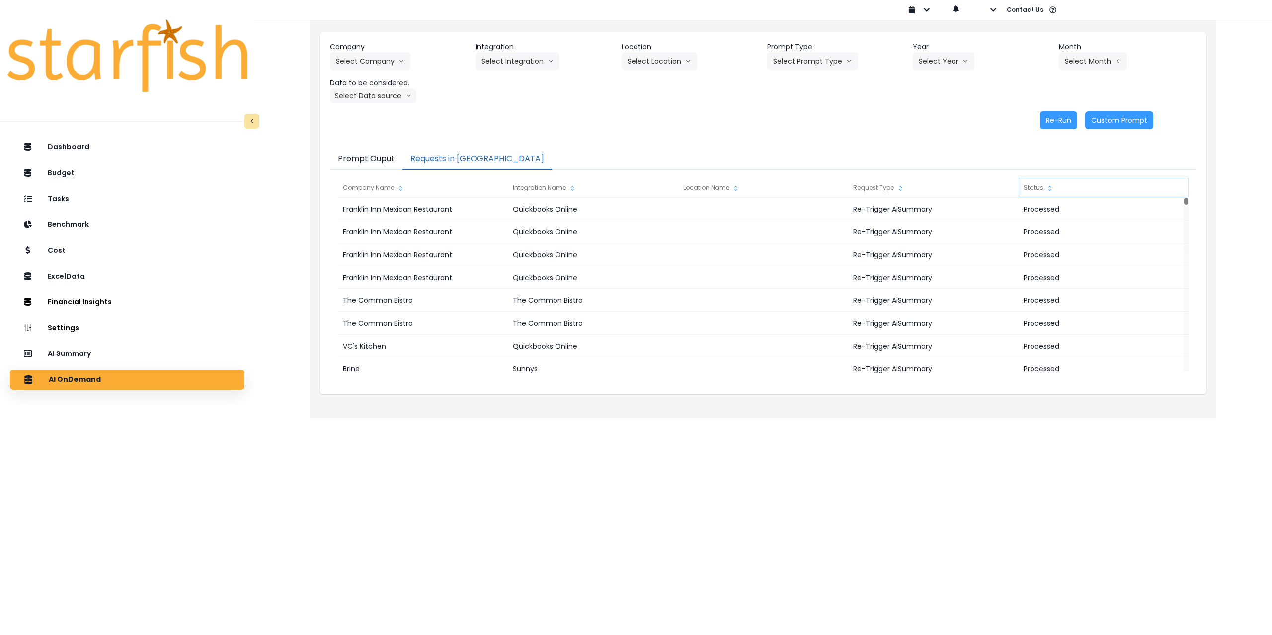
click at [1042, 188] on div "Status" at bounding box center [1103, 188] width 170 height 20
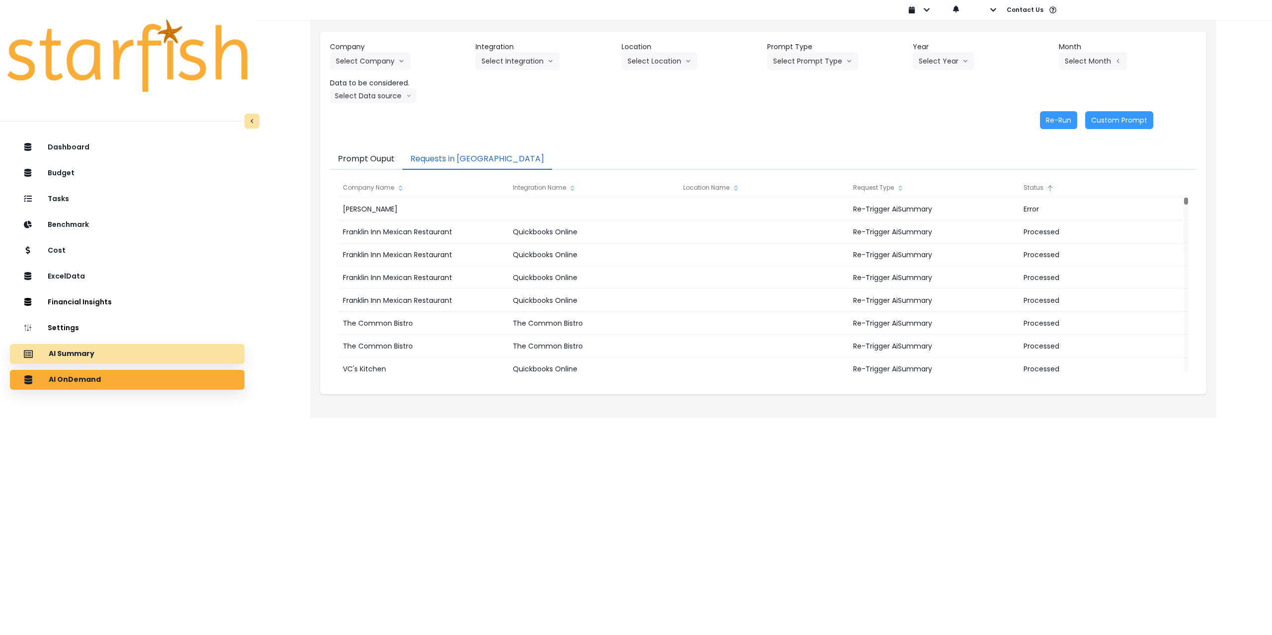
click at [108, 363] on div "AI Summary" at bounding box center [127, 354] width 219 height 21
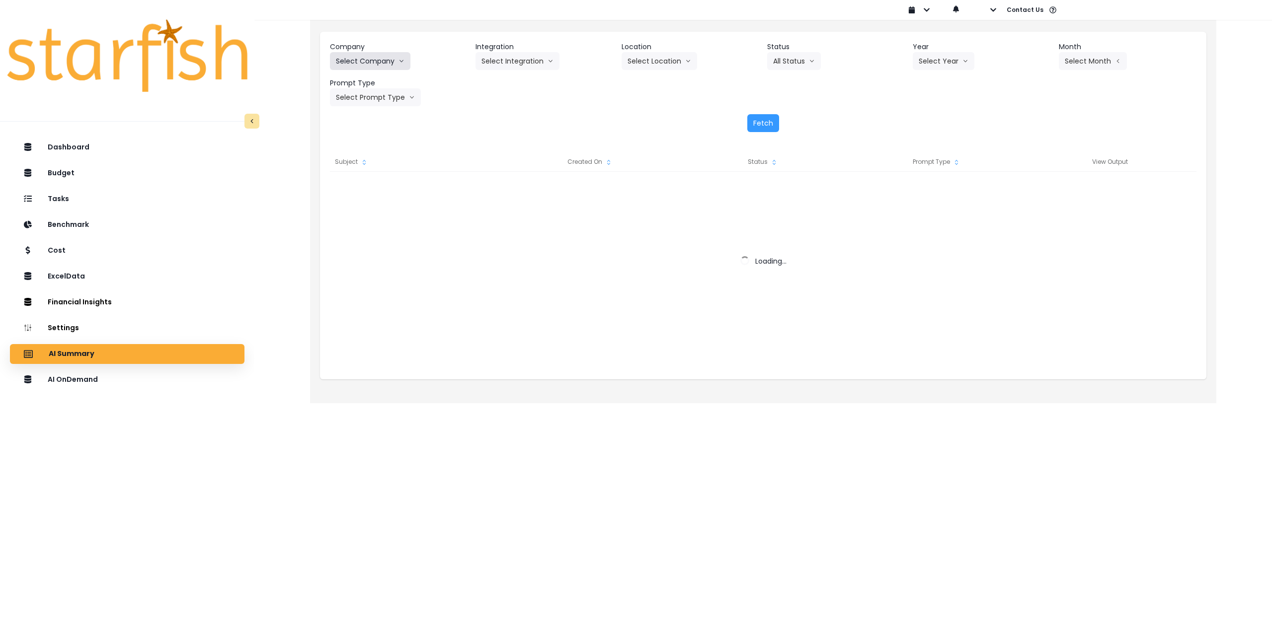
click at [372, 57] on button "Select Company" at bounding box center [370, 61] width 80 height 18
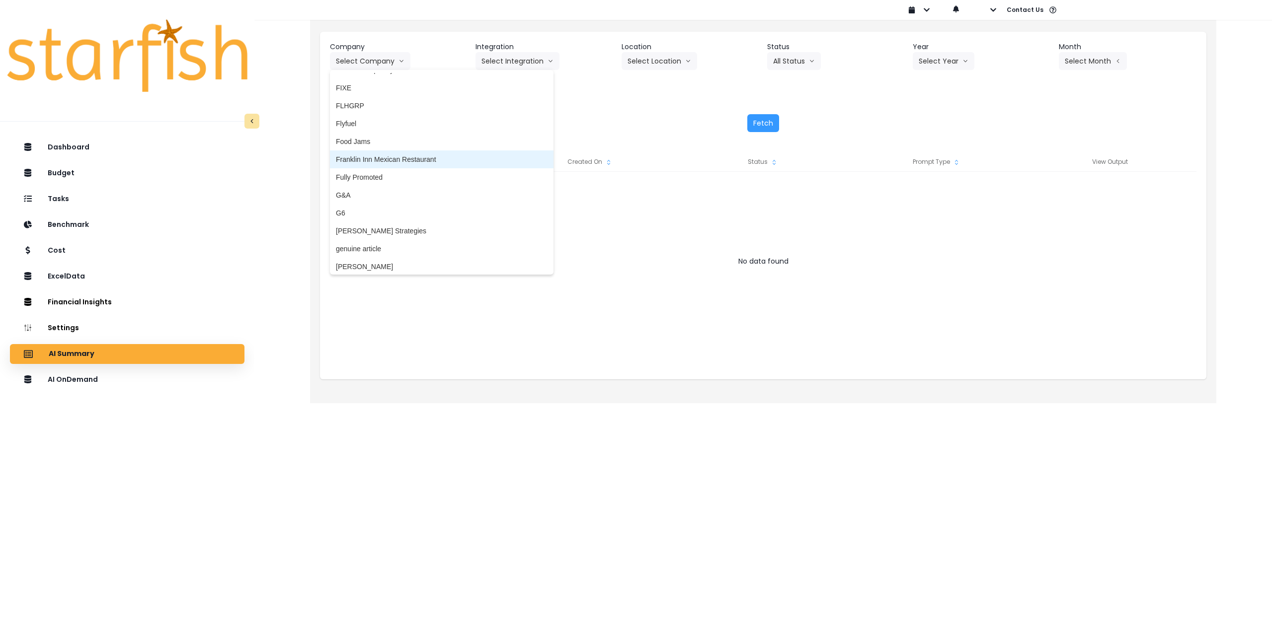
click at [404, 160] on span "Franklin Inn Mexican Restaurant" at bounding box center [442, 159] width 212 height 10
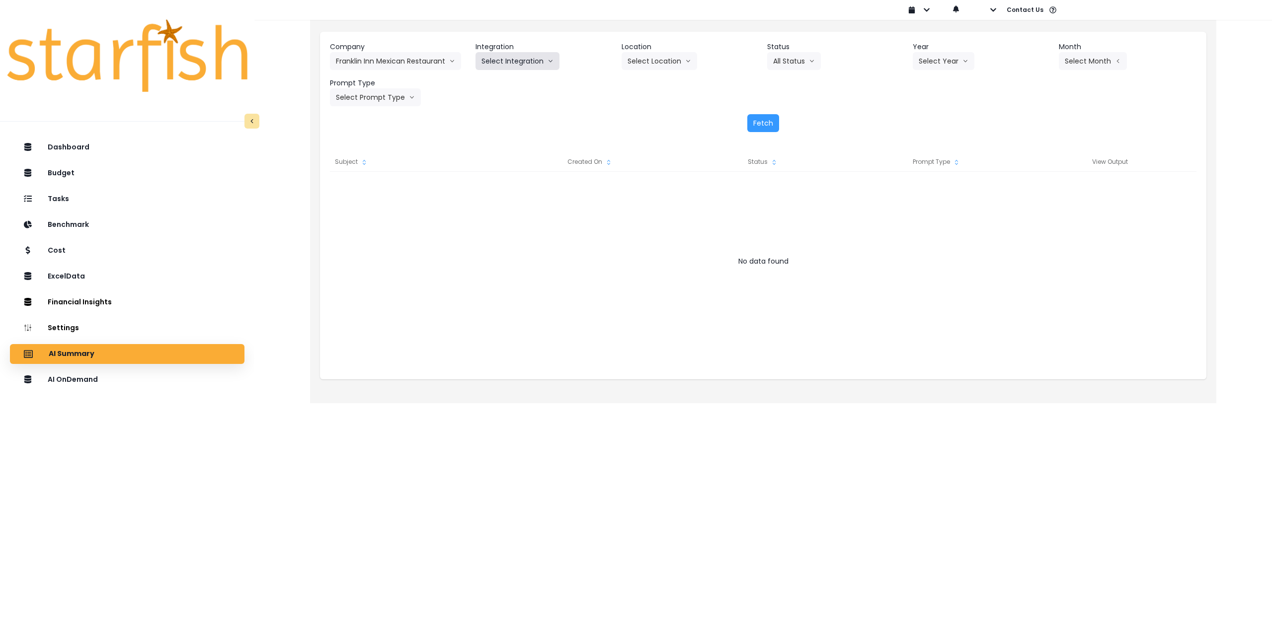
click at [518, 66] on button "Select Integration" at bounding box center [517, 61] width 84 height 18
click at [509, 84] on span "Quickbooks Online" at bounding box center [510, 82] width 59 height 10
click at [638, 65] on button "Select Location" at bounding box center [659, 61] width 76 height 18
drag, startPoint x: 642, startPoint y: 85, endPoint x: 711, endPoint y: 79, distance: 68.9
click at [644, 85] on span "All Locations" at bounding box center [646, 82] width 39 height 10
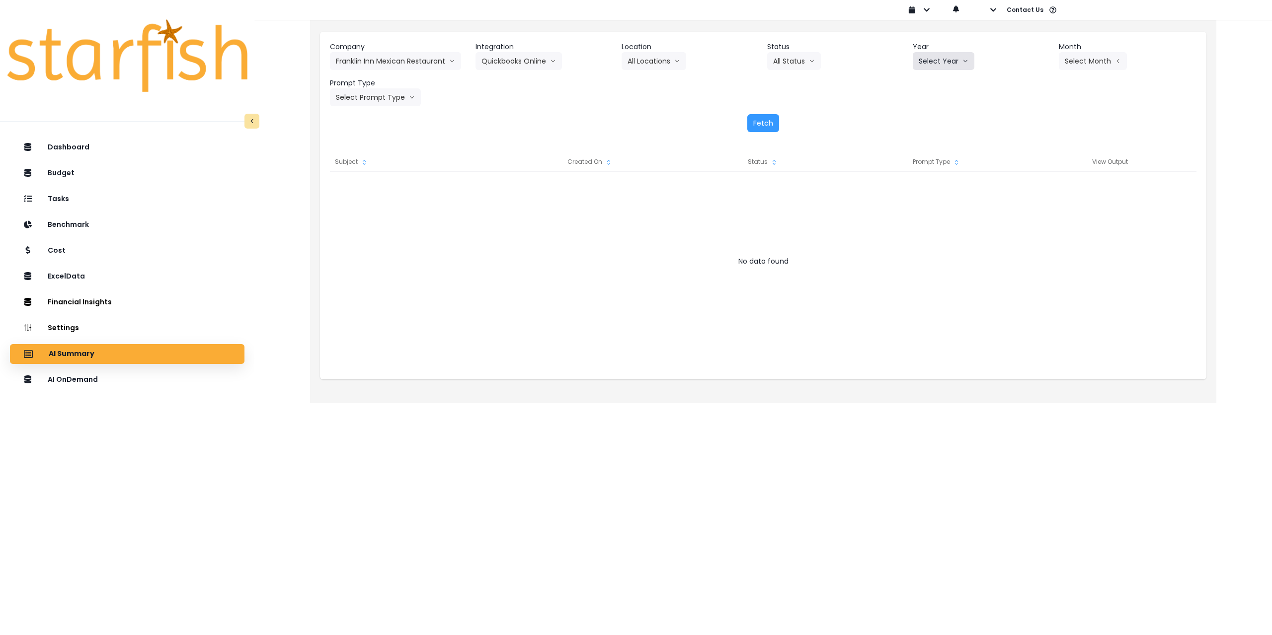
click at [959, 57] on button "Select Year" at bounding box center [943, 61] width 62 height 18
drag, startPoint x: 927, startPoint y: 118, endPoint x: 958, endPoint y: 115, distance: 31.5
click at [928, 118] on span "2025" at bounding box center [925, 118] width 15 height 10
click at [1087, 67] on button "Select Month" at bounding box center [1093, 61] width 68 height 18
click at [1040, 171] on span "July" at bounding box center [1042, 171] width 19 height 10
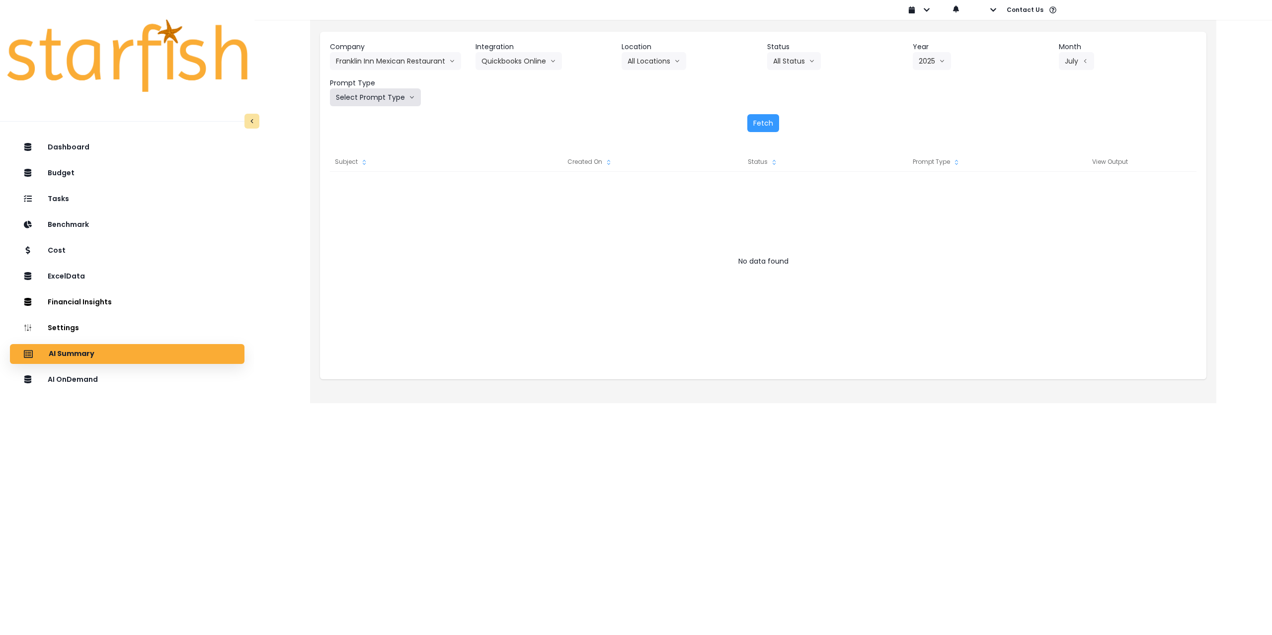
click at [377, 97] on button "Select Prompt Type" at bounding box center [375, 97] width 91 height 18
click at [366, 191] on span "Monthly Summary" at bounding box center [364, 190] width 56 height 10
click at [766, 119] on button "Fetch" at bounding box center [763, 123] width 32 height 18
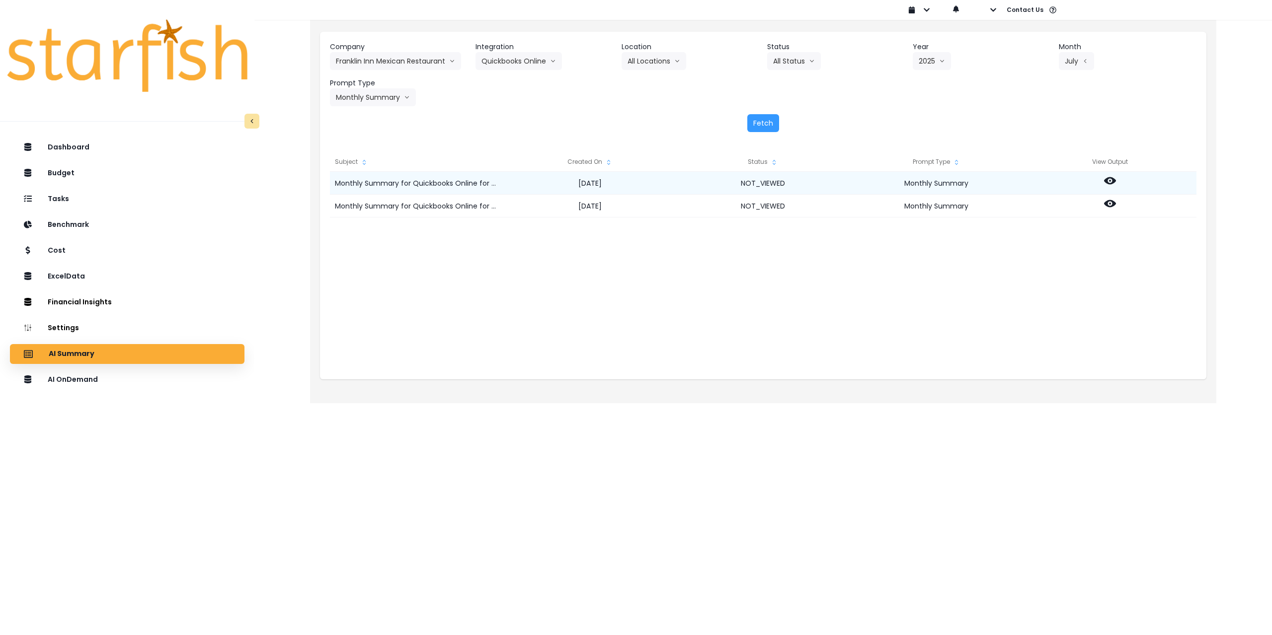
click at [1103, 182] on div at bounding box center [1109, 183] width 173 height 23
click at [1111, 183] on icon at bounding box center [1110, 180] width 12 height 7
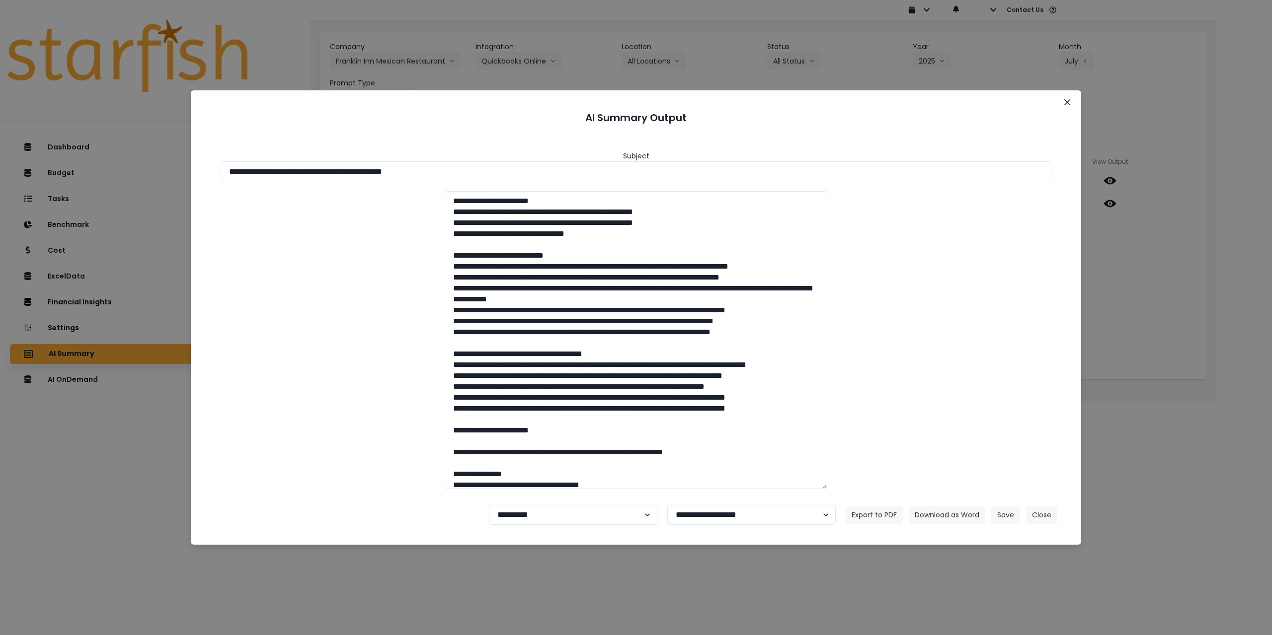
drag, startPoint x: 318, startPoint y: 172, endPoint x: 545, endPoint y: 183, distance: 227.2
click at [545, 183] on div "**********" at bounding box center [636, 315] width 866 height 364
click at [932, 517] on button "Download as Word" at bounding box center [947, 515] width 76 height 18
click at [1174, 301] on div "**********" at bounding box center [636, 317] width 1272 height 635
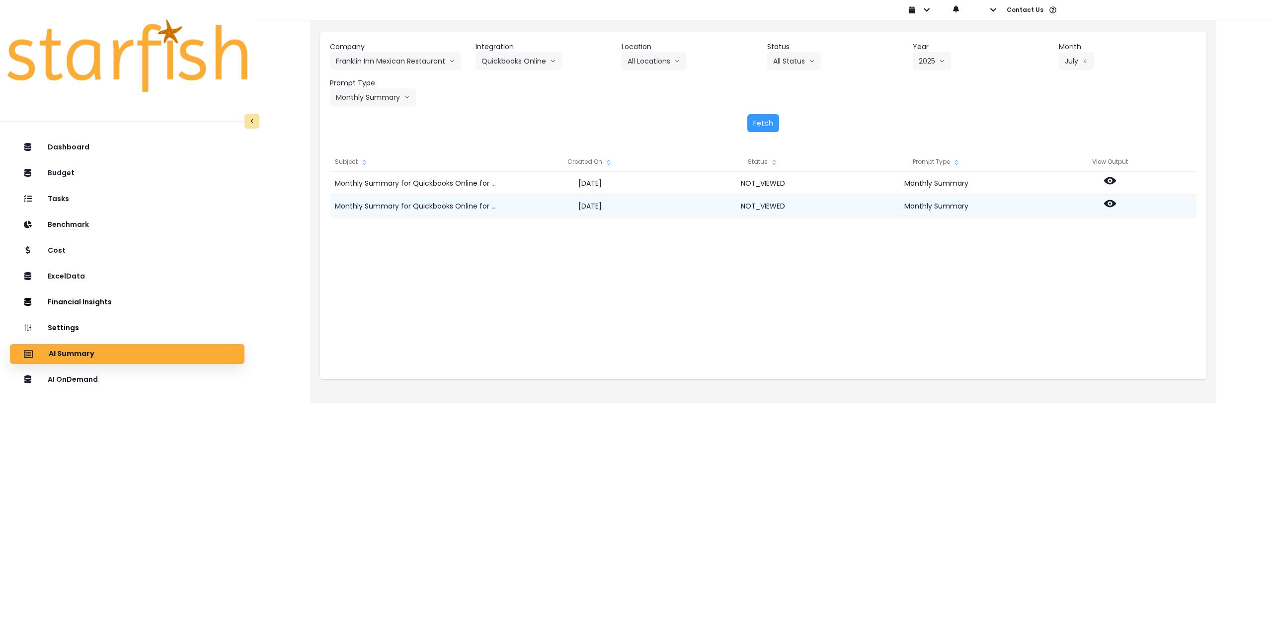
click at [1106, 202] on icon at bounding box center [1110, 203] width 12 height 7
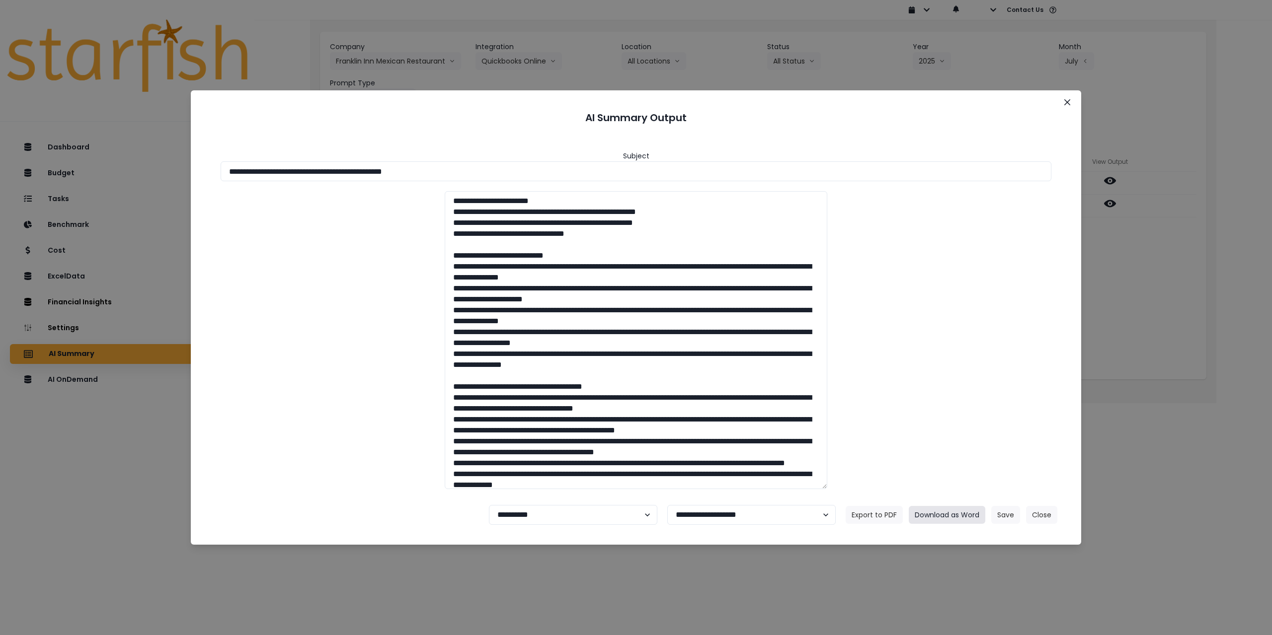
click at [930, 513] on button "Download as Word" at bounding box center [947, 515] width 76 height 18
